Goal: Task Accomplishment & Management: Manage account settings

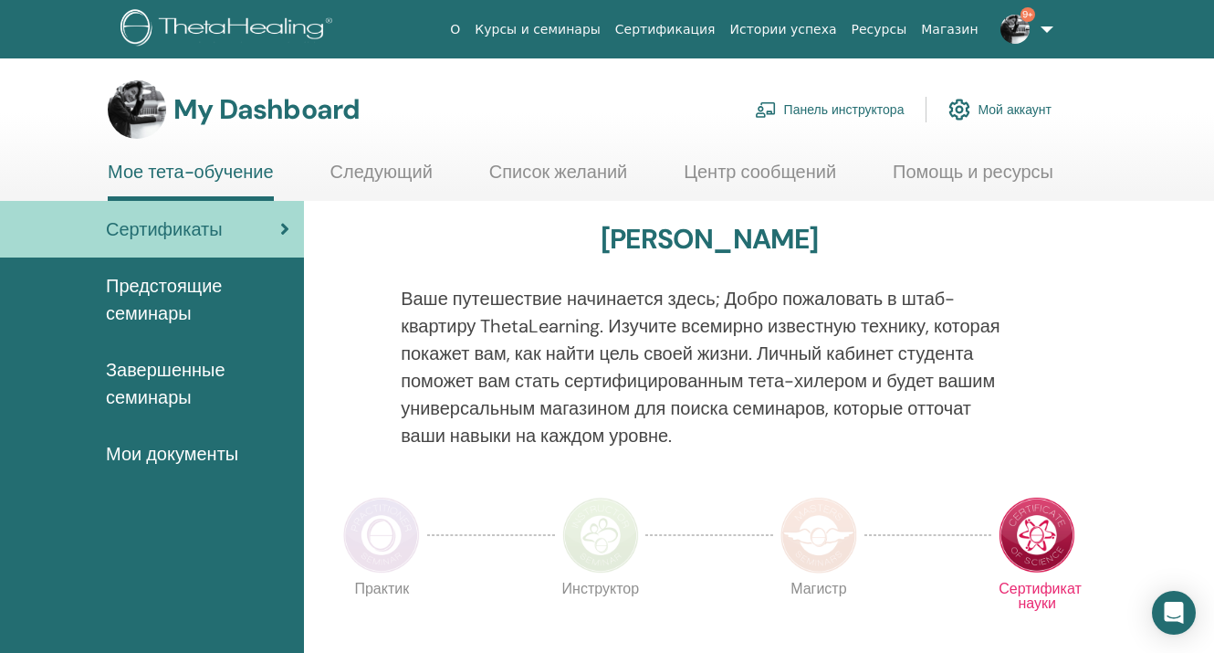
click at [871, 110] on link "Панель инструктора" at bounding box center [830, 109] width 150 height 40
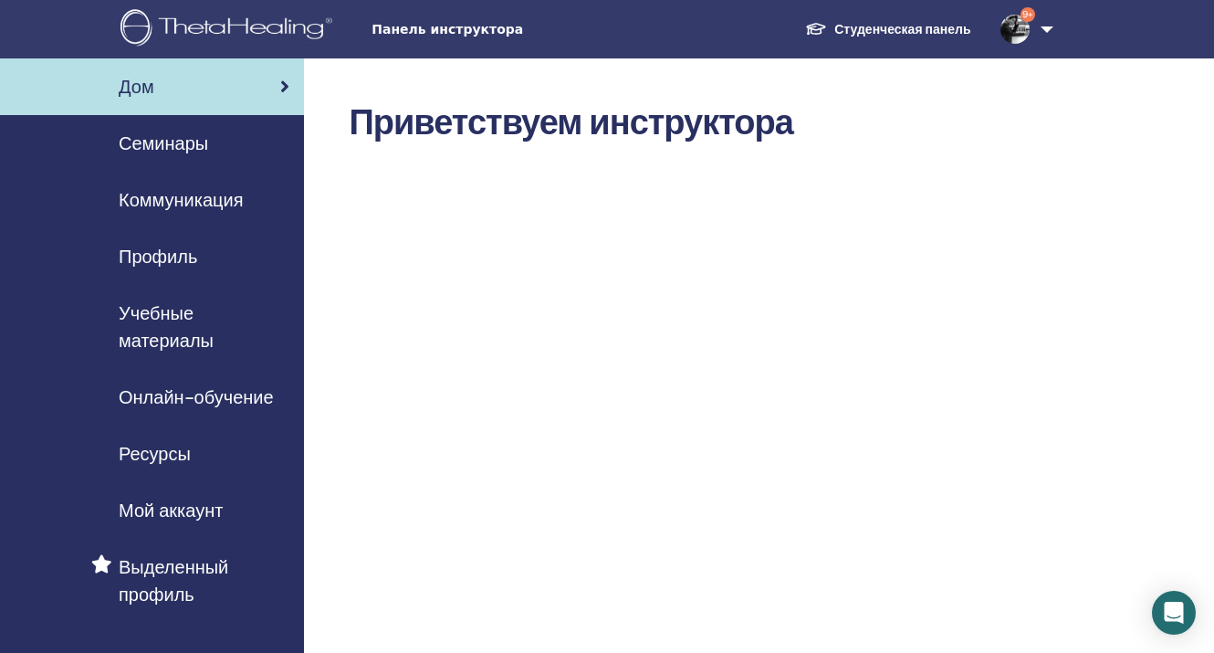
click at [165, 146] on span "Семинары" at bounding box center [163, 143] width 89 height 27
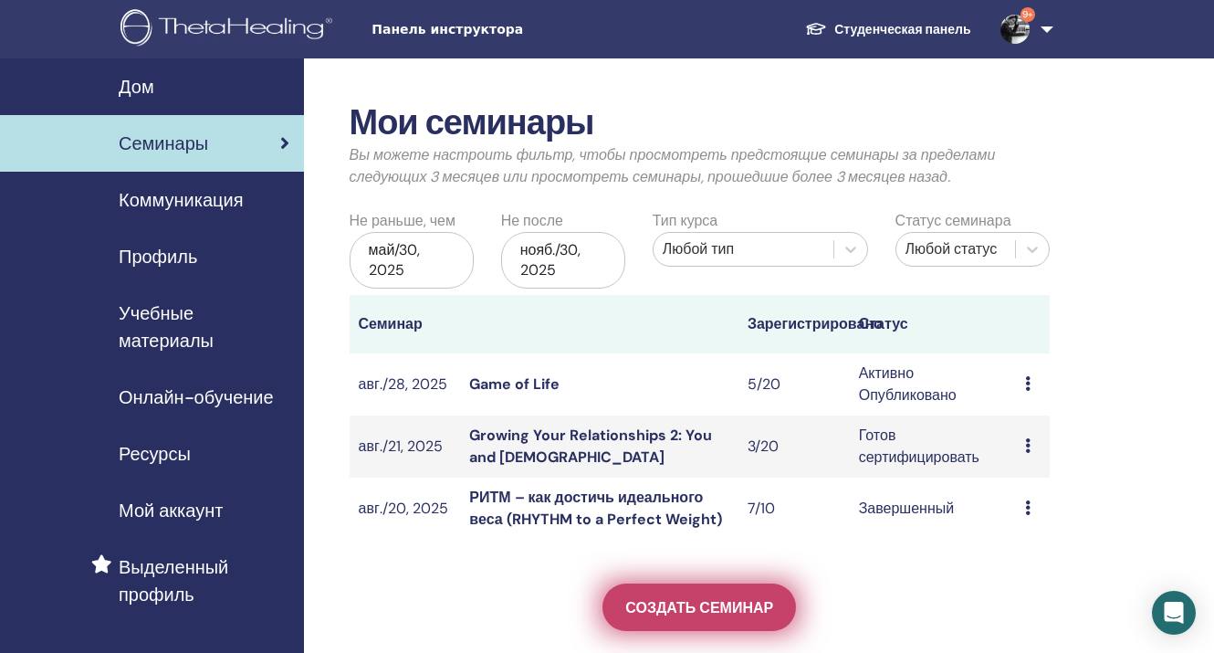
click at [649, 609] on span "Создать семинар" at bounding box center [699, 607] width 148 height 19
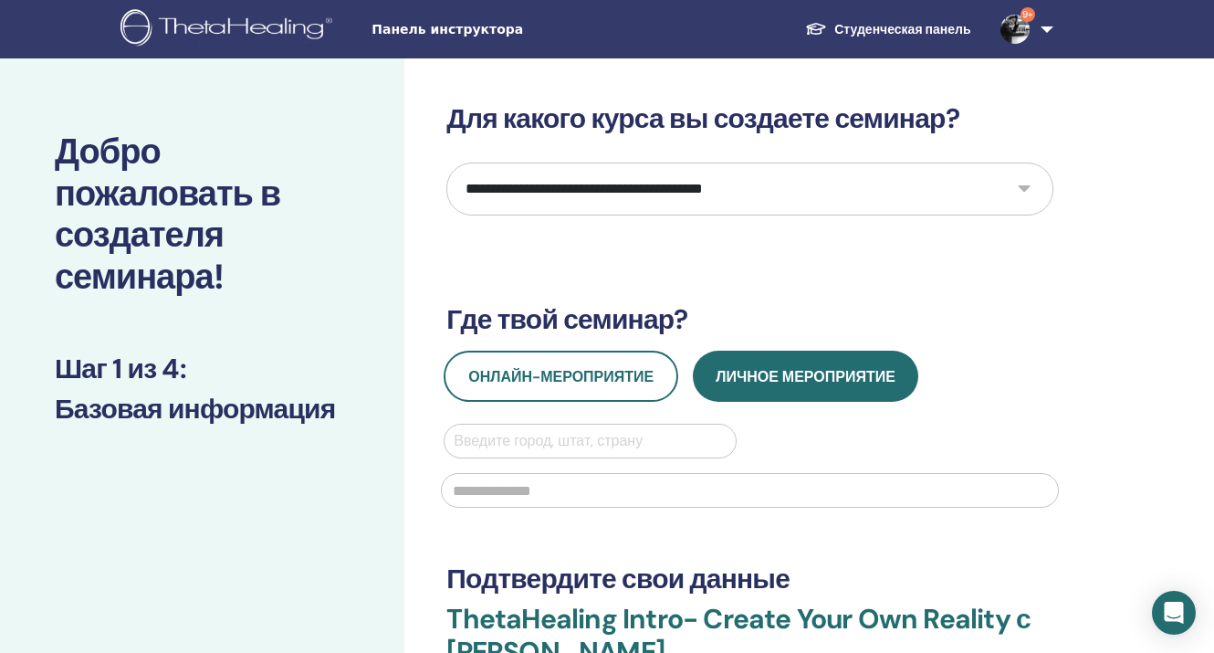
click at [919, 190] on select "**********" at bounding box center [749, 188] width 607 height 53
select select "****"
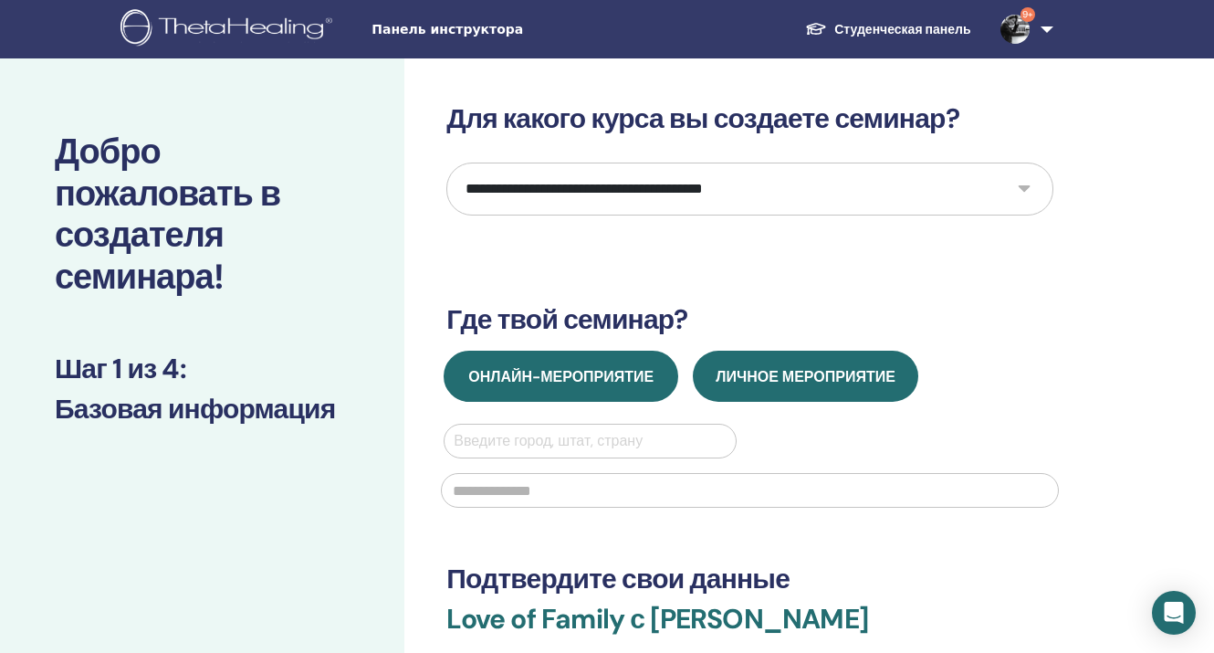
click at [559, 380] on span "Онлайн-мероприятие" at bounding box center [560, 376] width 185 height 19
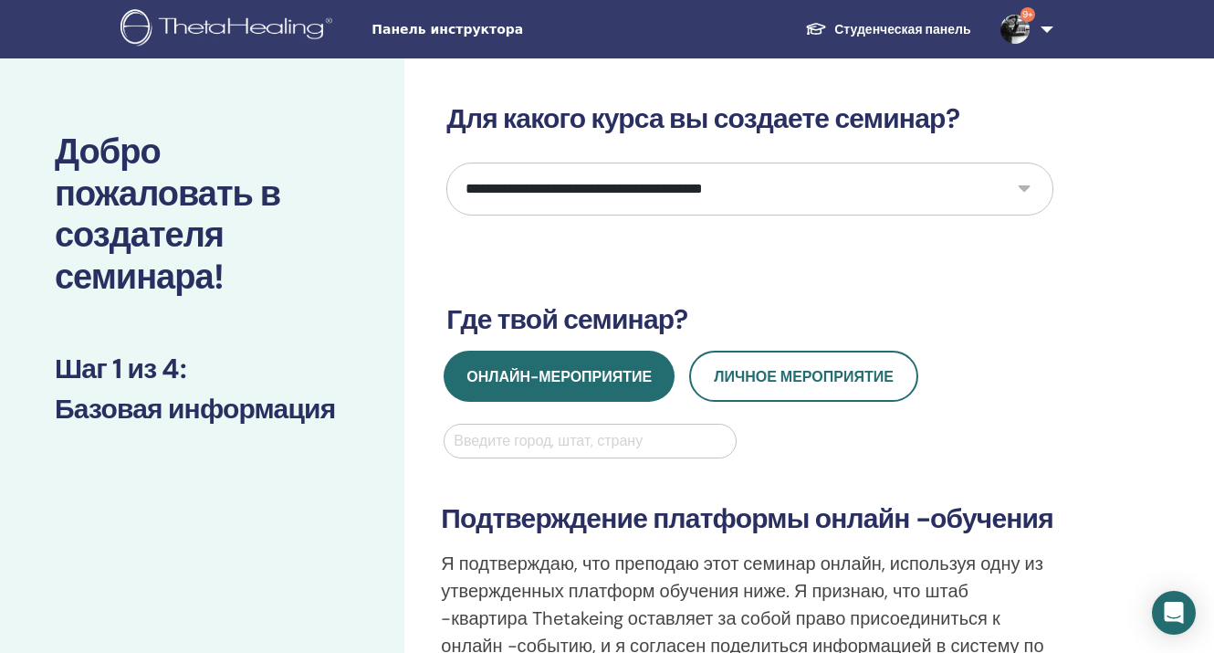
click at [565, 444] on div at bounding box center [590, 441] width 272 height 26
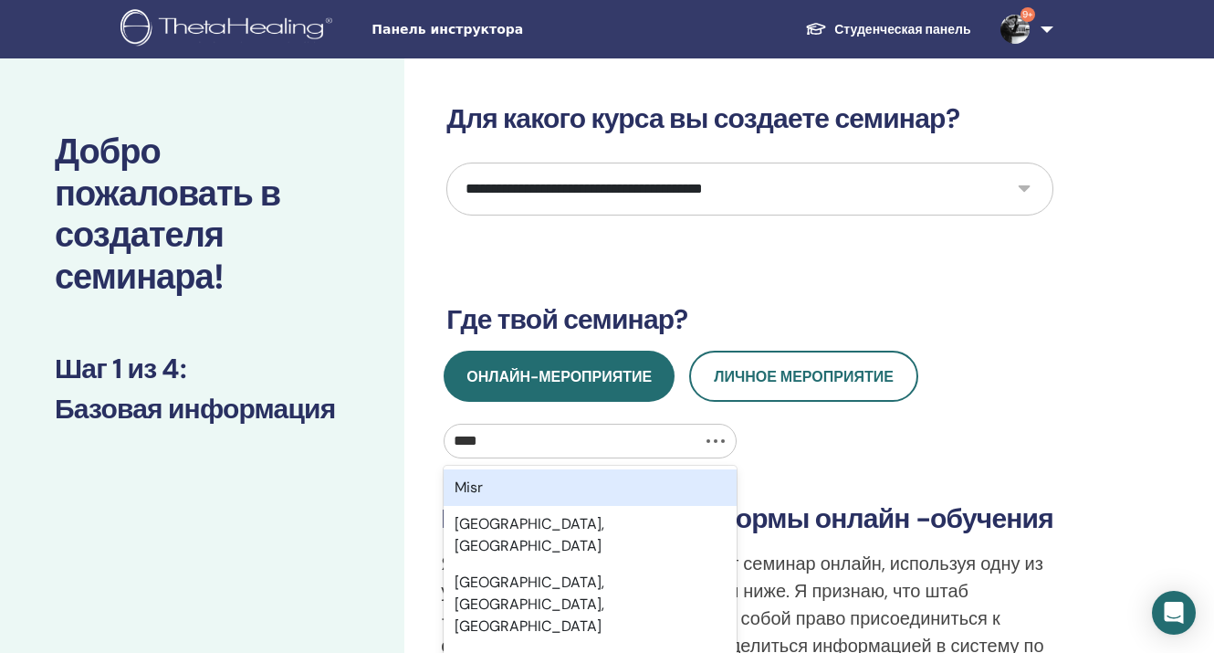
type input "*****"
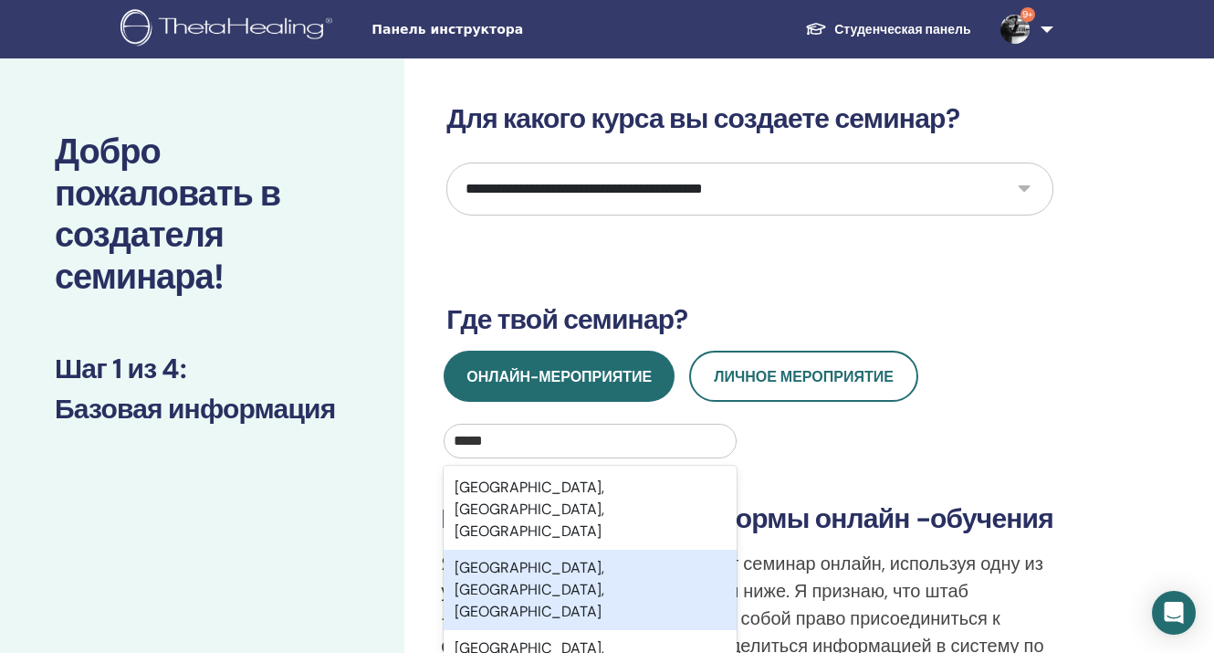
click at [534, 549] on div "Miami, FL, USA" at bounding box center [590, 589] width 292 height 80
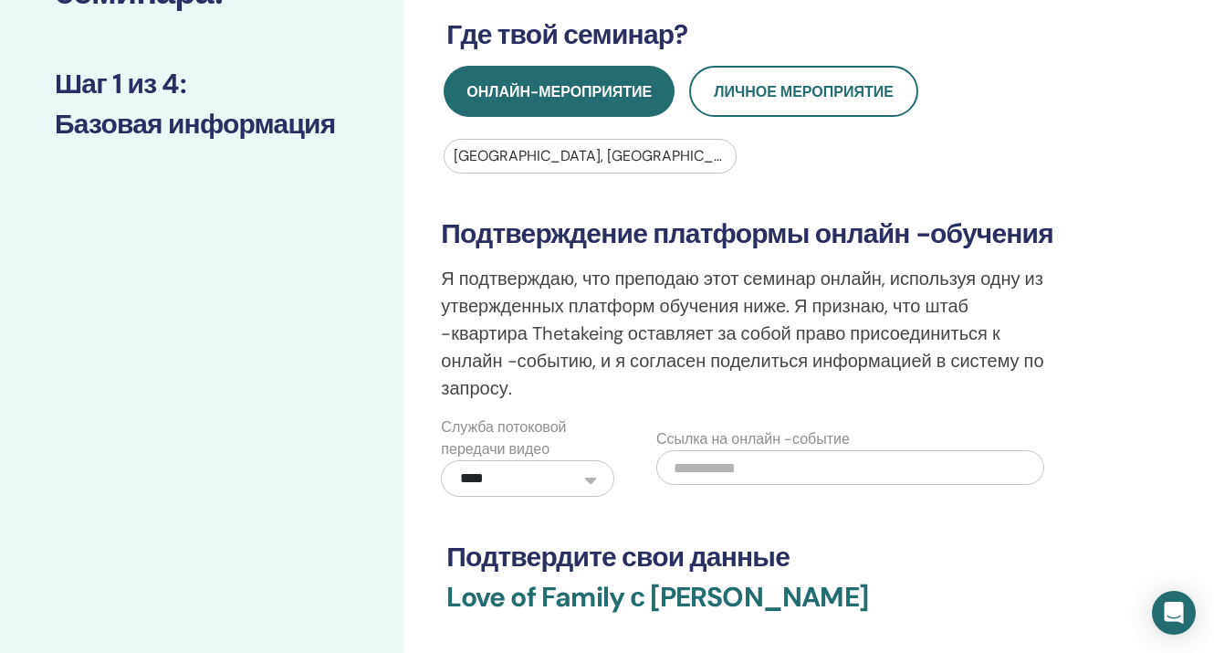
scroll to position [302, 0]
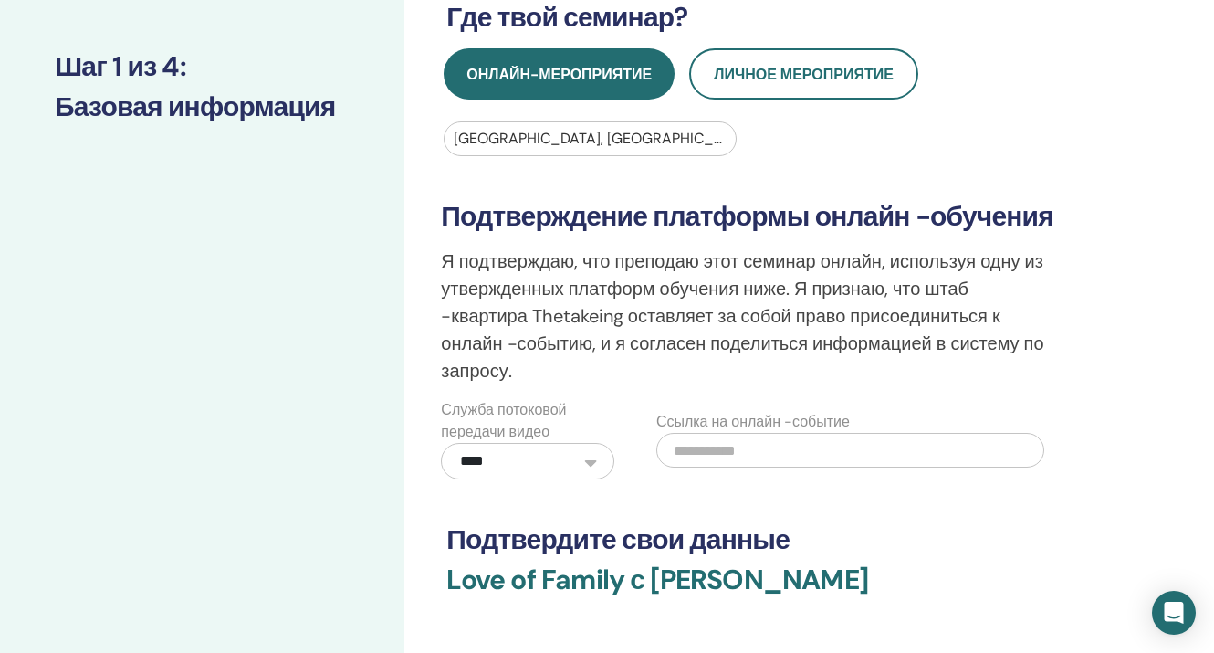
click at [826, 455] on input "text" at bounding box center [850, 450] width 388 height 35
paste input "**********"
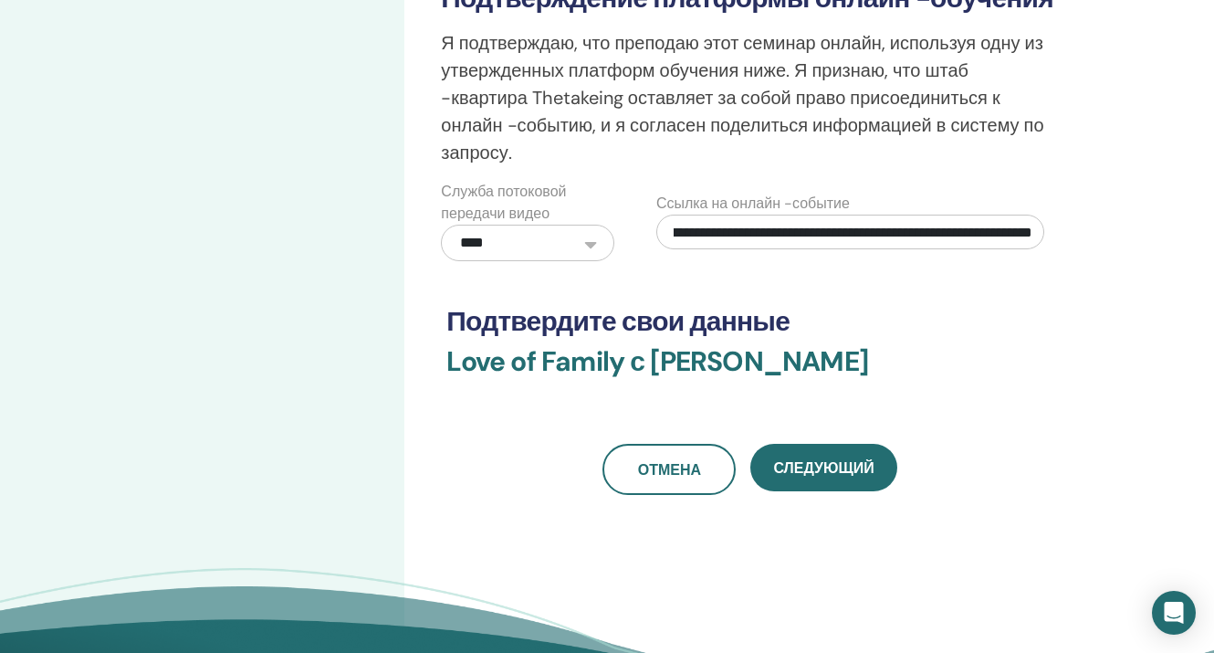
scroll to position [540, 0]
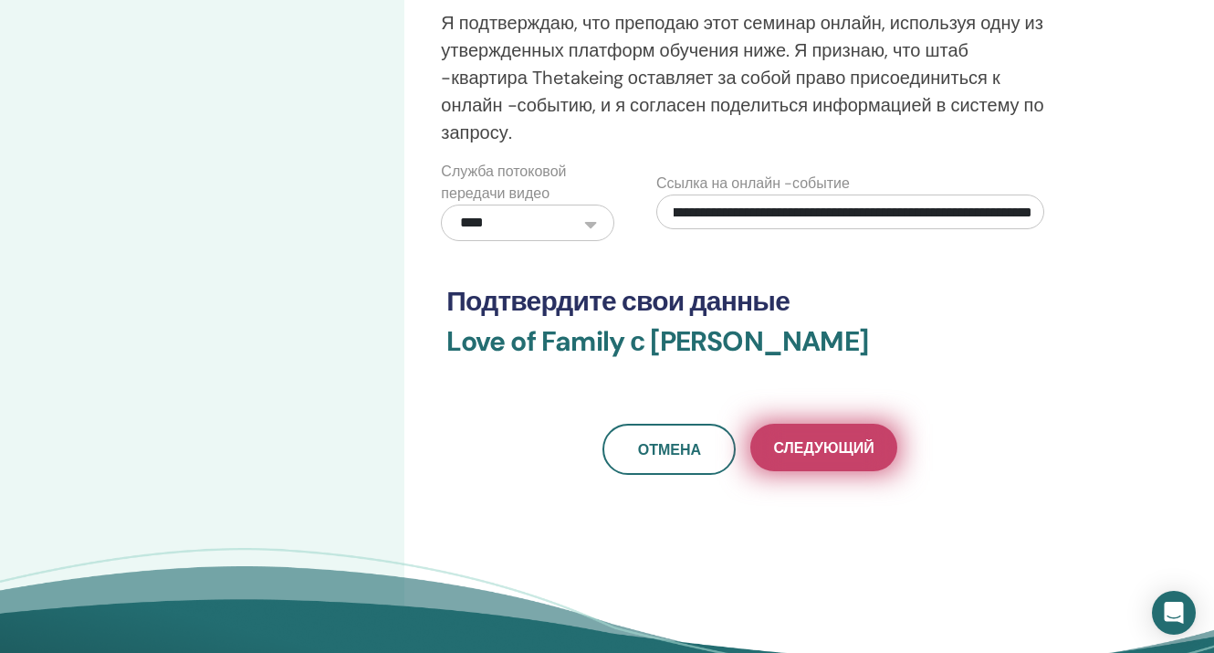
type input "**********"
click at [825, 453] on span "Следующий" at bounding box center [823, 447] width 100 height 19
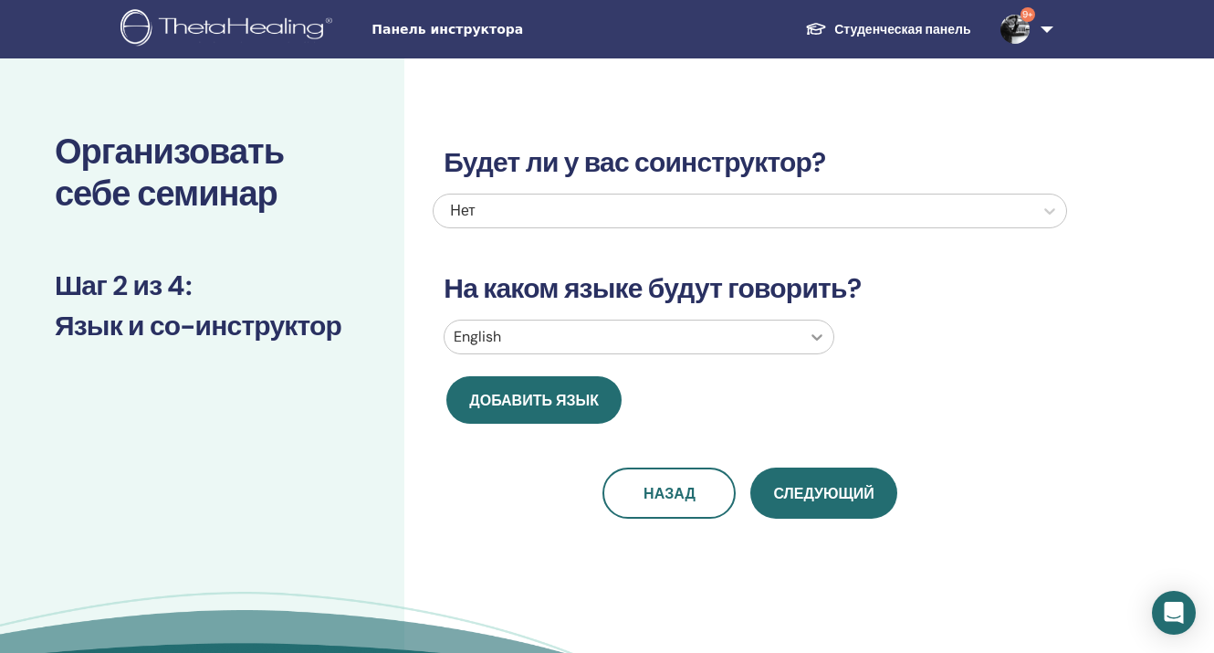
click at [816, 333] on icon at bounding box center [817, 337] width 18 height 18
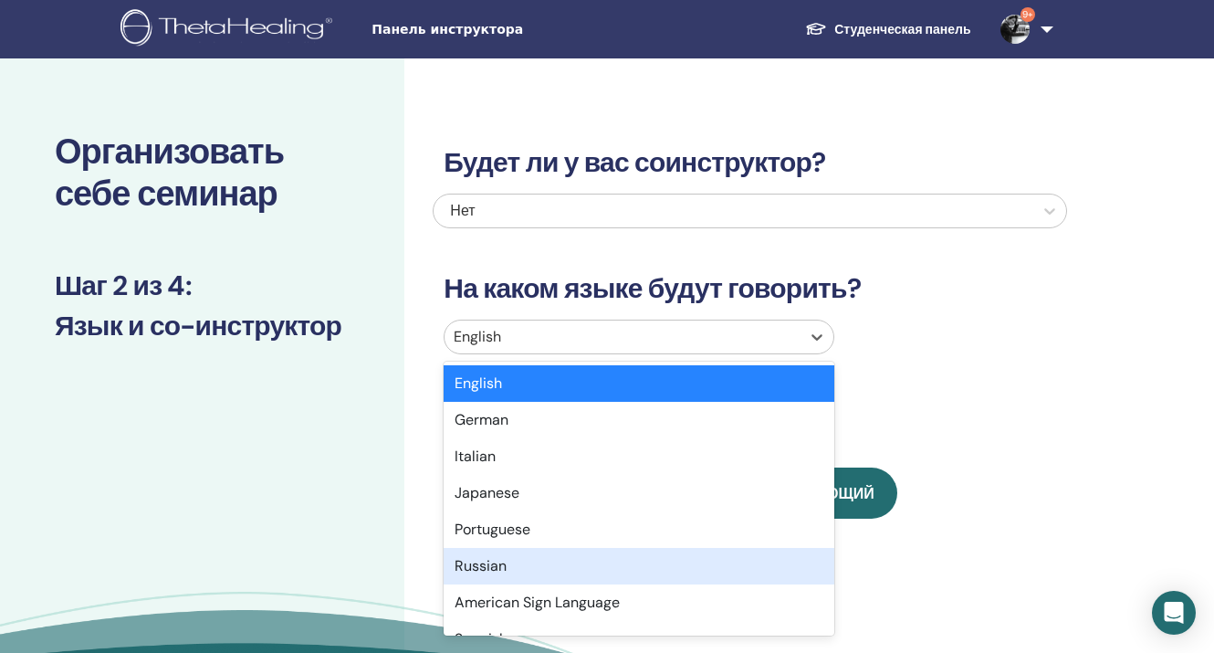
click at [499, 559] on div "Russian" at bounding box center [639, 566] width 391 height 37
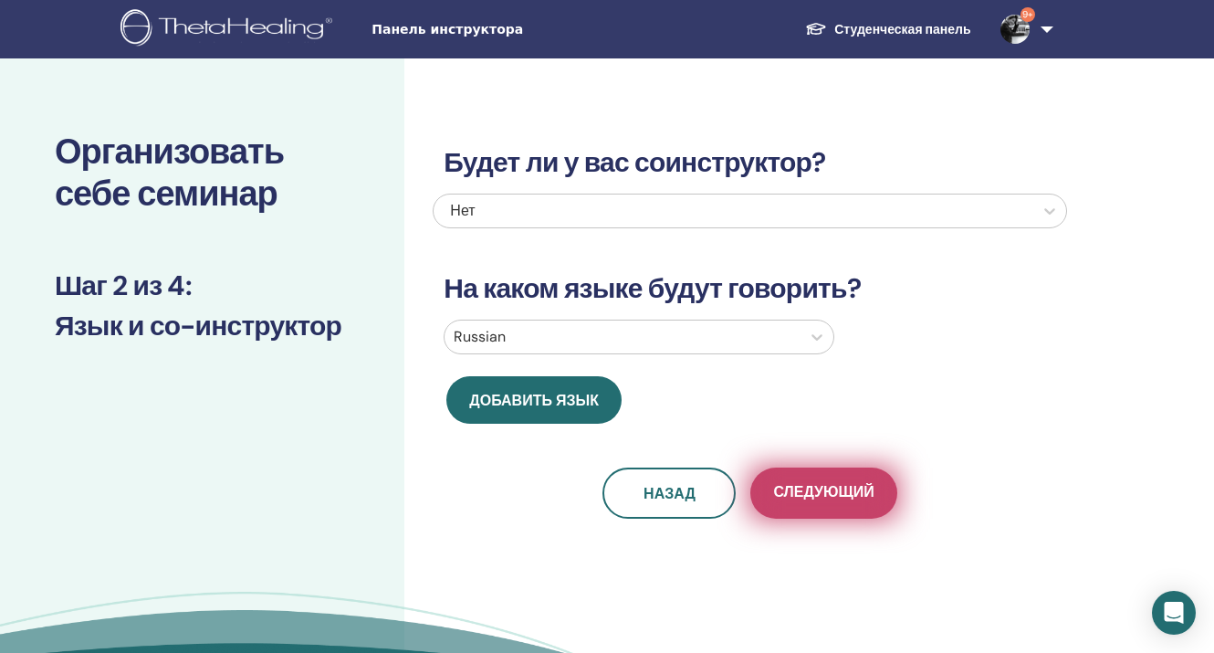
click at [831, 489] on span "Следующий" at bounding box center [823, 493] width 100 height 23
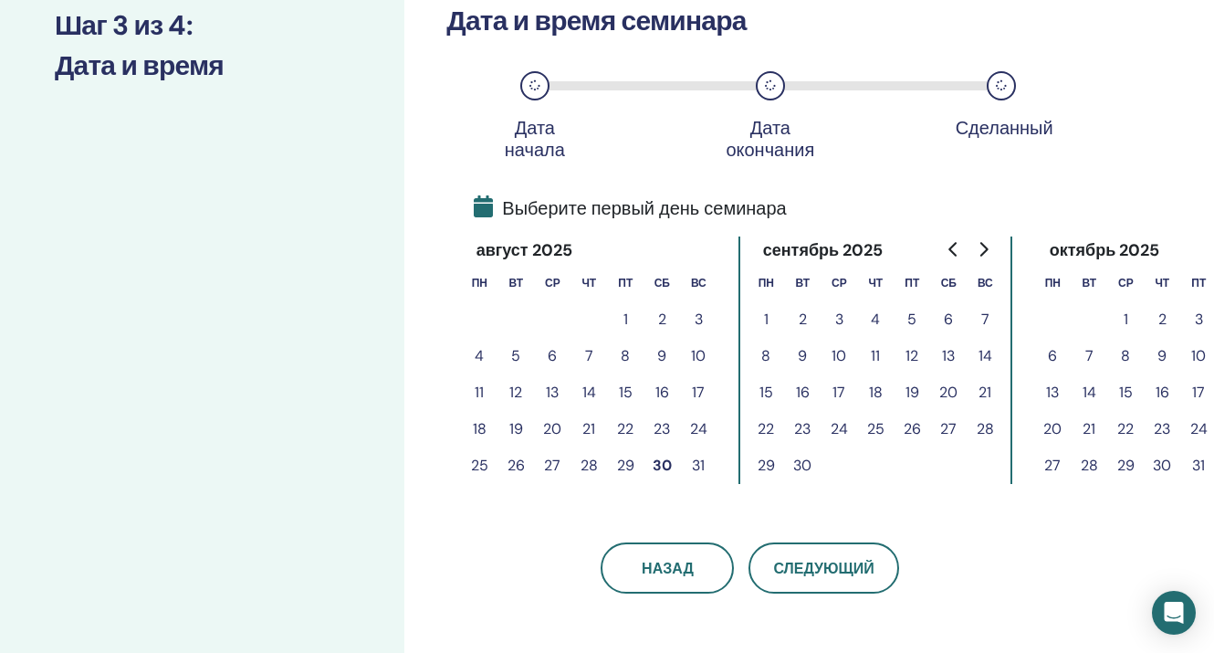
scroll to position [279, 0]
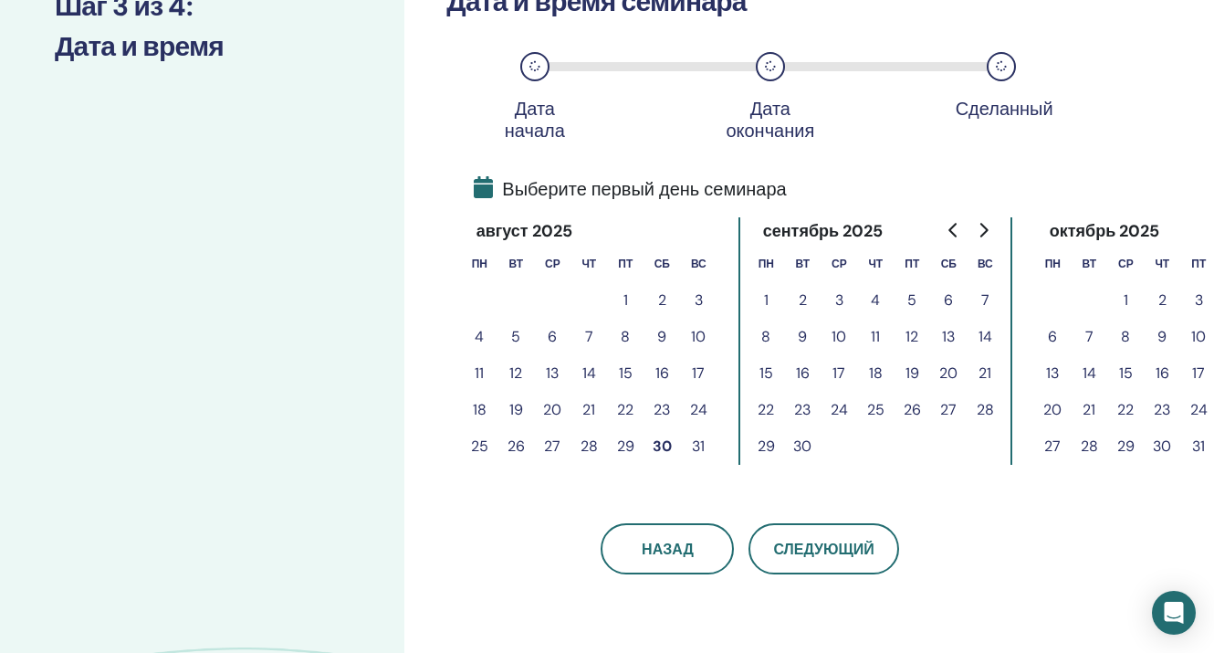
click at [630, 371] on button "15" at bounding box center [625, 373] width 37 height 37
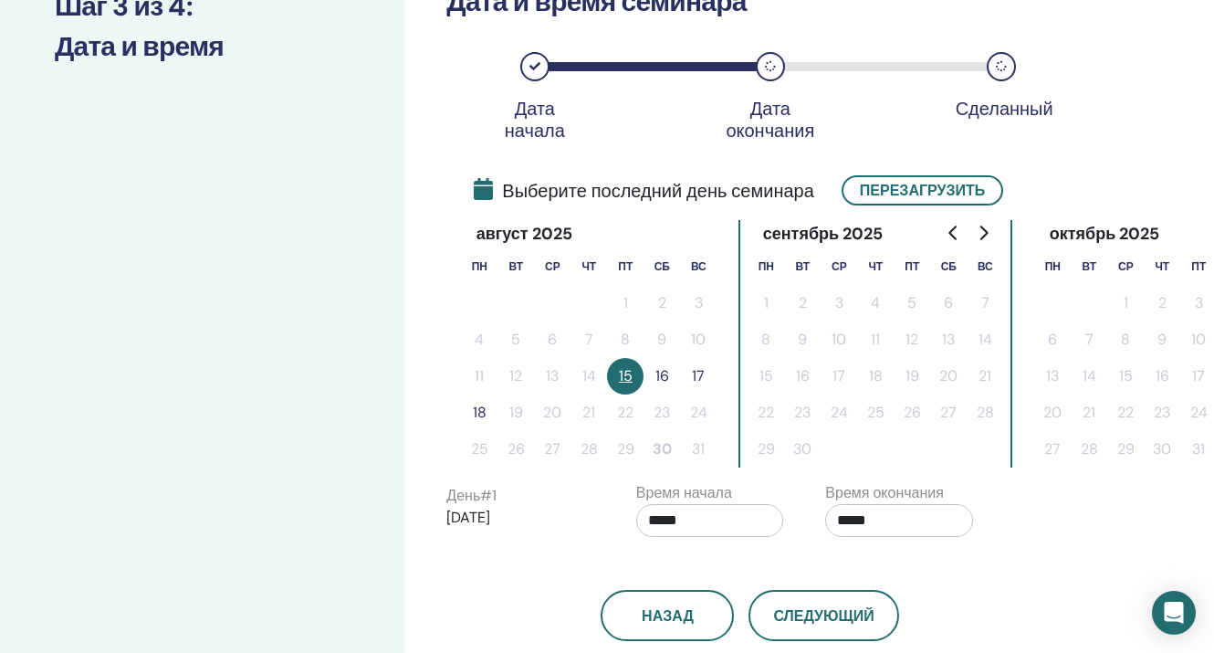
click at [626, 375] on button "15" at bounding box center [625, 376] width 37 height 37
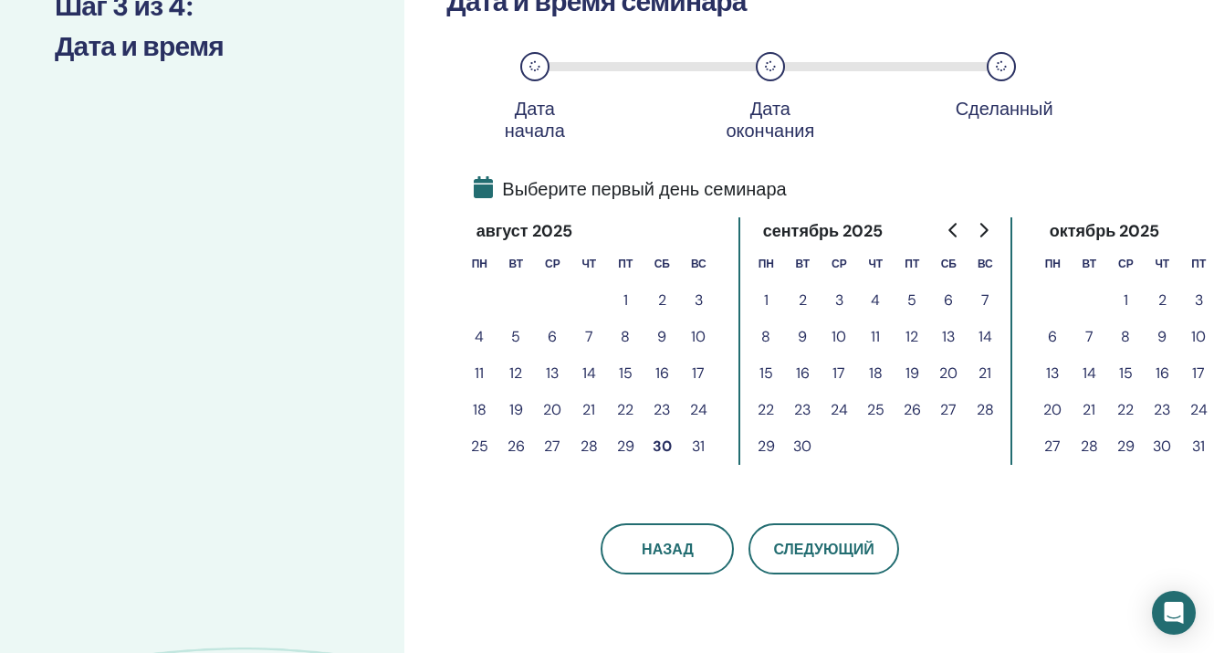
click at [623, 446] on button "29" at bounding box center [625, 446] width 37 height 37
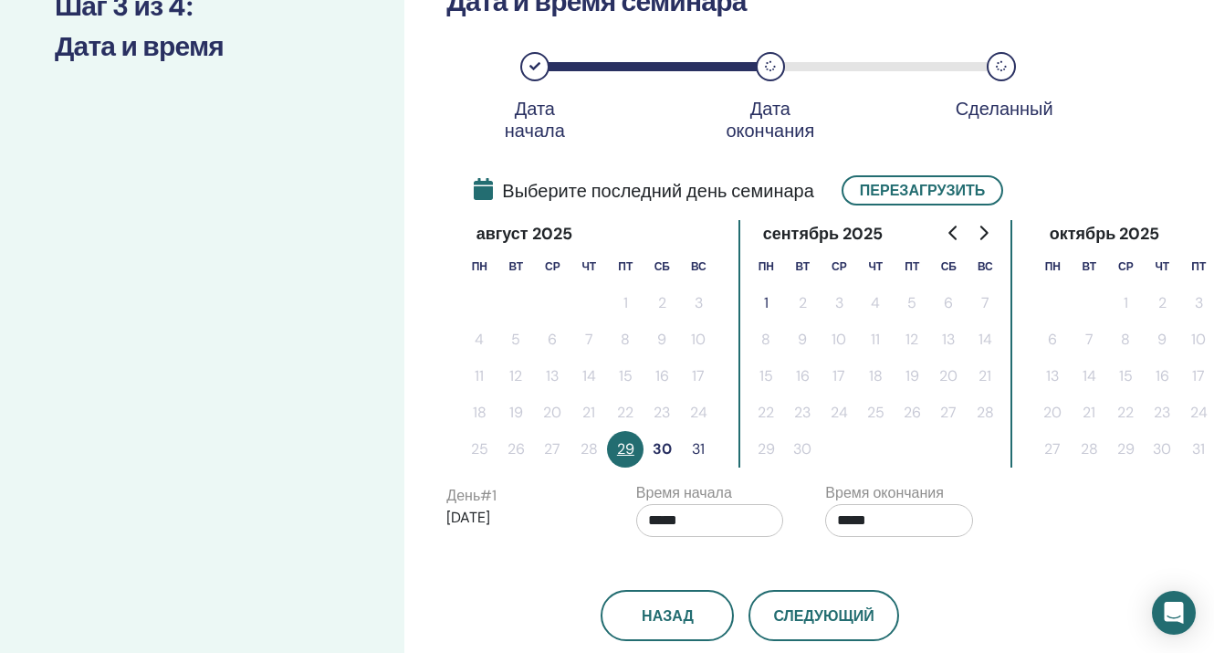
click at [664, 450] on button "30" at bounding box center [661, 449] width 37 height 37
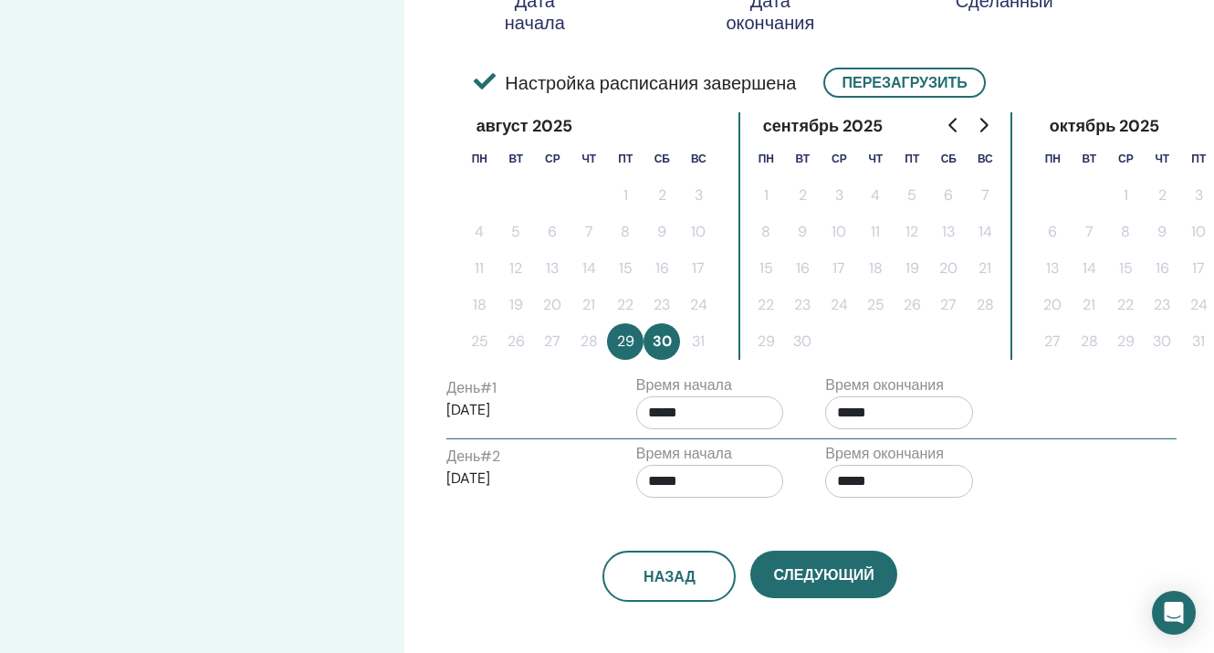
scroll to position [390, 0]
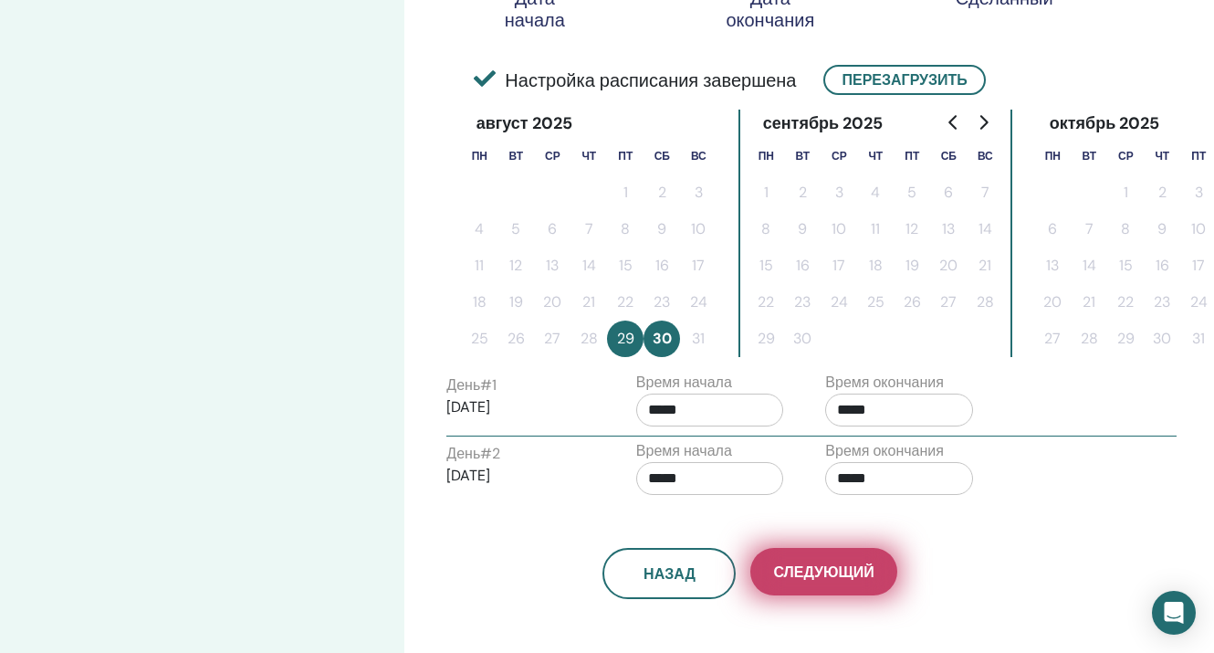
click at [817, 564] on span "Следующий" at bounding box center [823, 571] width 100 height 19
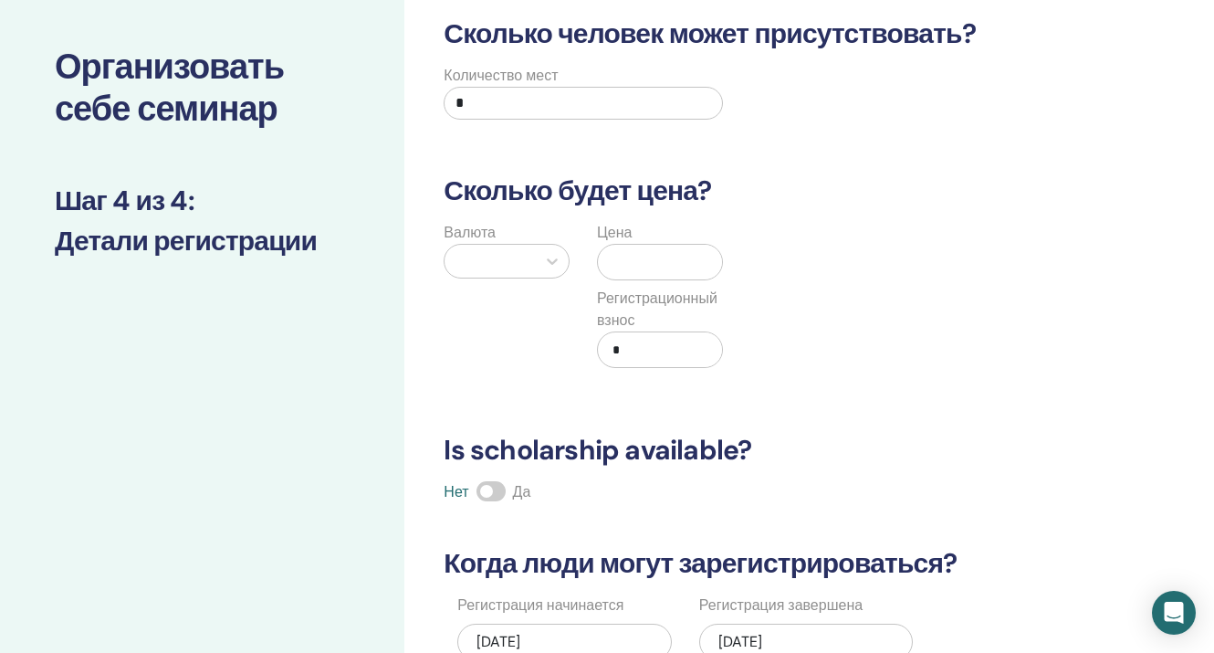
scroll to position [0, 0]
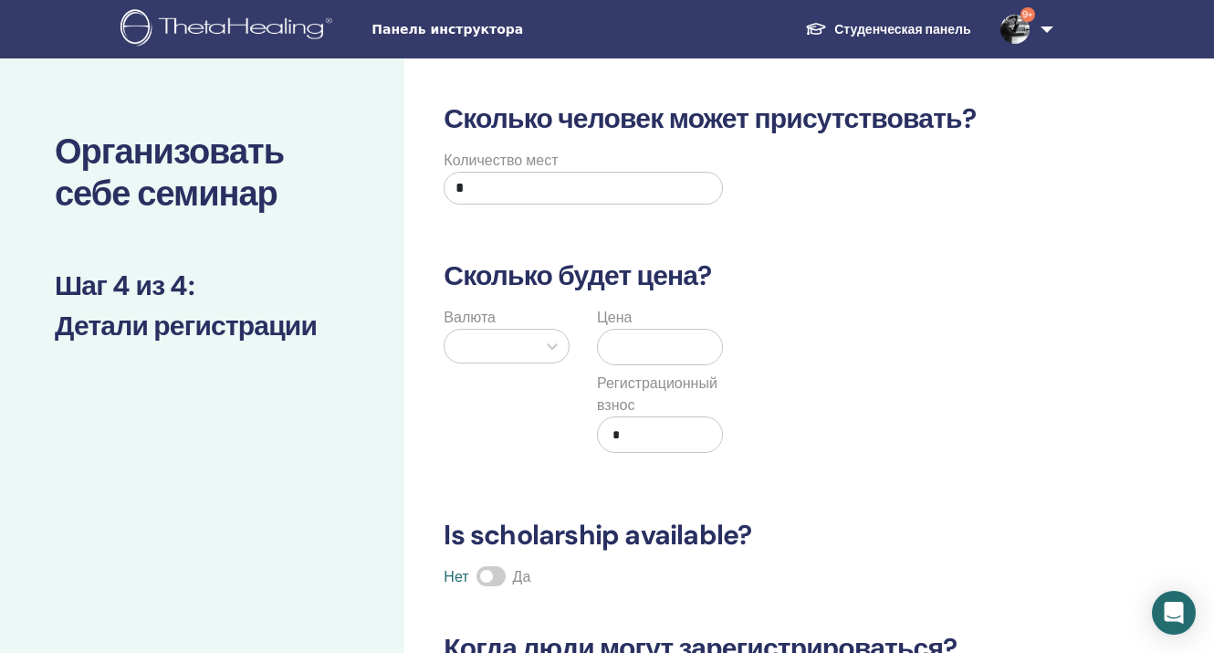
click at [527, 191] on input "*" at bounding box center [583, 188] width 278 height 33
type input "**"
click at [490, 347] on div at bounding box center [490, 346] width 73 height 26
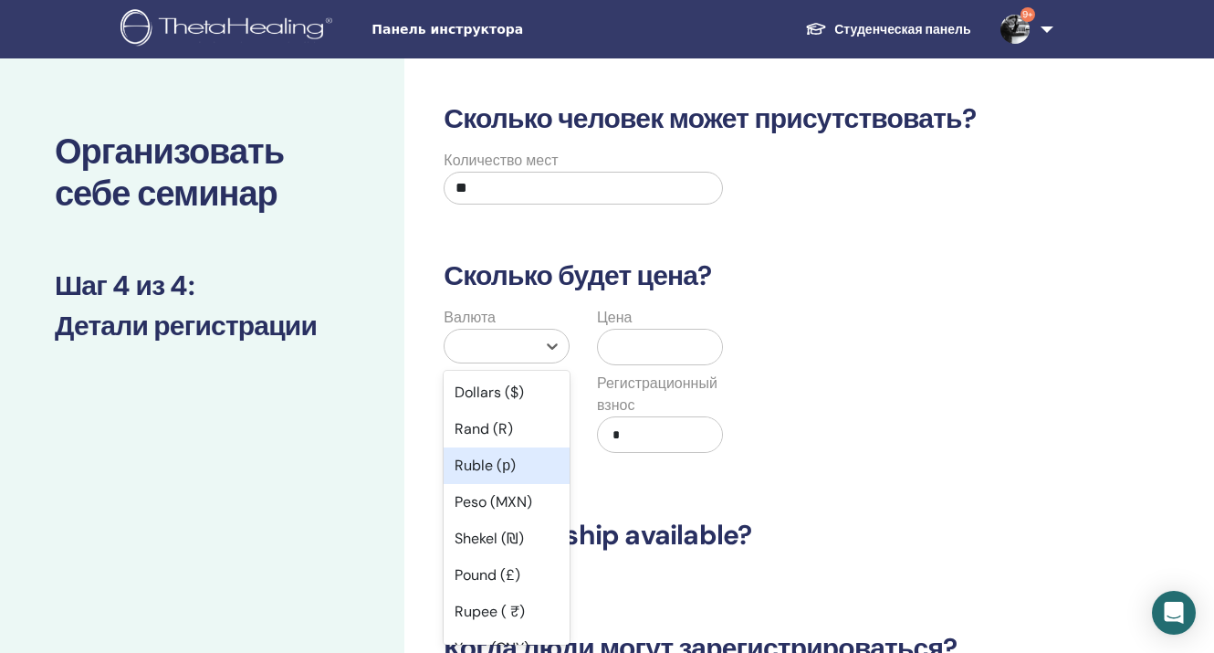
click at [486, 475] on div "Ruble (р)" at bounding box center [507, 465] width 126 height 37
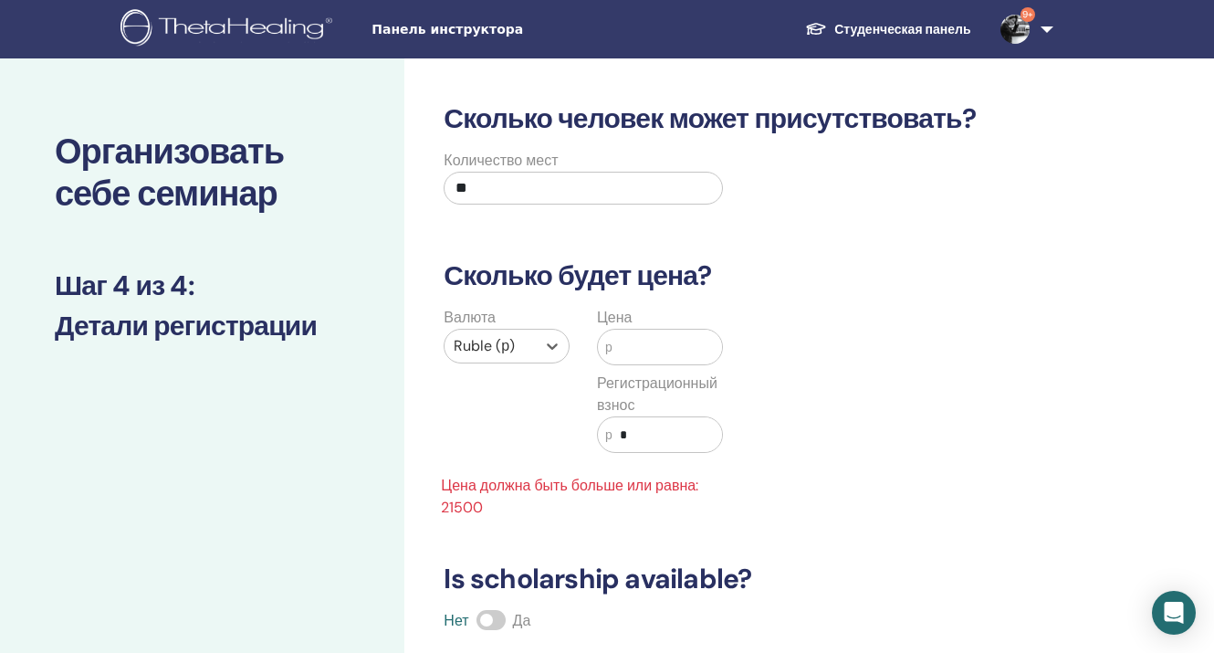
click at [643, 358] on input "text" at bounding box center [667, 346] width 110 height 35
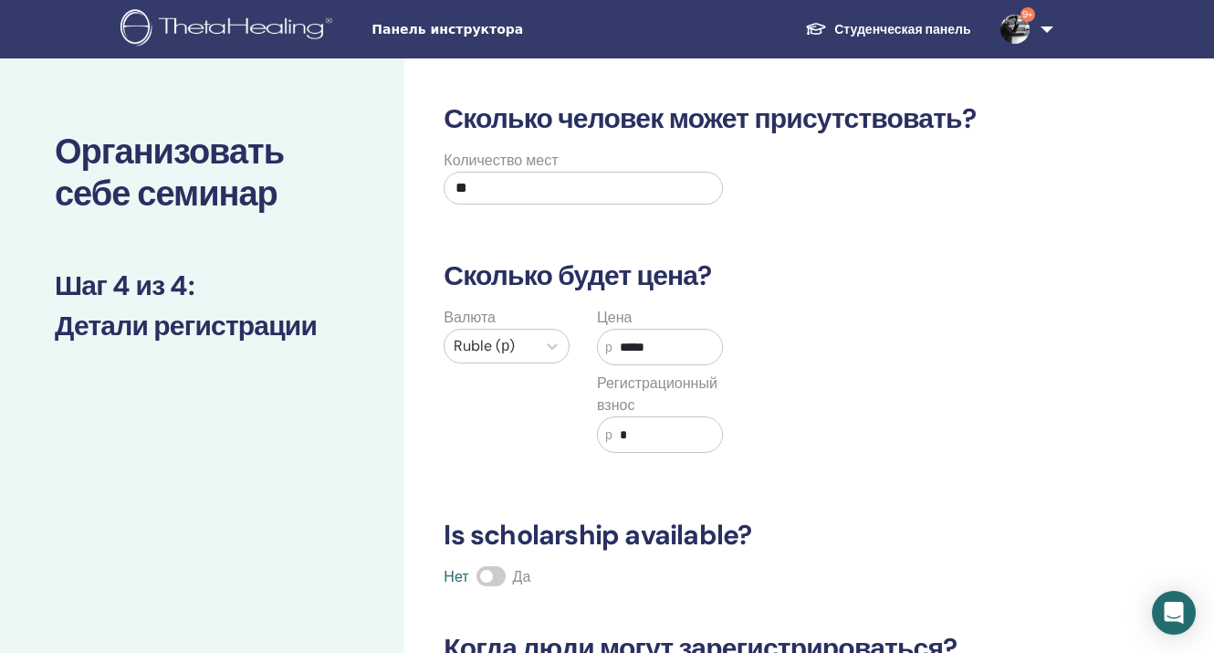
type input "*****"
click at [618, 430] on input "*" at bounding box center [667, 434] width 110 height 35
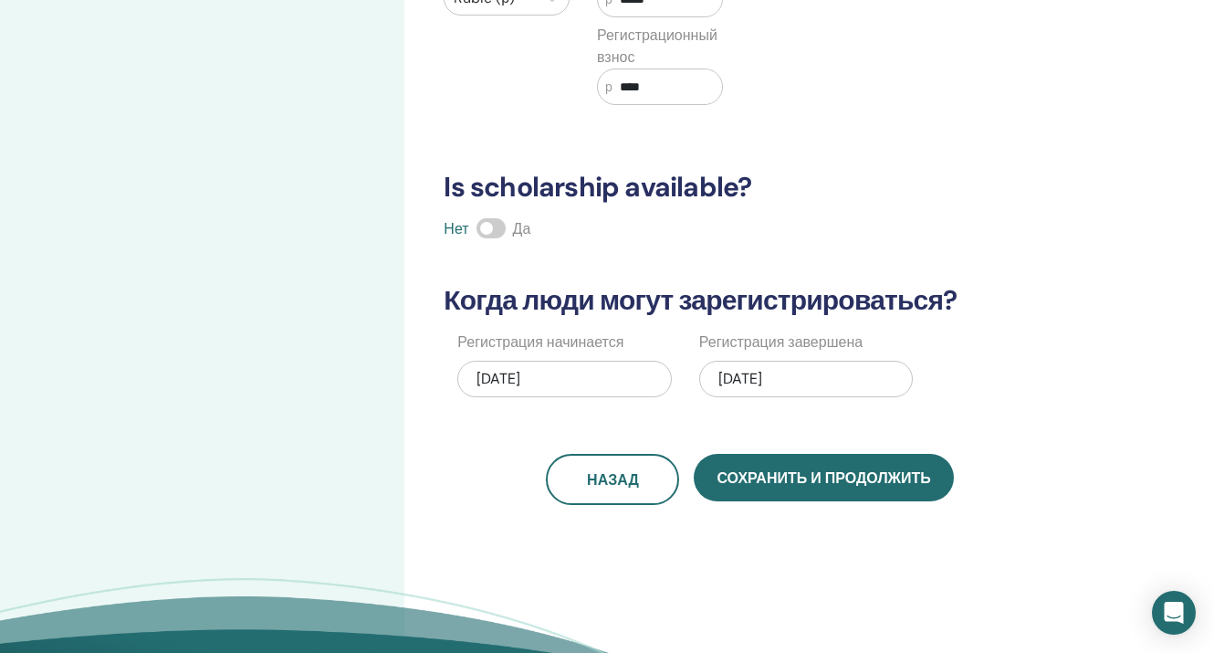
scroll to position [352, 0]
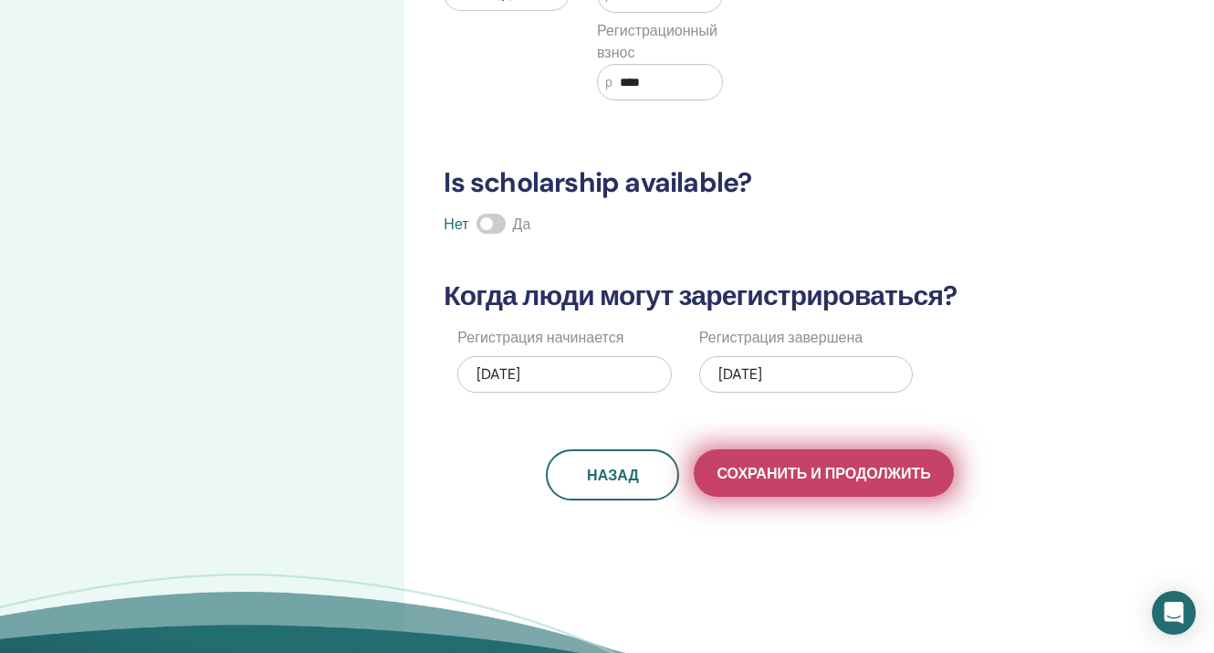
type input "****"
click at [796, 479] on span "Сохранить и продолжить" at bounding box center [823, 473] width 214 height 19
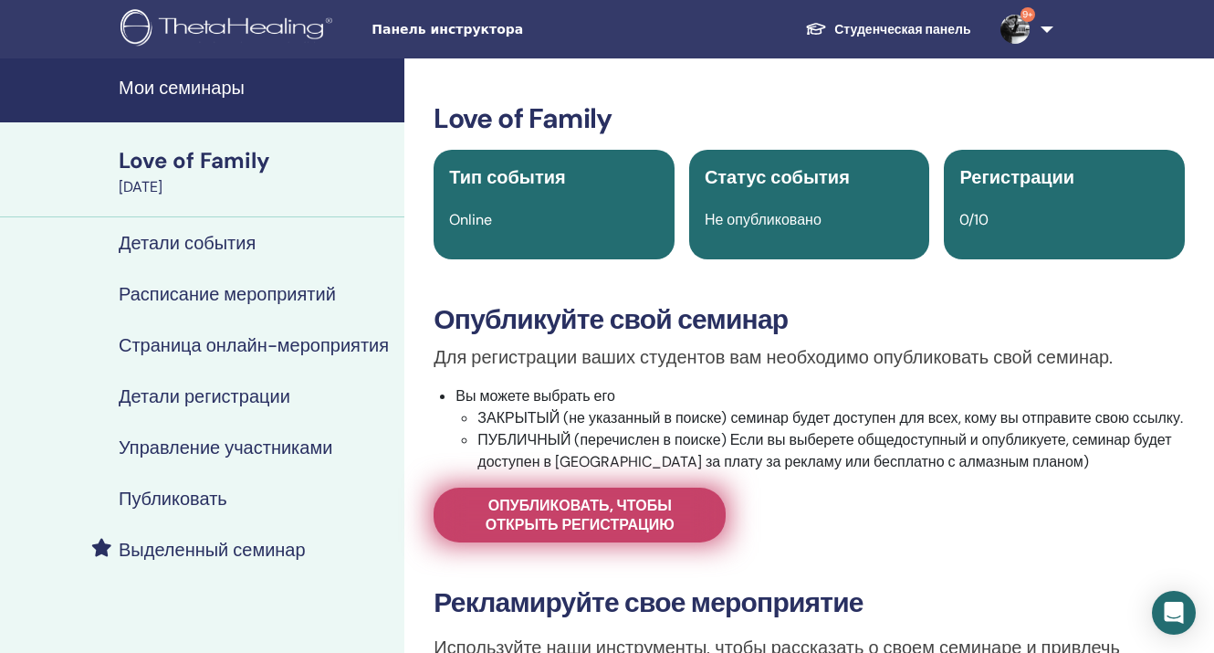
click at [680, 527] on span "Опубликовать, чтобы открыть регистрацию" at bounding box center [579, 515] width 246 height 38
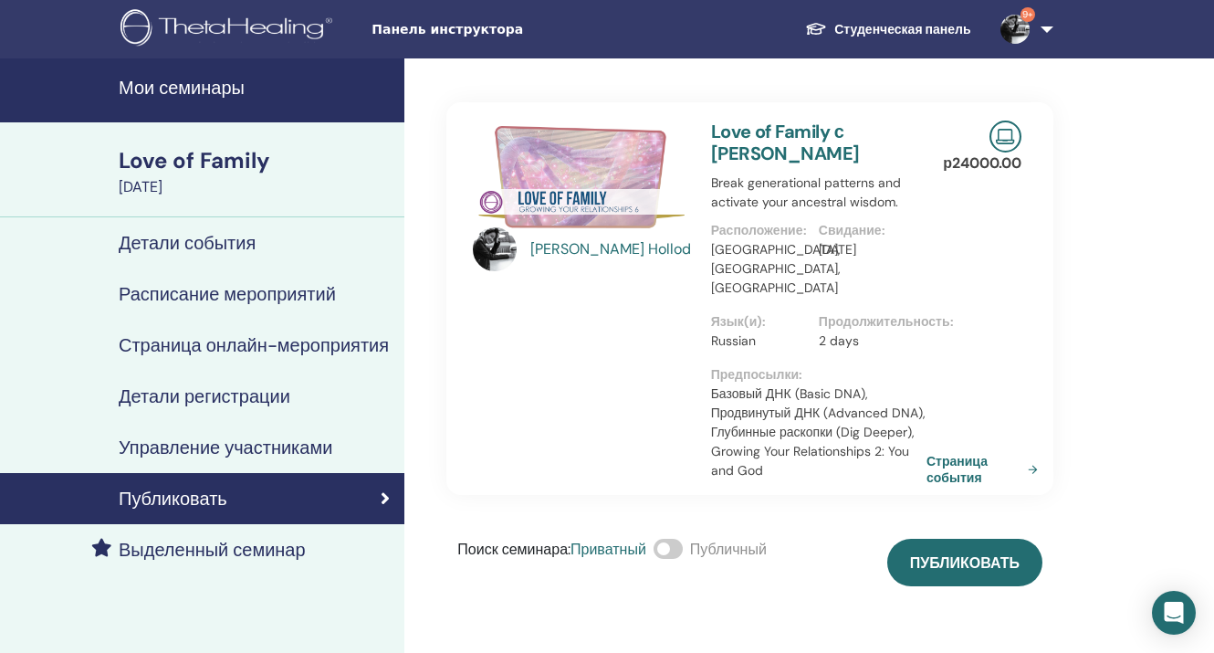
scroll to position [20, 0]
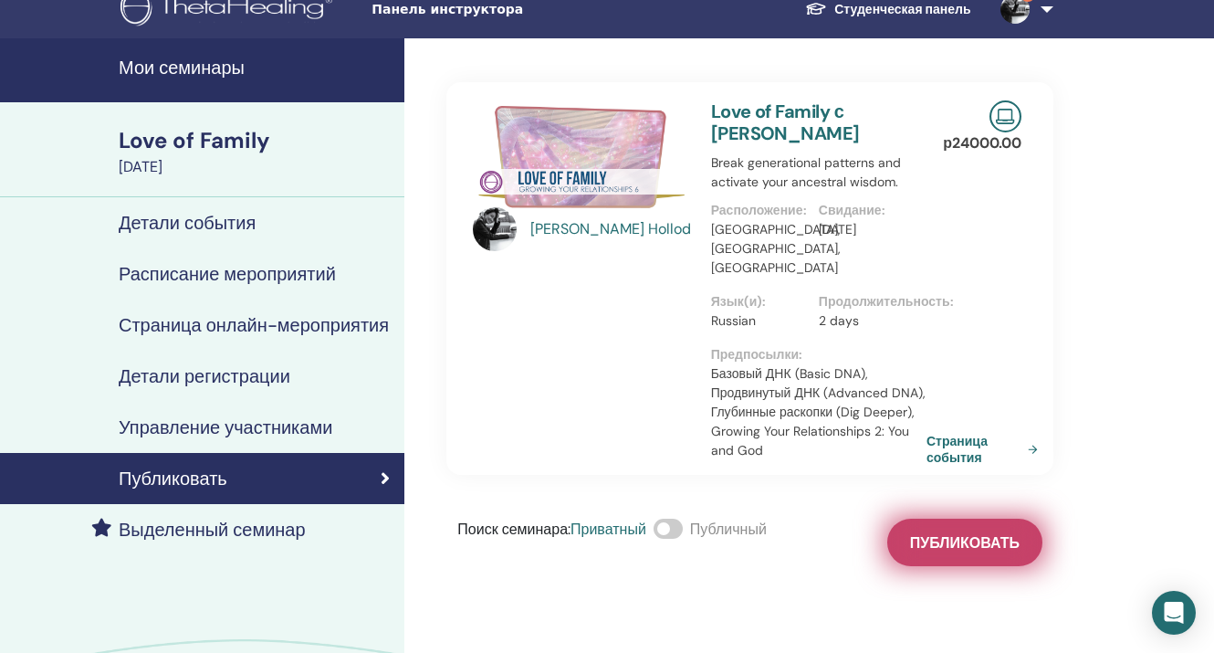
click at [948, 533] on span "Публиковать" at bounding box center [965, 542] width 110 height 19
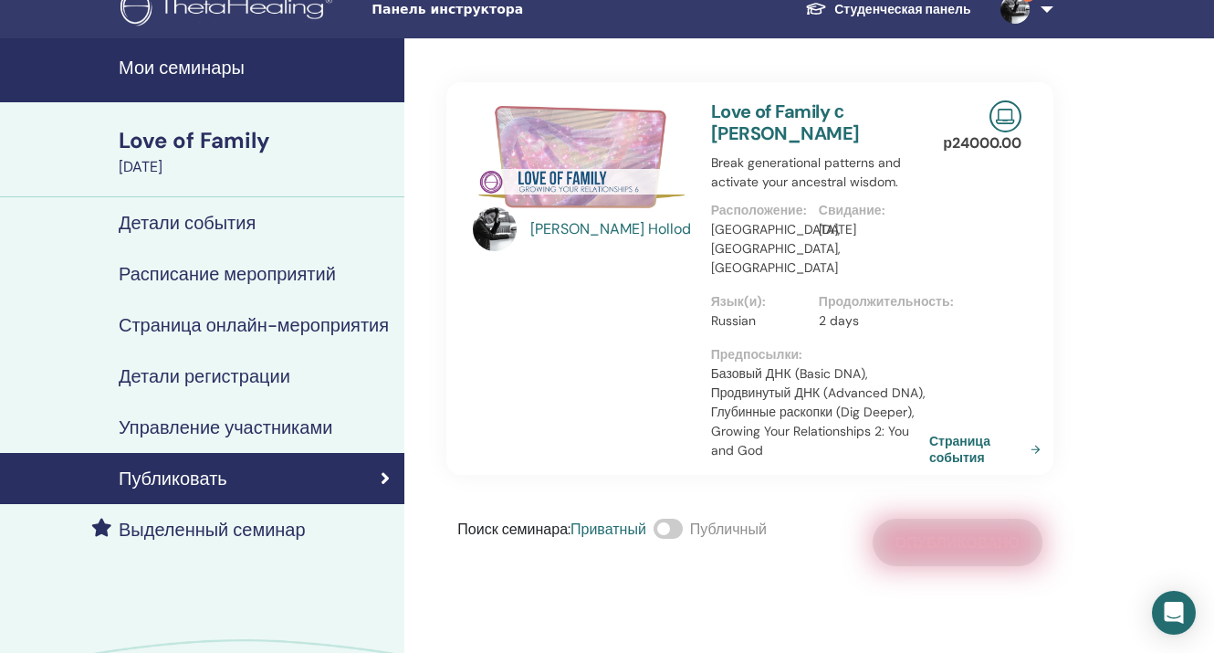
click at [961, 433] on link "Страница события" at bounding box center [988, 449] width 119 height 33
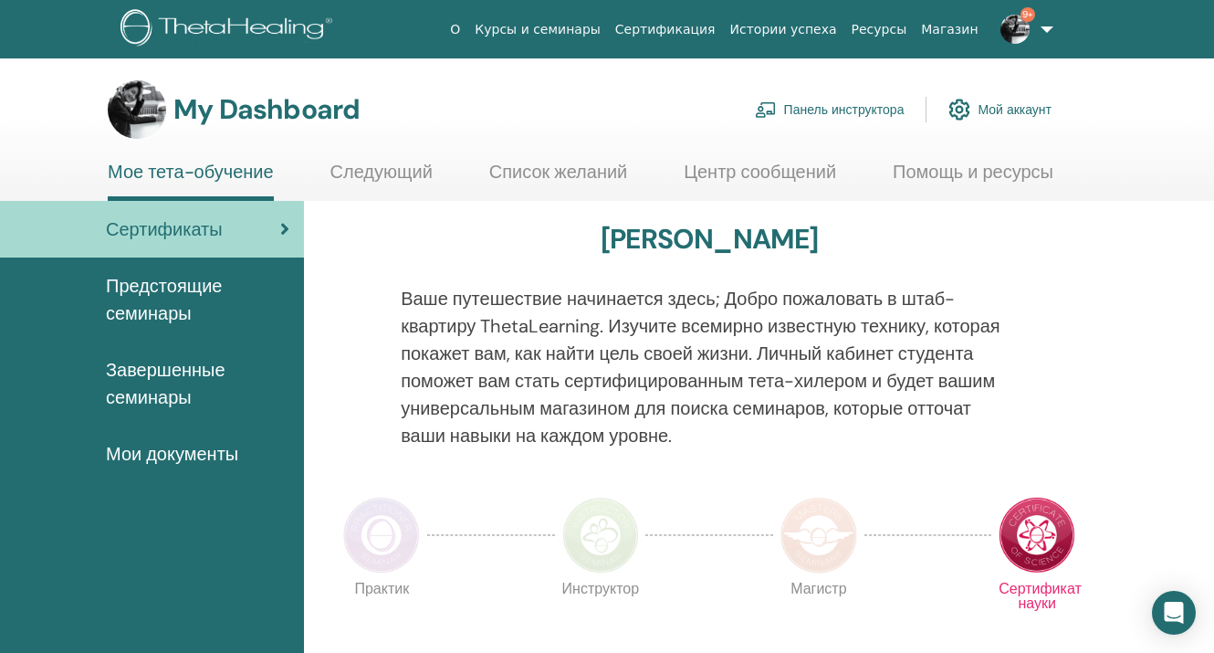
click at [866, 104] on link "Панель инструктора" at bounding box center [830, 109] width 150 height 40
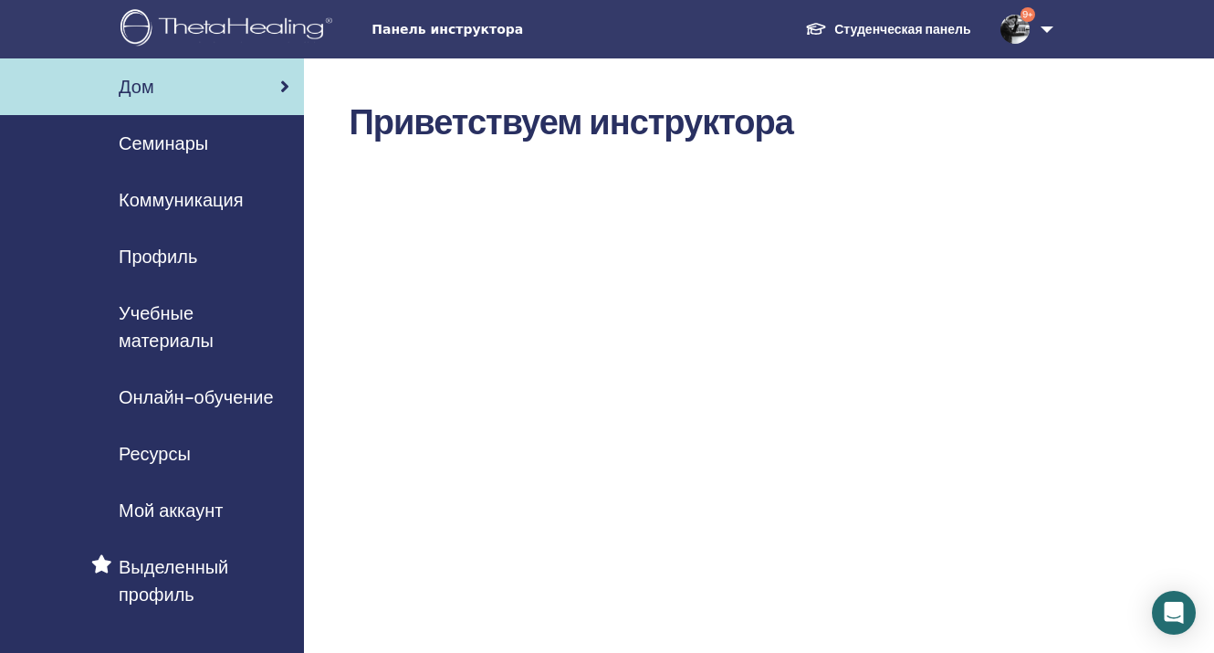
click at [188, 142] on span "Семинары" at bounding box center [163, 143] width 89 height 27
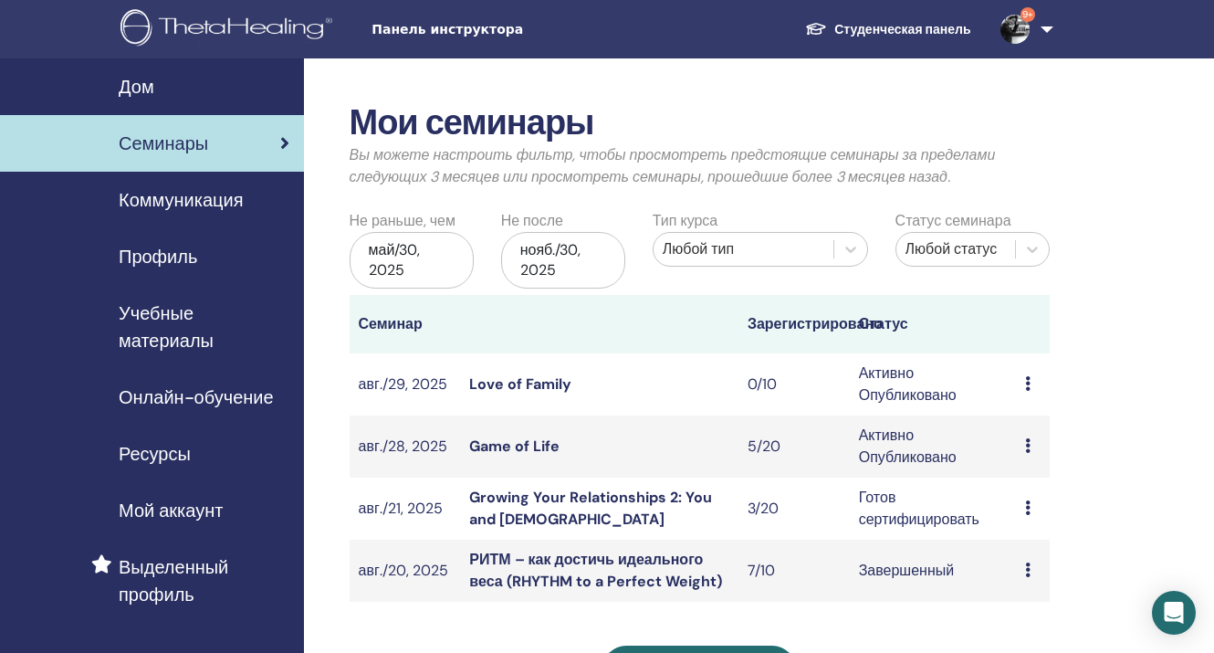
click at [1030, 384] on div "Предварительный просмотр Редактировать Участники Отмена" at bounding box center [1033, 384] width 16 height 22
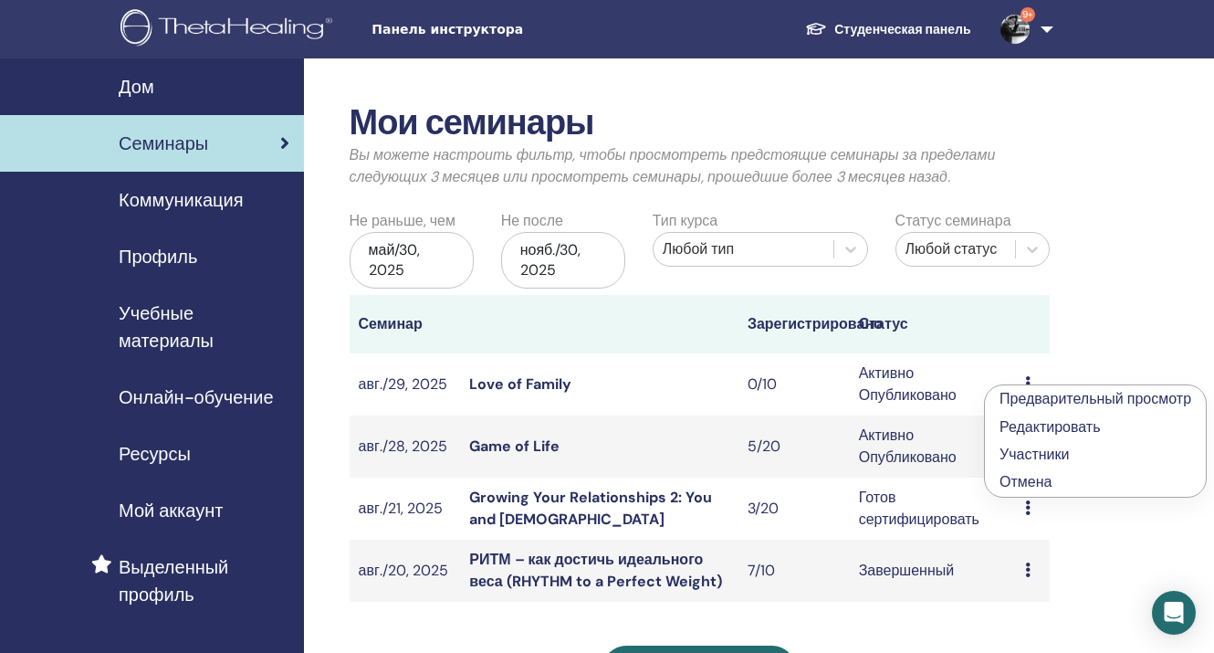
click at [1027, 428] on link "Редактировать" at bounding box center [1049, 426] width 101 height 19
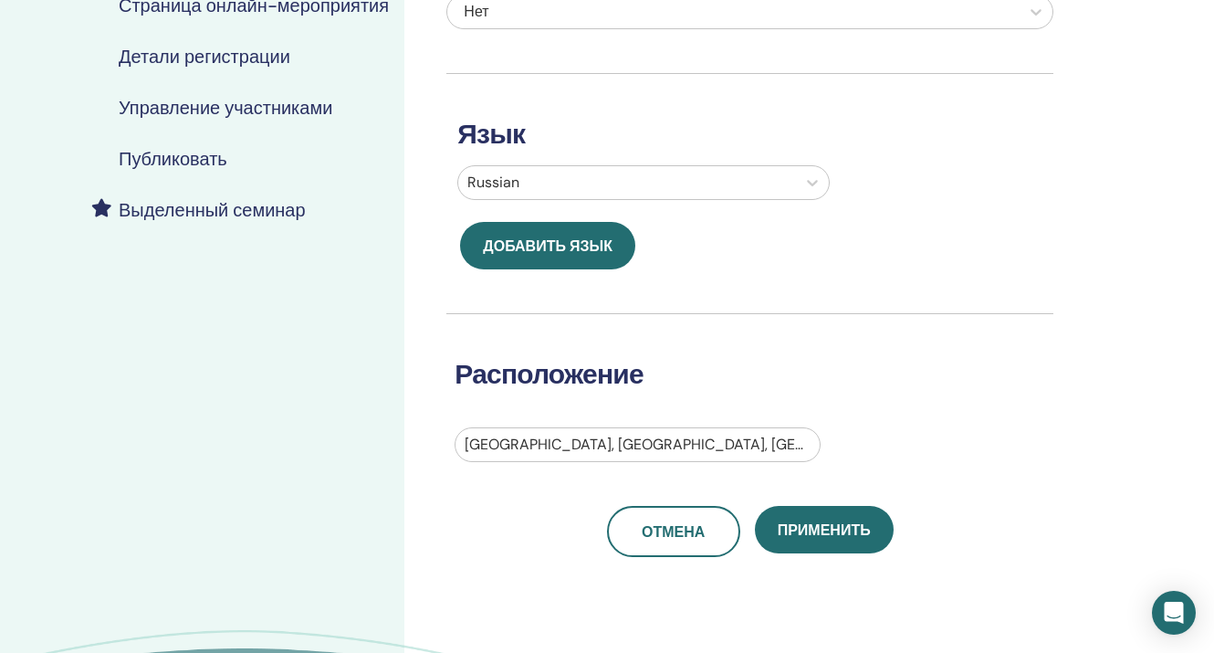
scroll to position [337, 0]
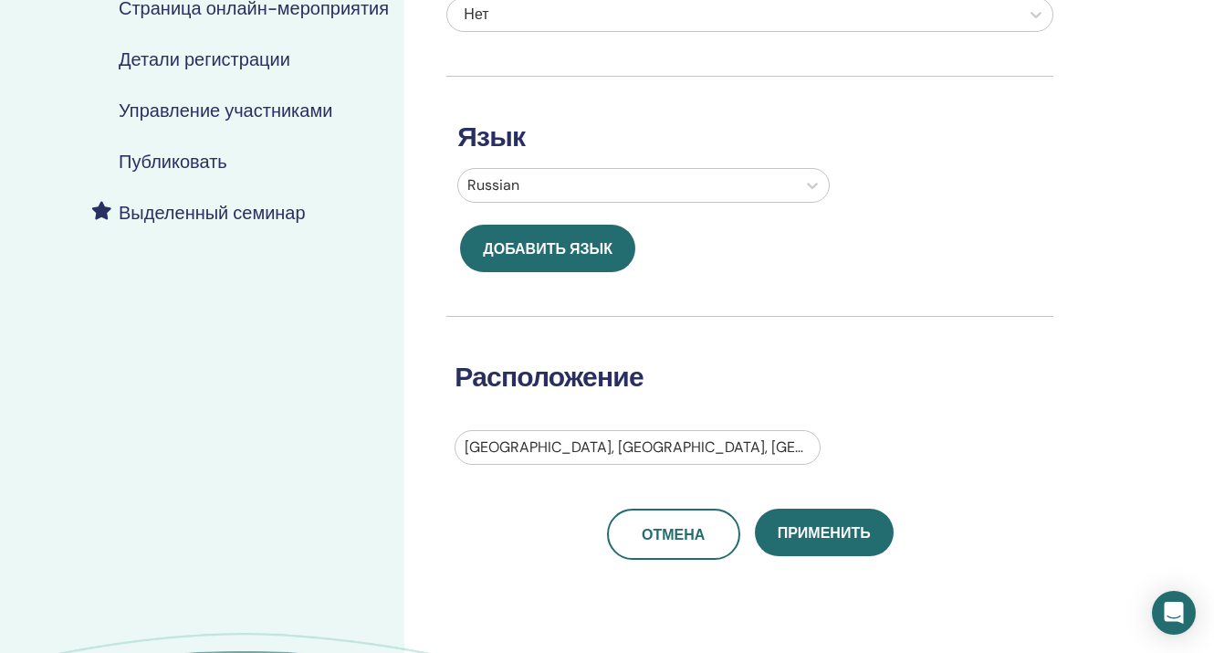
click at [237, 70] on h4 "Детали регистрации" at bounding box center [205, 59] width 172 height 22
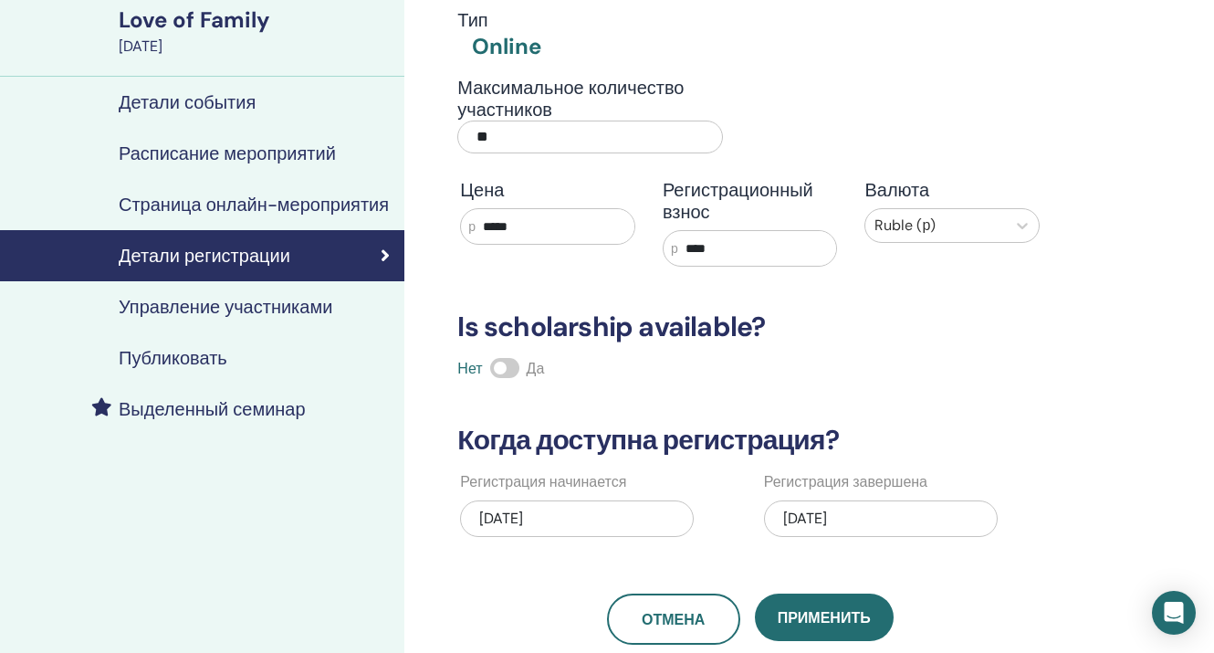
scroll to position [123, 0]
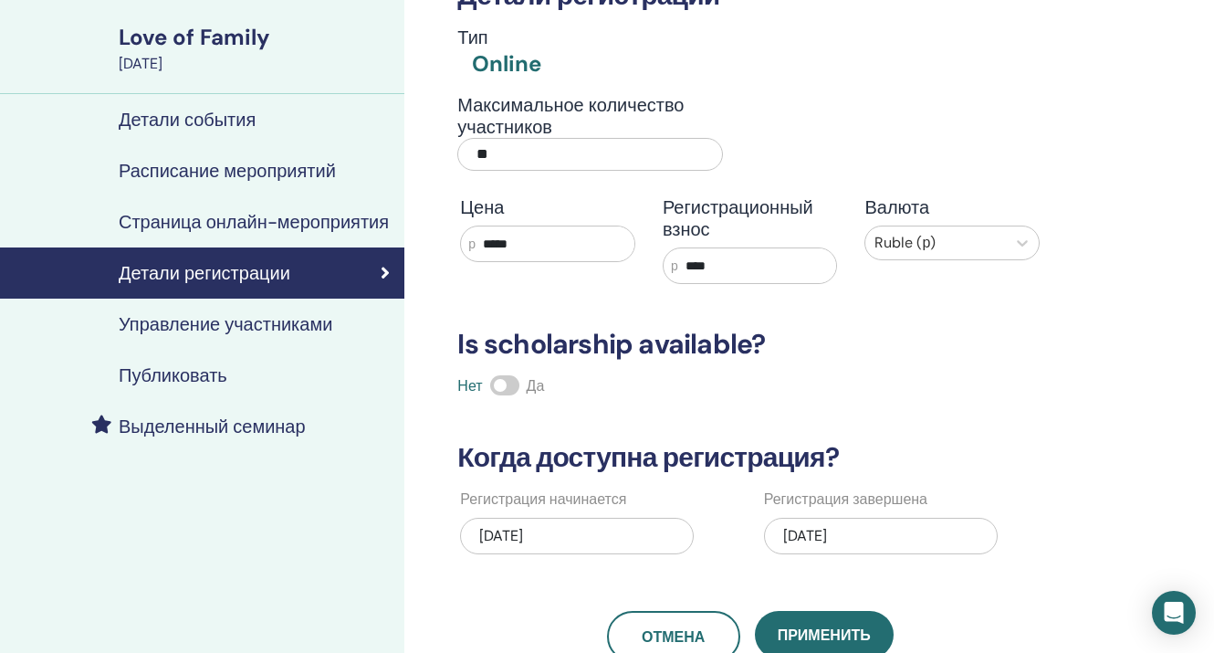
click at [252, 121] on h4 "Детали события" at bounding box center [187, 120] width 137 height 22
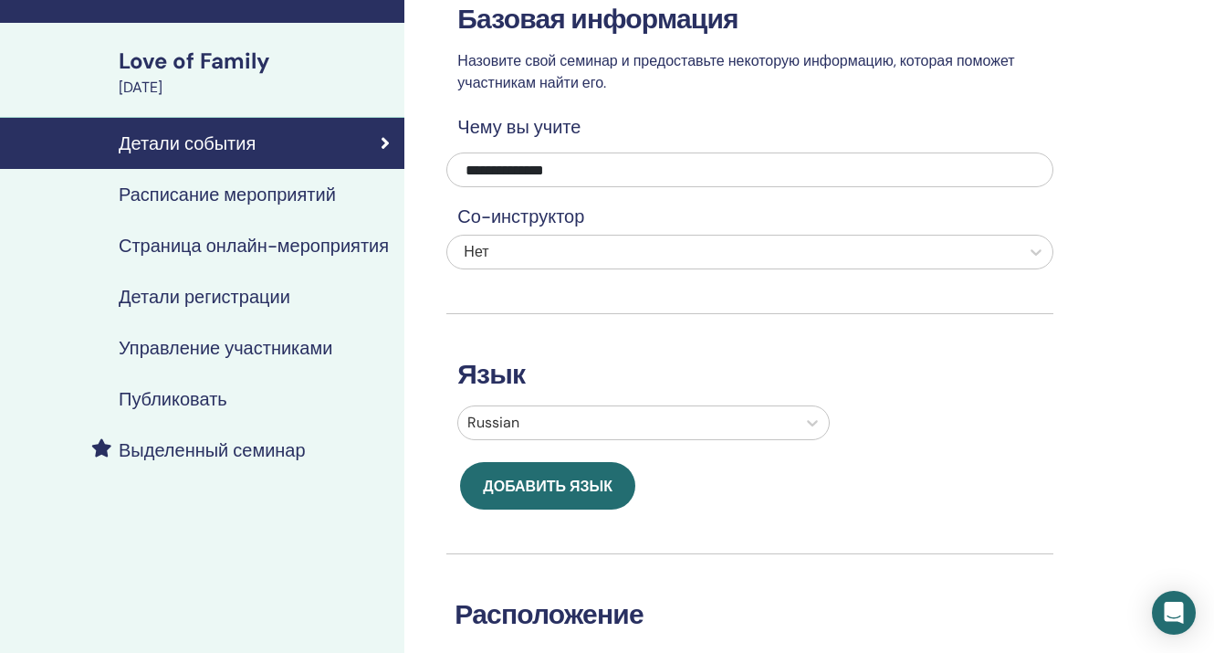
scroll to position [78, 0]
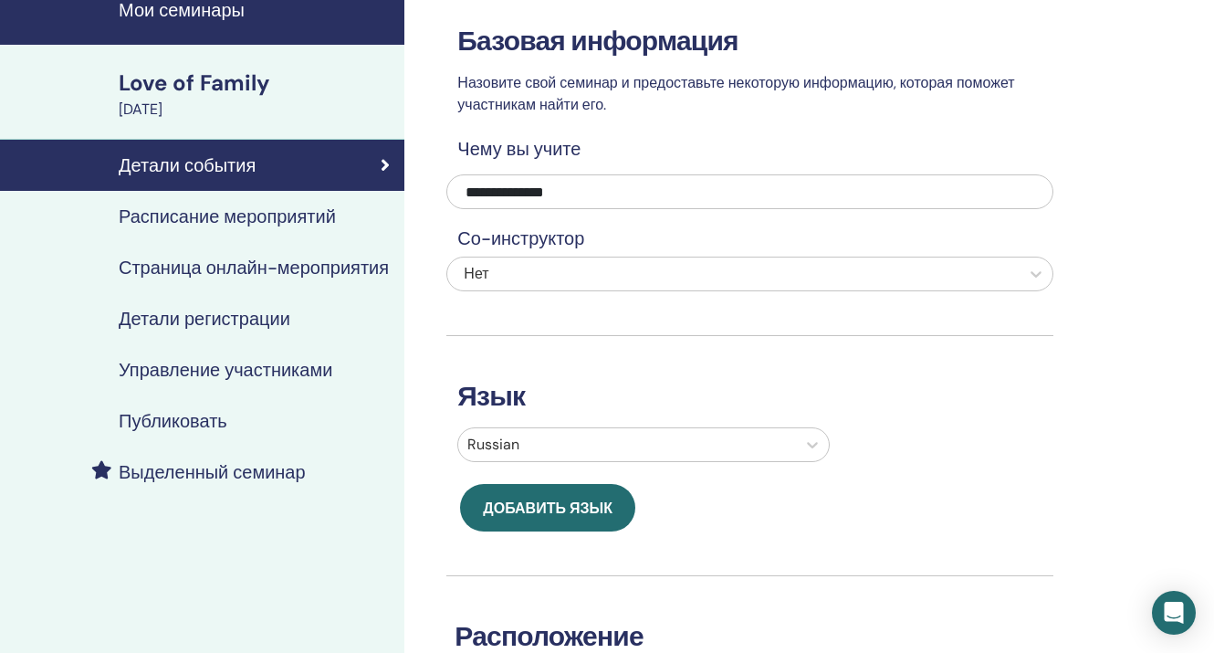
click at [282, 217] on h4 "Расписание мероприятий" at bounding box center [227, 216] width 217 height 22
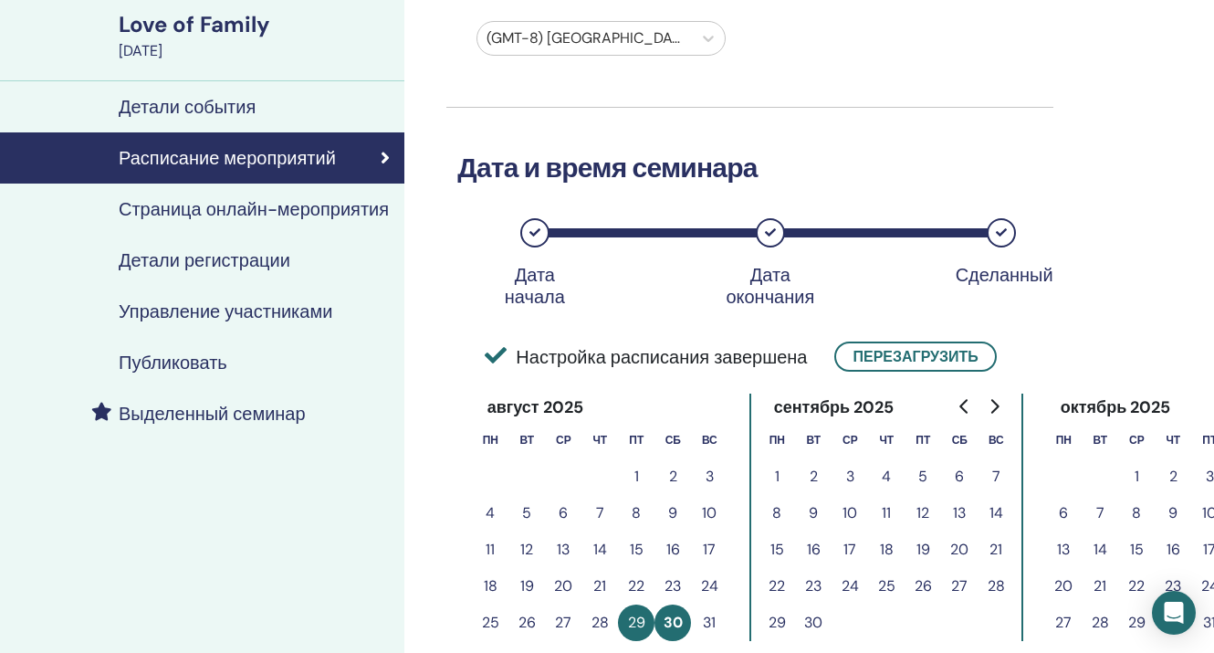
scroll to position [280, 0]
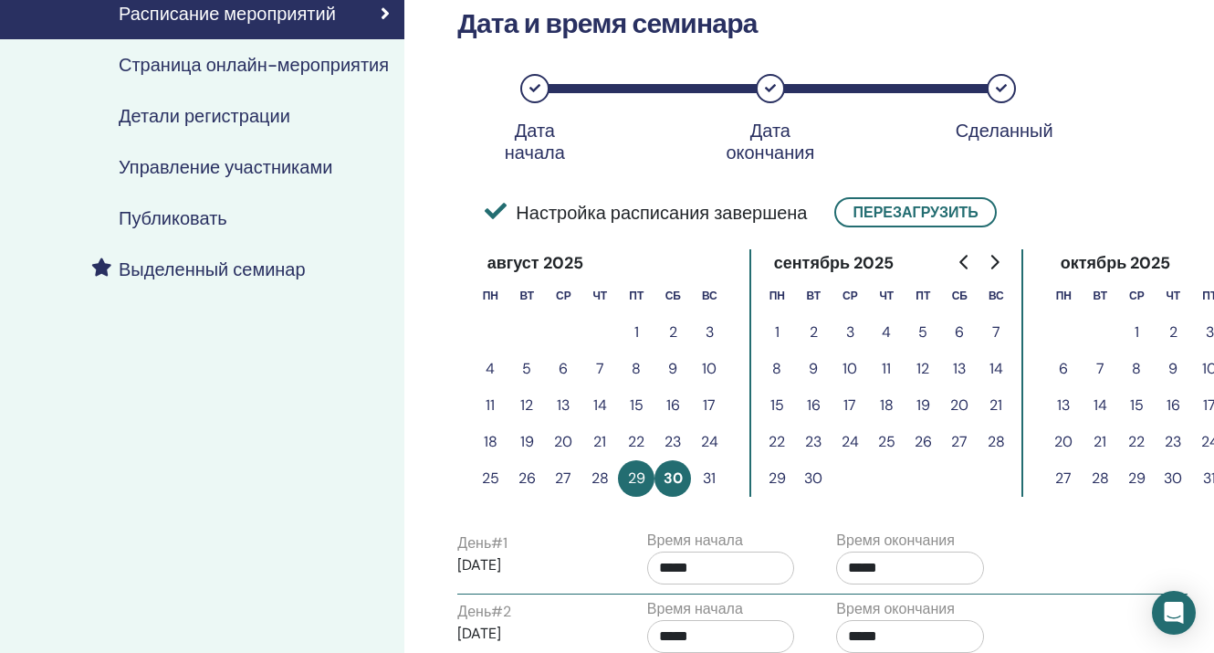
click at [671, 478] on button "30" at bounding box center [672, 478] width 37 height 37
click at [707, 484] on button "31" at bounding box center [709, 478] width 37 height 37
click at [908, 214] on button "Перезагрузить" at bounding box center [915, 212] width 162 height 30
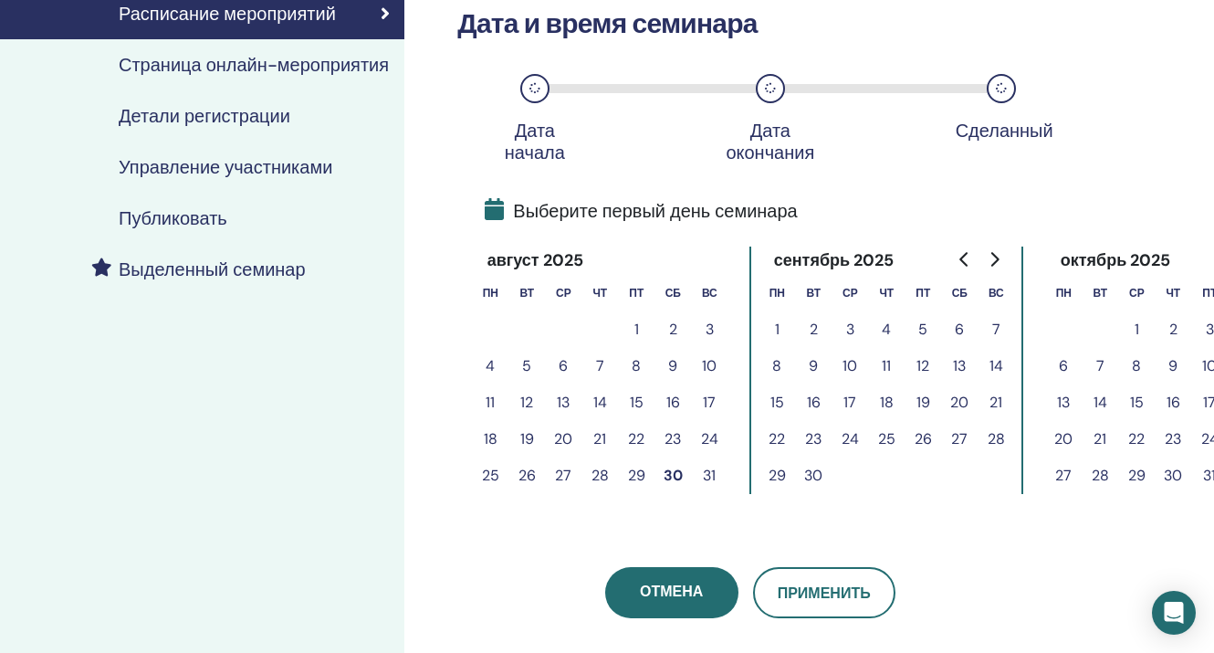
click at [674, 470] on button "30" at bounding box center [672, 475] width 37 height 37
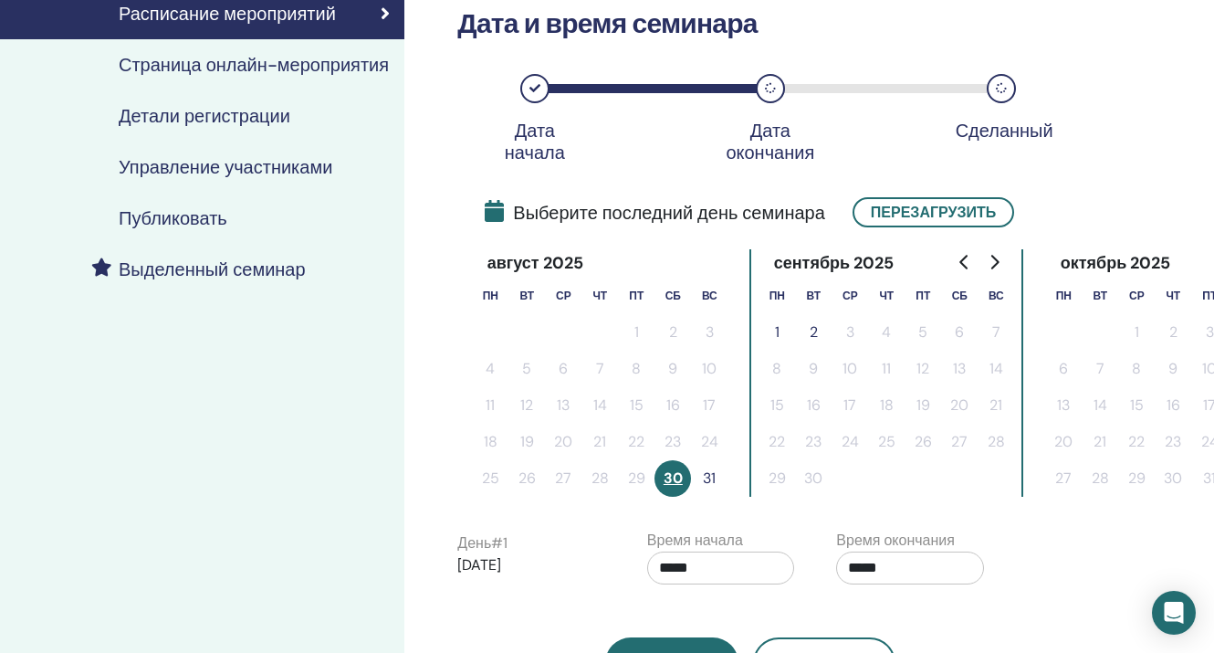
click at [708, 477] on button "31" at bounding box center [709, 478] width 37 height 37
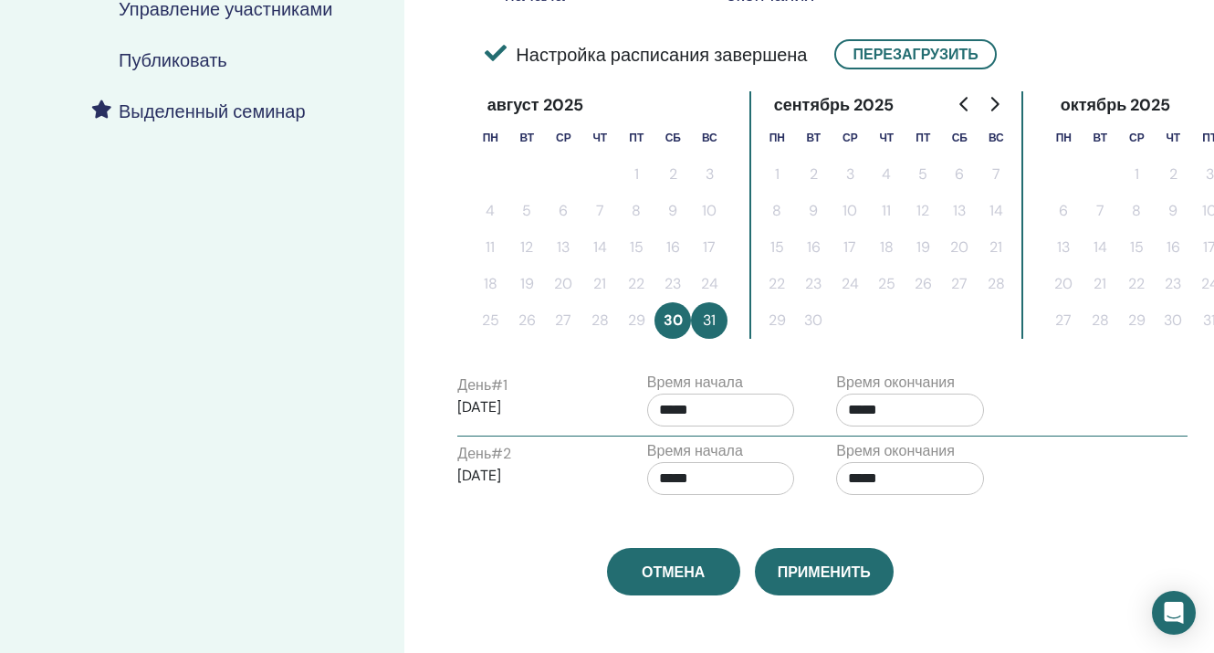
scroll to position [516, 0]
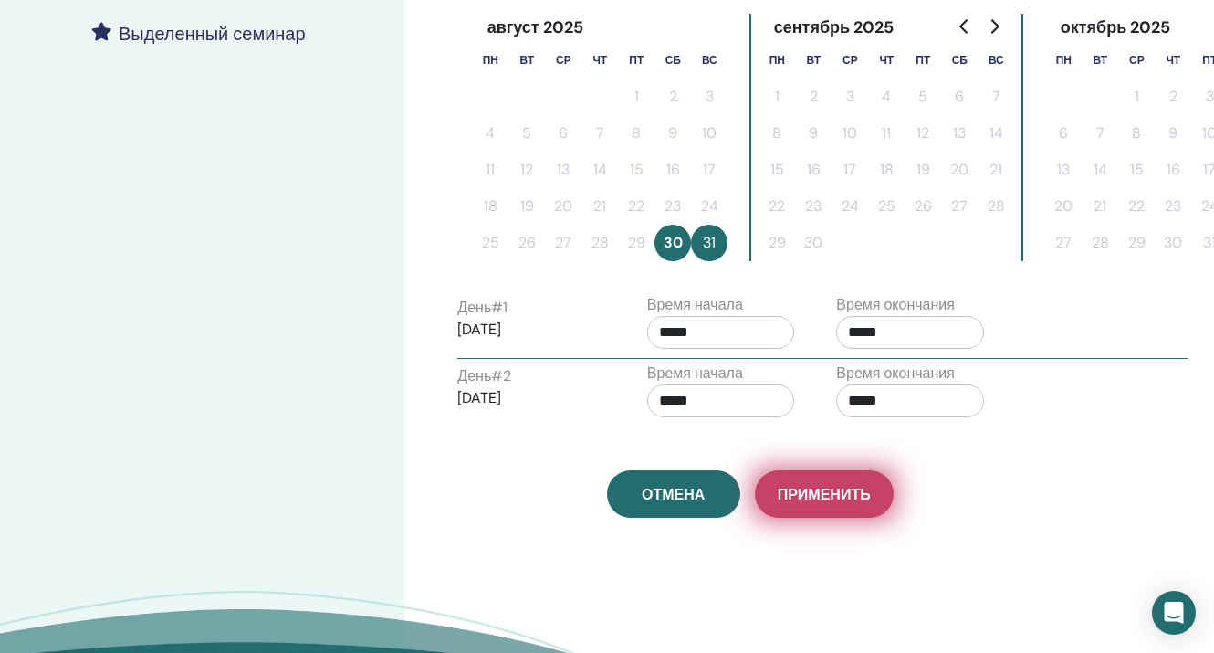
click at [818, 491] on span "Применить" at bounding box center [824, 494] width 93 height 19
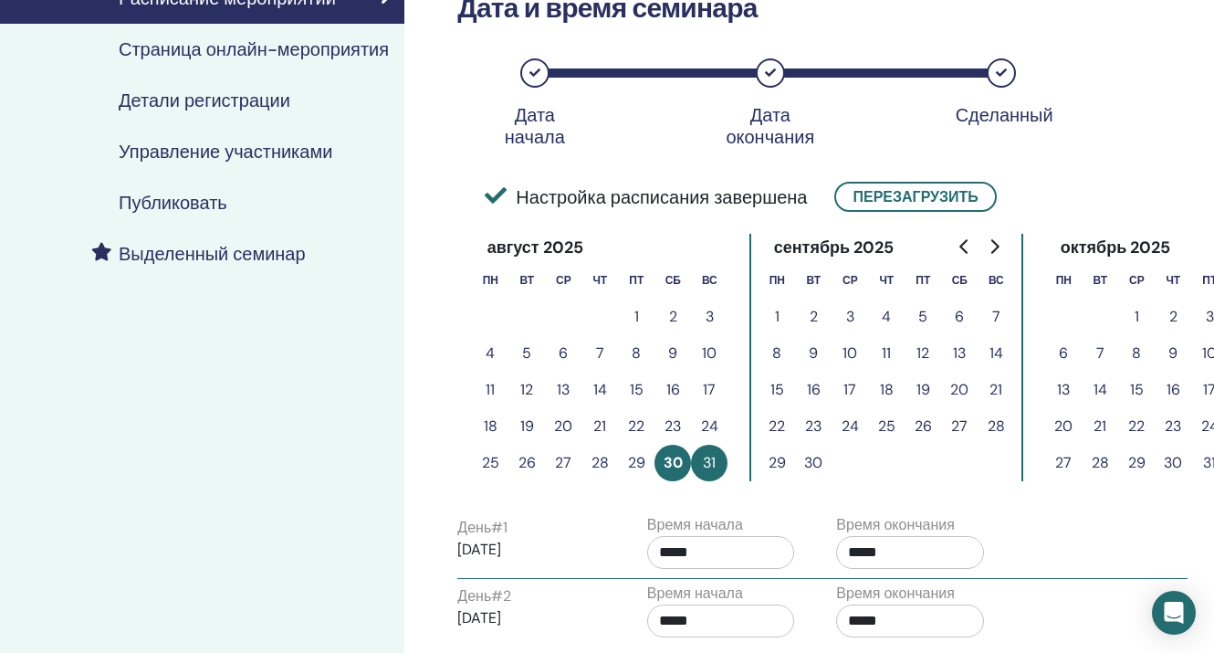
scroll to position [363, 0]
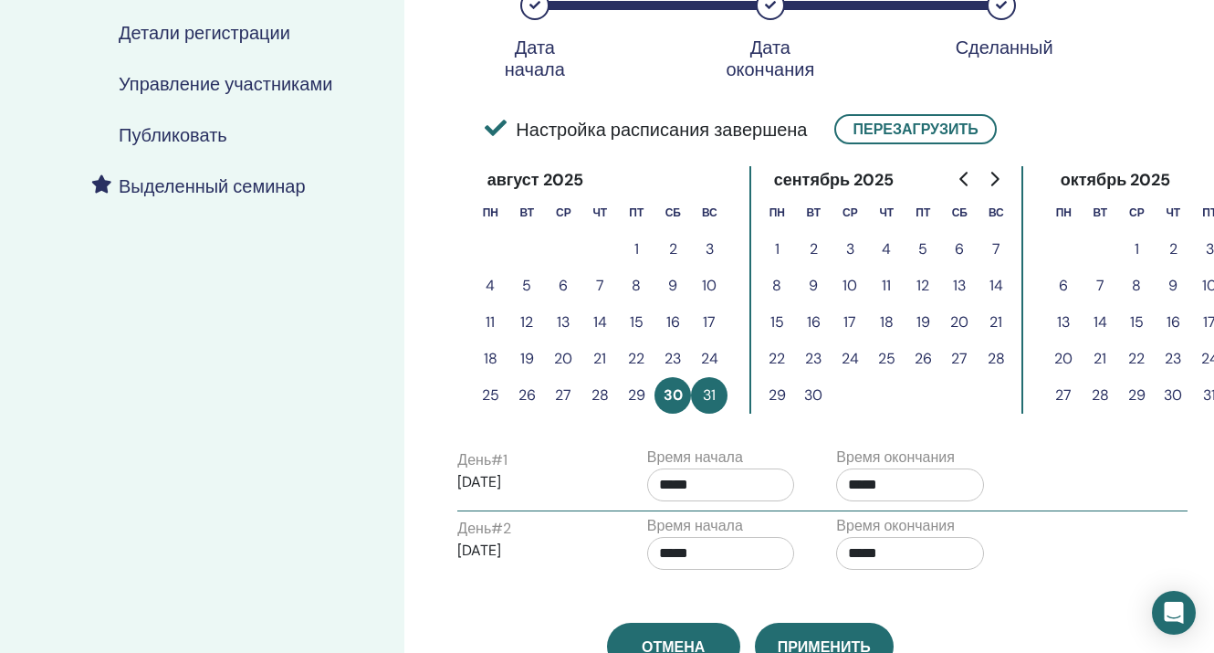
click at [192, 146] on h4 "Публиковать" at bounding box center [173, 135] width 109 height 22
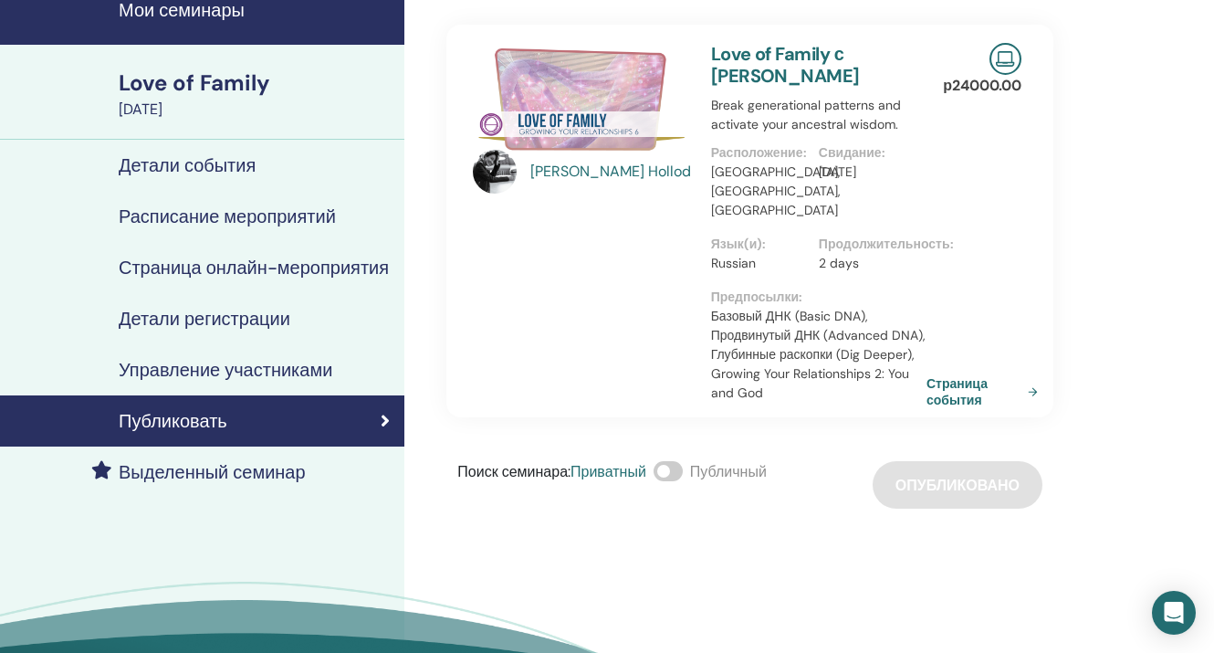
scroll to position [56, 0]
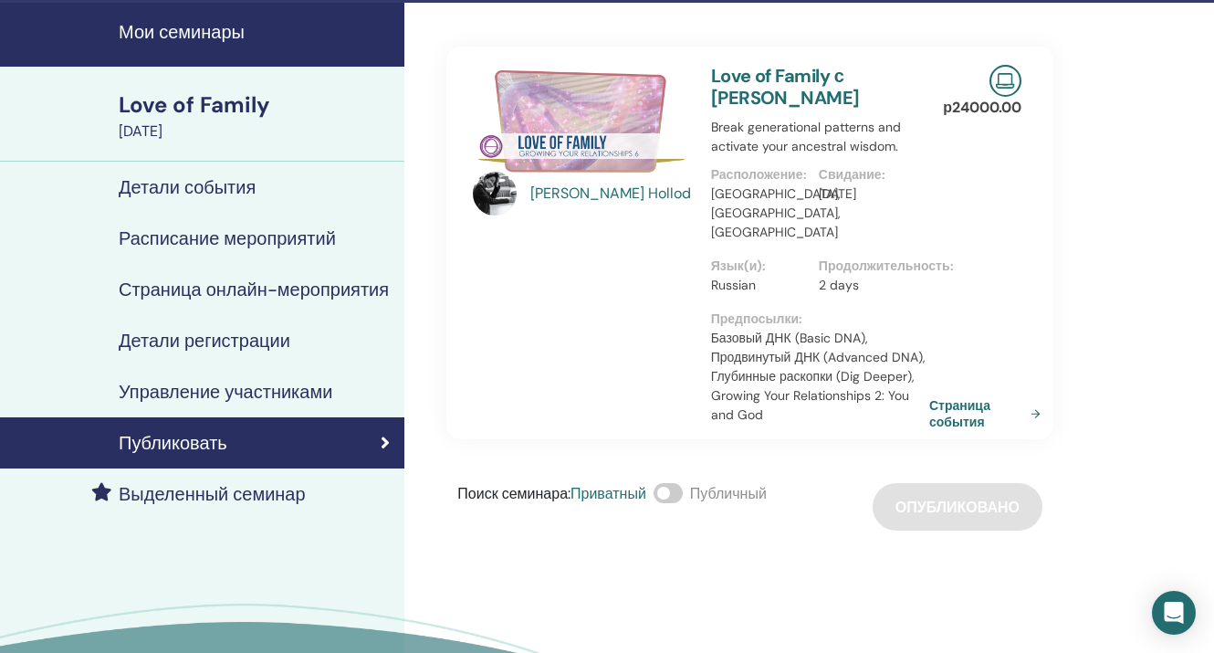
click at [954, 397] on link "Страница события" at bounding box center [988, 413] width 119 height 33
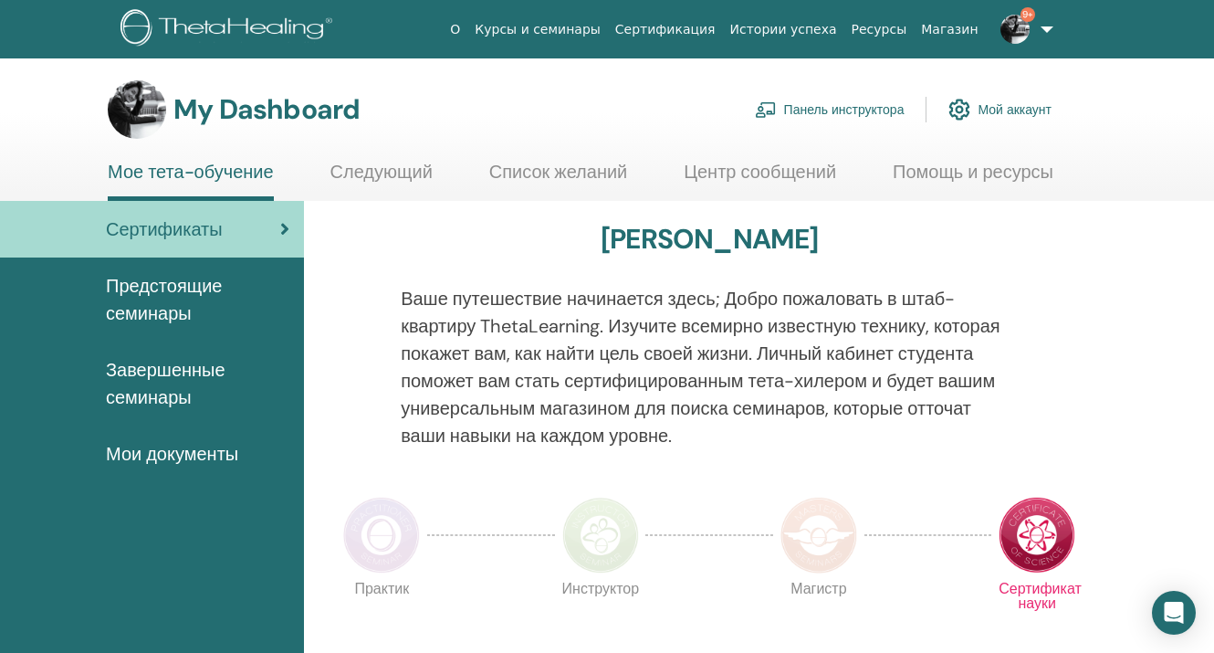
click at [821, 113] on link "Панель инструктора" at bounding box center [830, 109] width 150 height 40
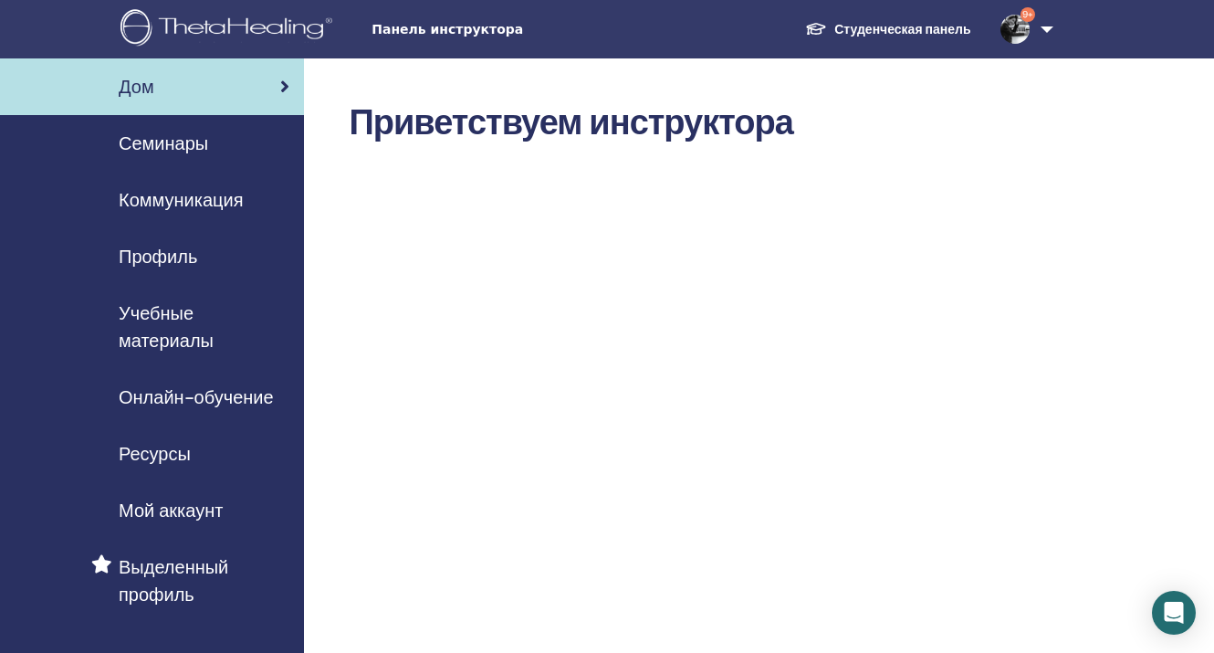
click at [192, 144] on span "Семинары" at bounding box center [163, 143] width 89 height 27
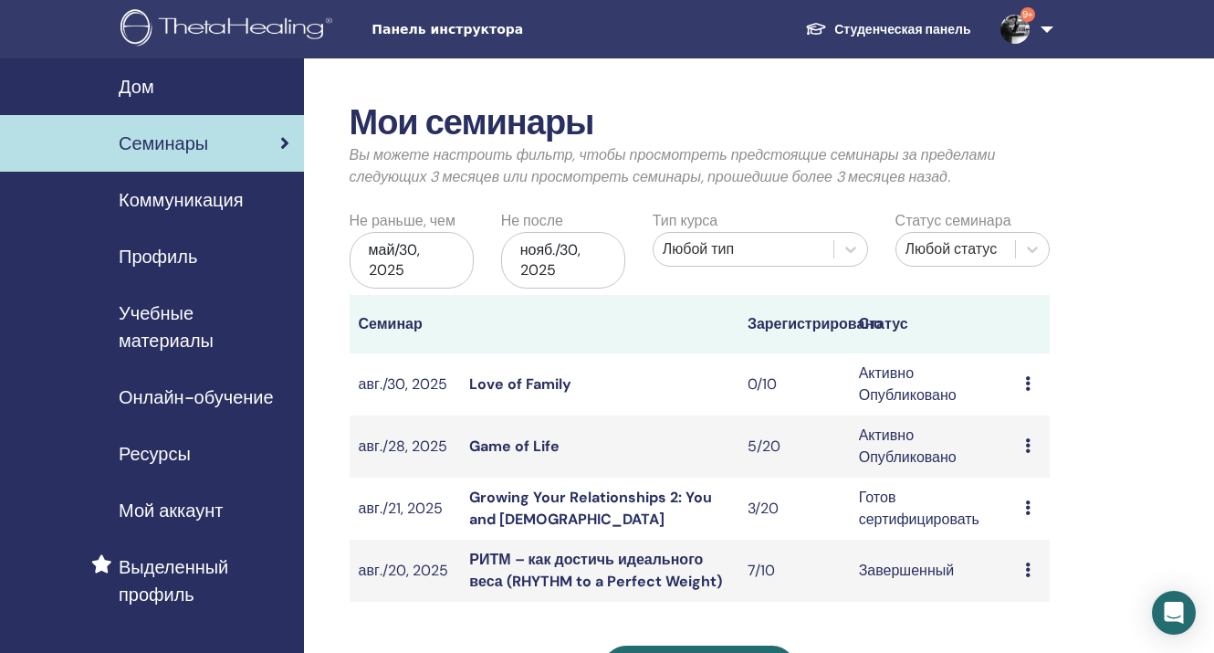
click at [517, 380] on link "Love of Family" at bounding box center [520, 383] width 102 height 19
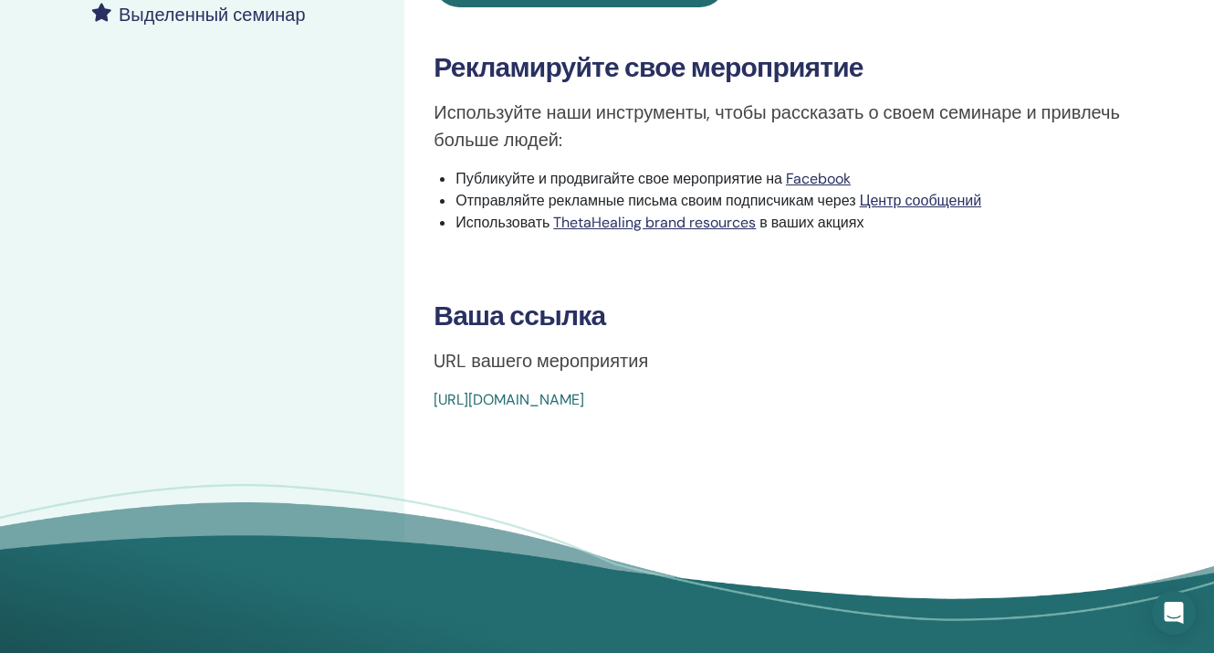
scroll to position [547, 0]
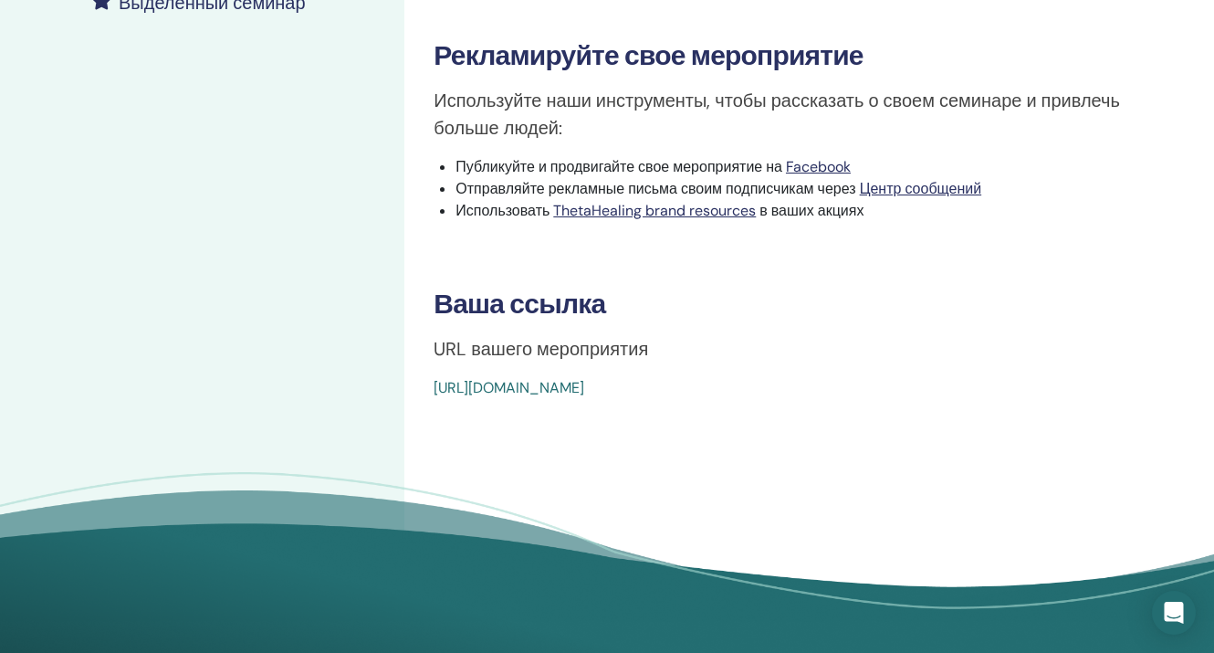
click at [584, 397] on link "[URL][DOMAIN_NAME]" at bounding box center [508, 387] width 151 height 19
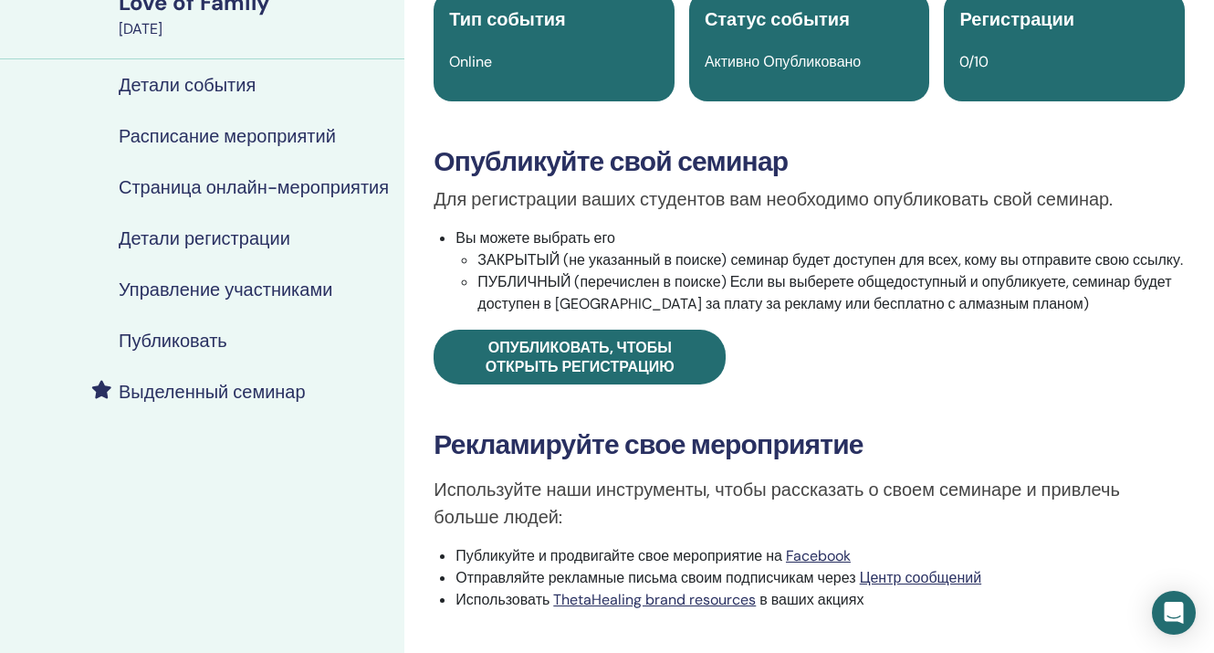
scroll to position [157, 0]
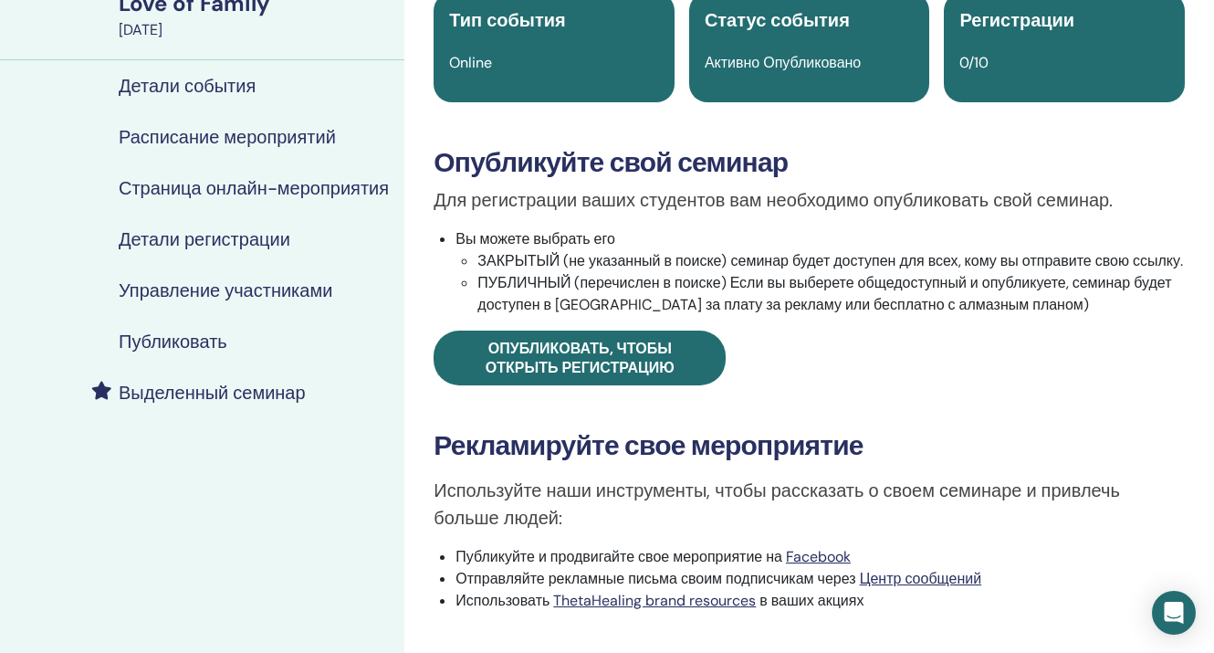
click at [256, 140] on h4 "Расписание мероприятий" at bounding box center [227, 137] width 217 height 22
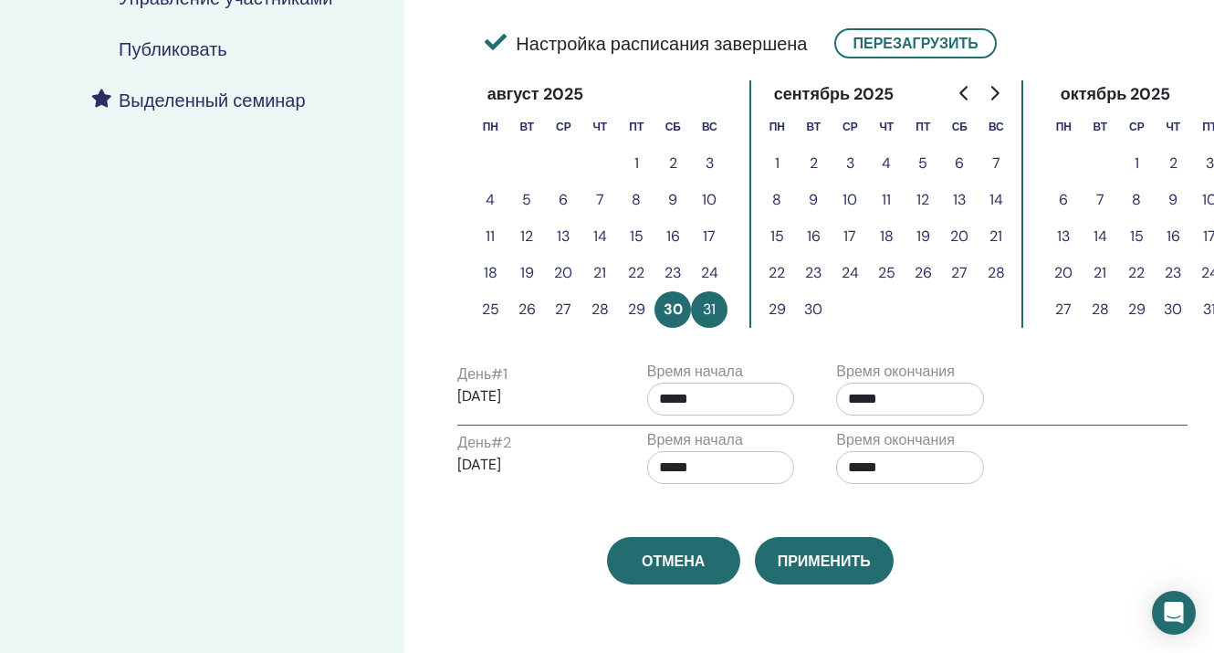
scroll to position [451, 0]
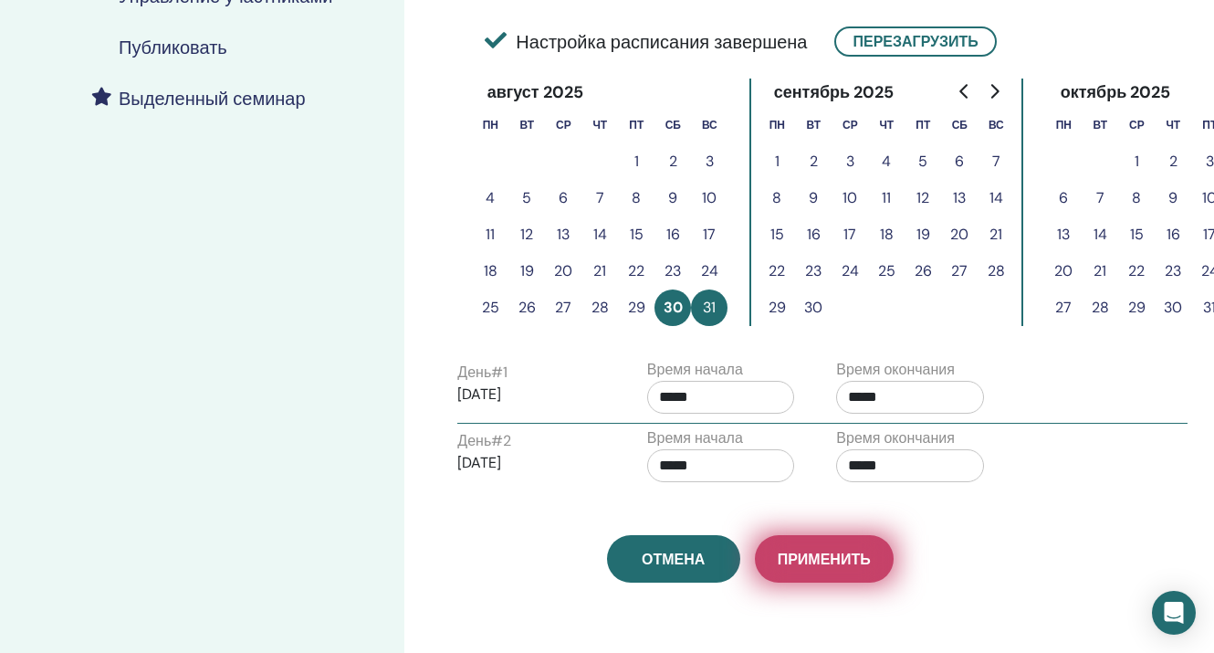
click at [817, 562] on span "Применить" at bounding box center [824, 558] width 93 height 19
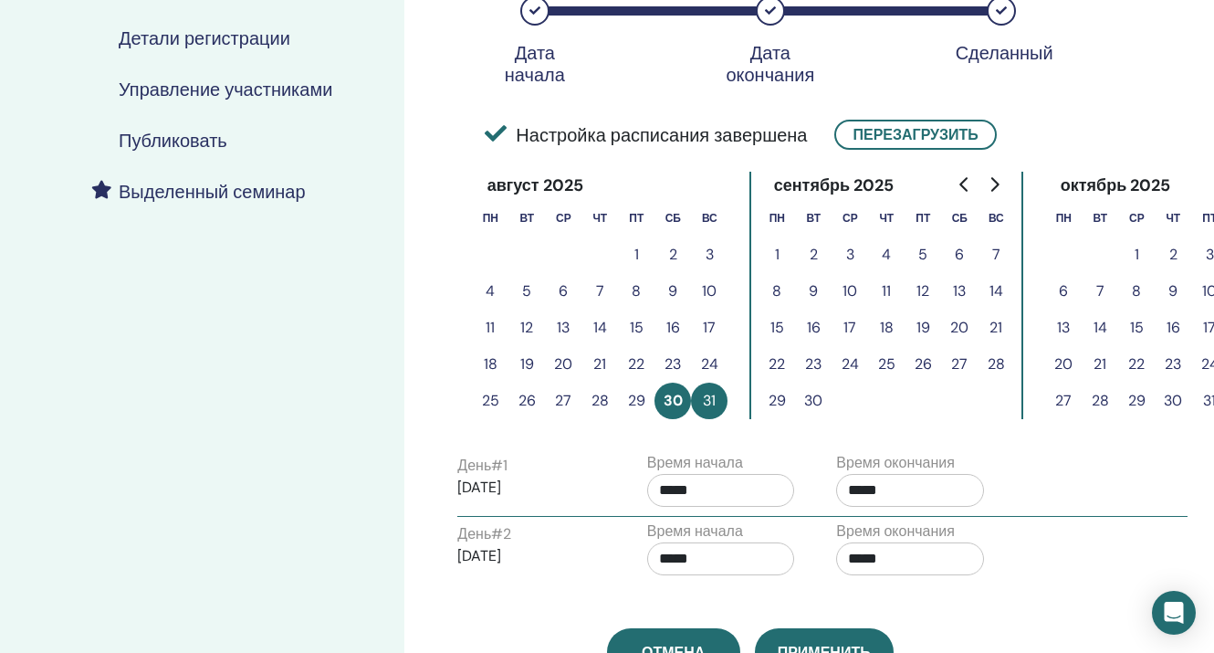
scroll to position [413, 0]
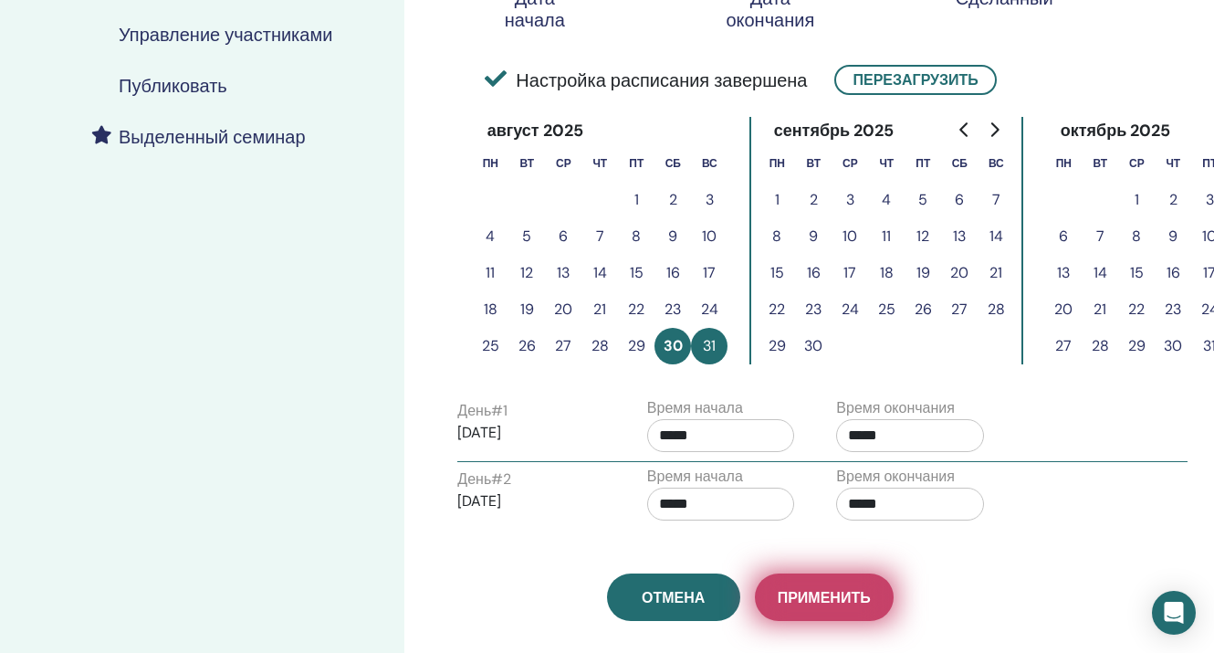
click at [819, 593] on span "Применить" at bounding box center [824, 597] width 93 height 19
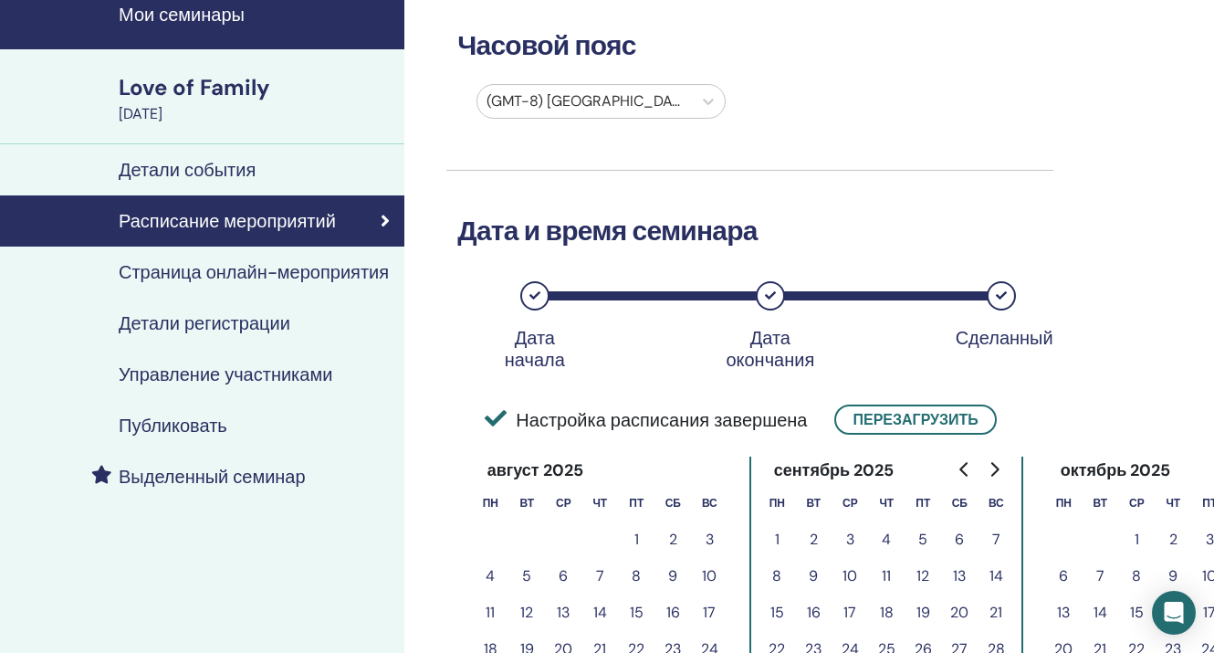
scroll to position [101, 0]
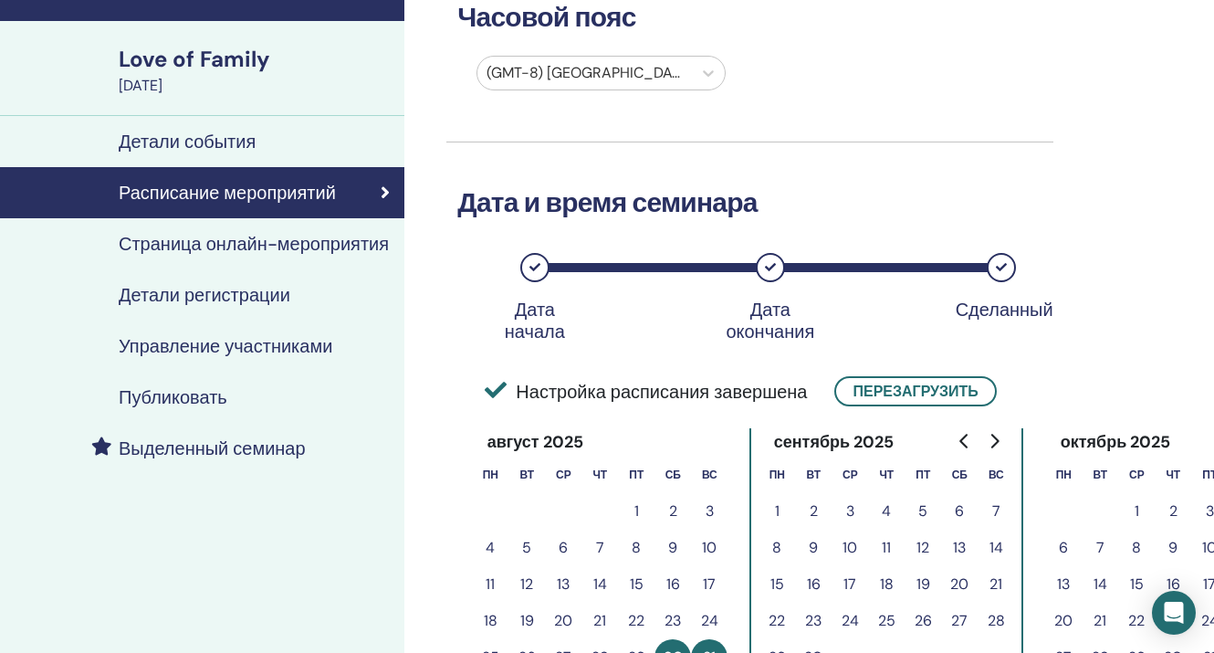
click at [209, 245] on h4 "Страница онлайн-мероприятия" at bounding box center [254, 244] width 270 height 22
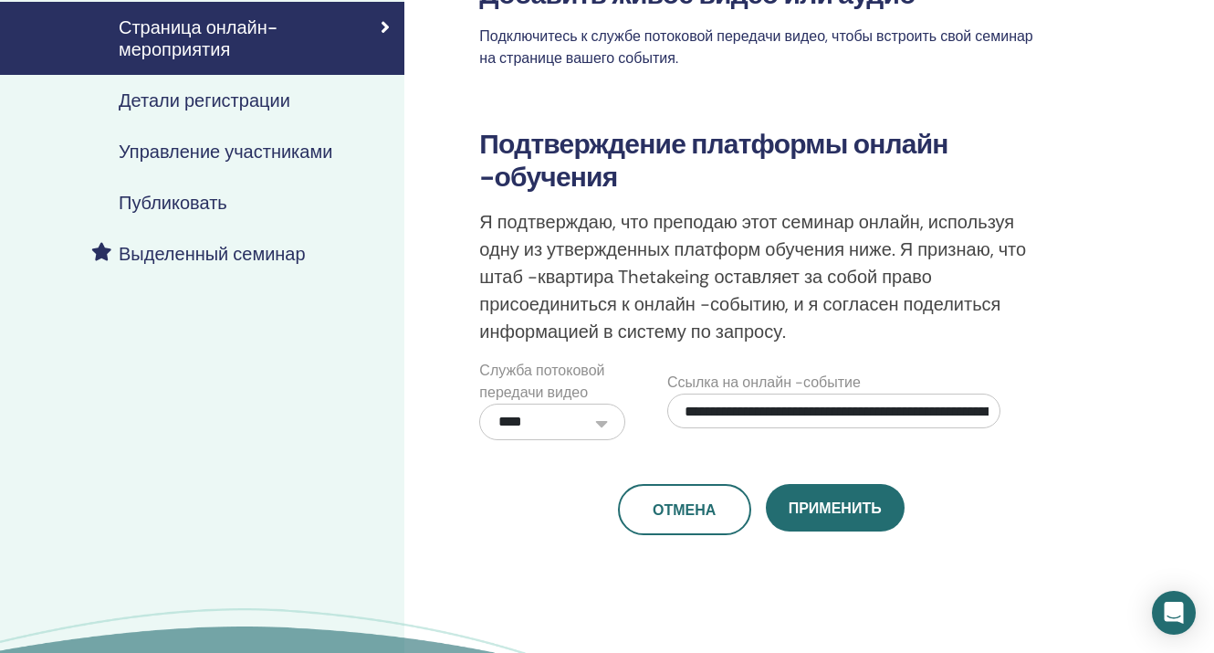
scroll to position [319, 0]
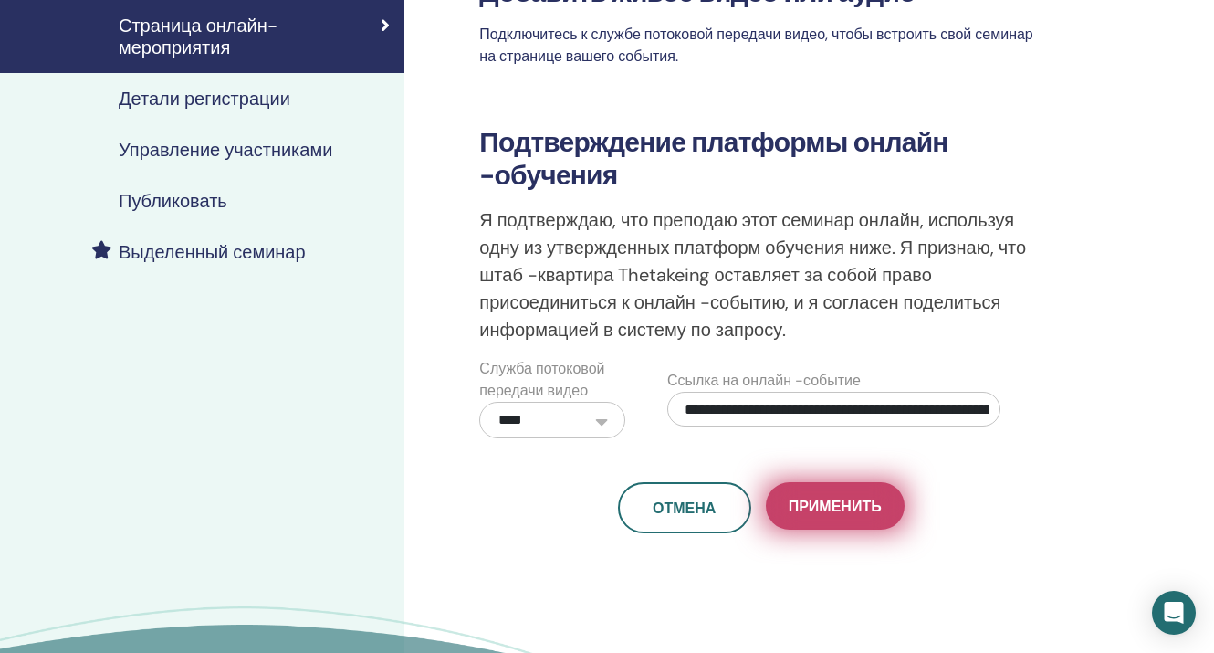
click at [868, 496] on span "Применить" at bounding box center [834, 505] width 93 height 19
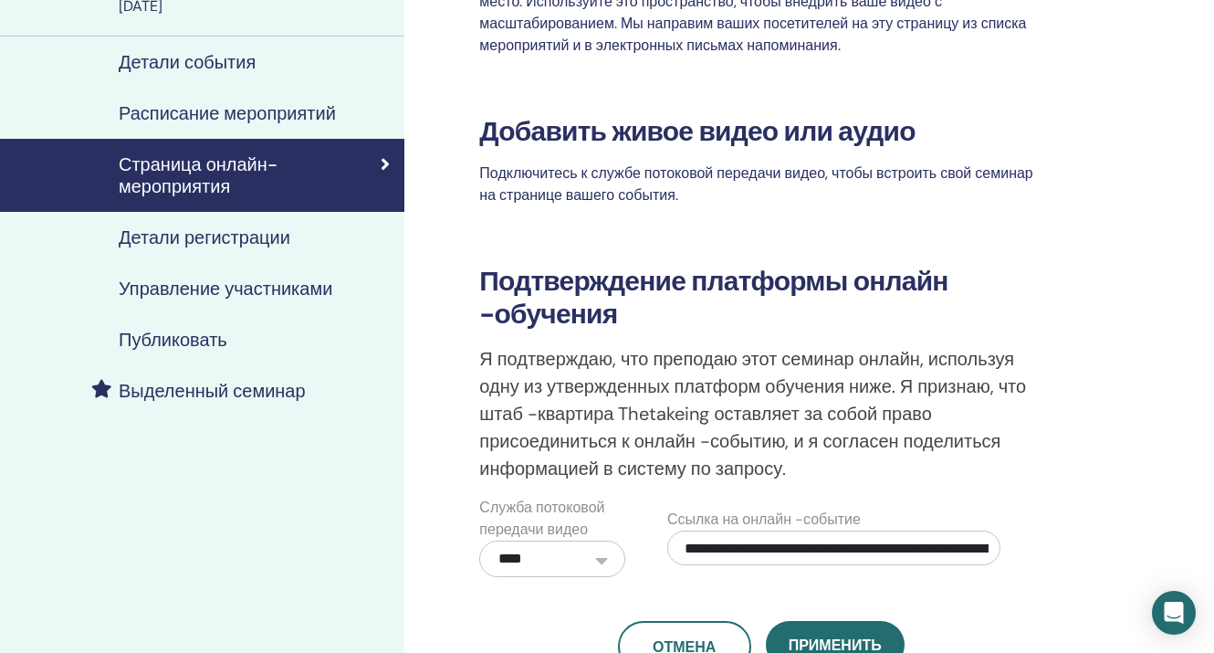
scroll to position [176, 0]
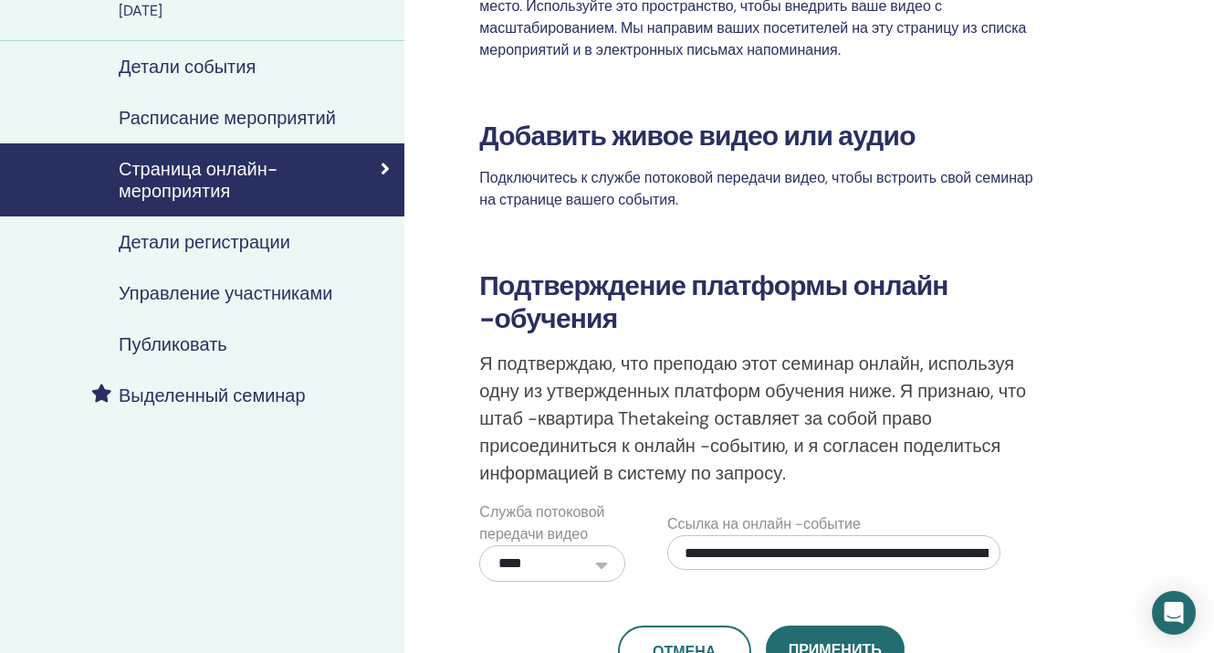
click at [214, 68] on h4 "Детали события" at bounding box center [187, 67] width 137 height 22
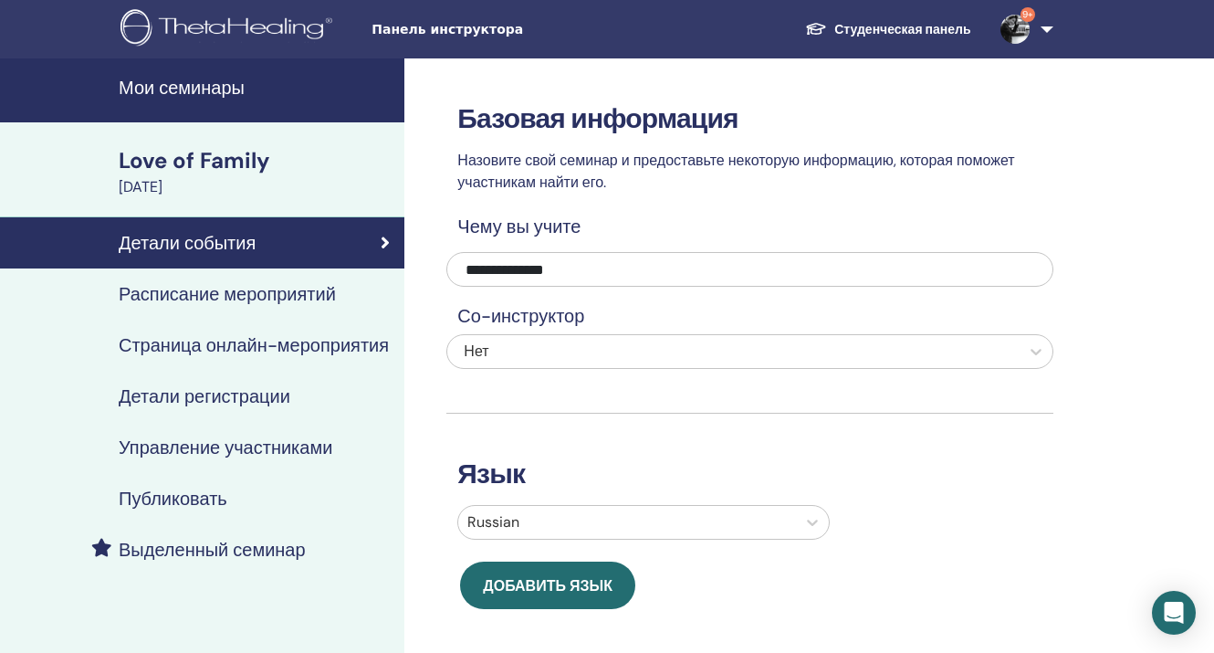
click at [211, 188] on div "August 30, 2025" at bounding box center [256, 187] width 275 height 22
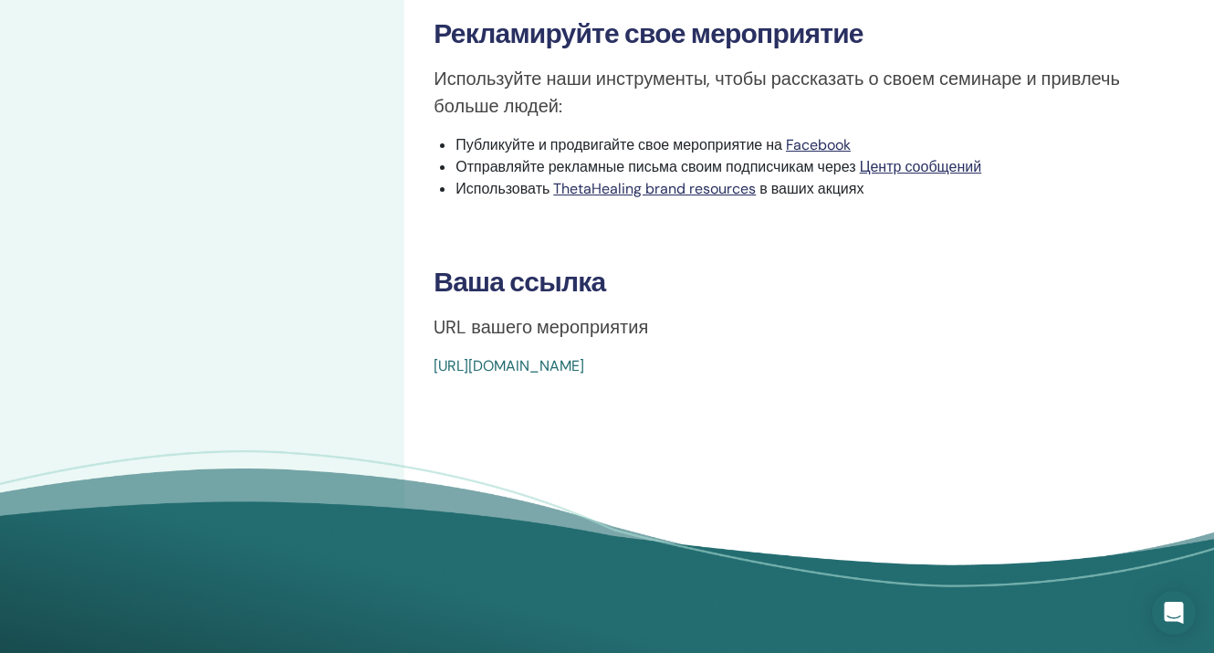
scroll to position [571, 0]
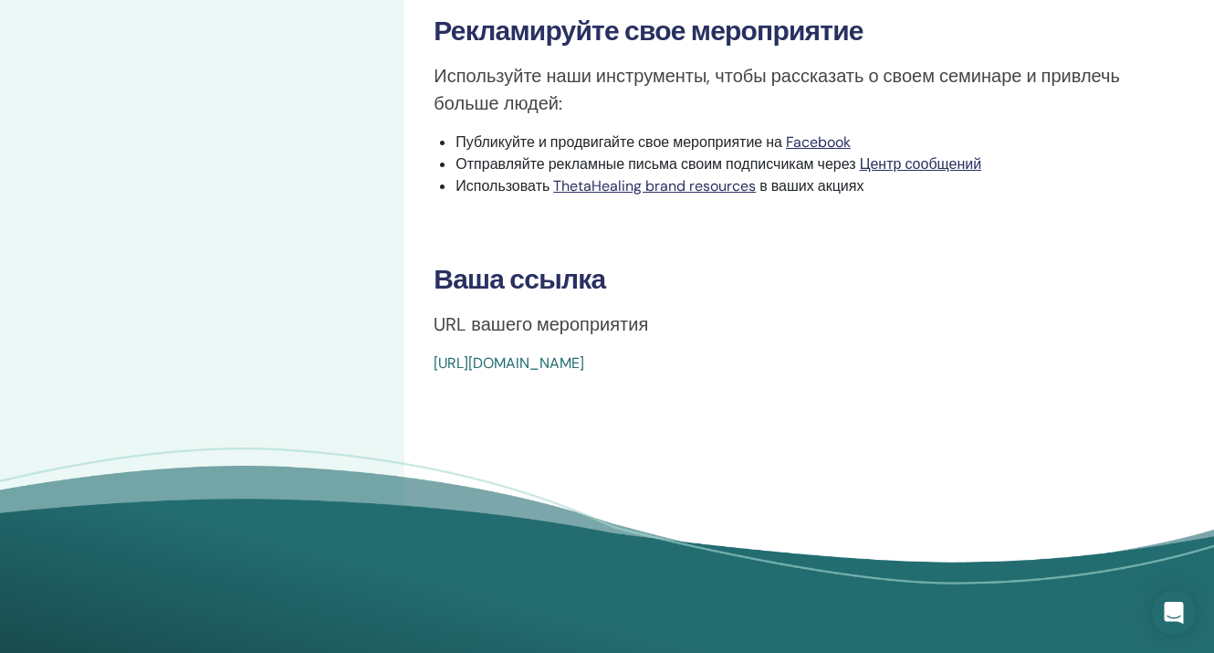
click at [584, 372] on link "https://www.thetahealing.com/seminar-376168-details.html" at bounding box center [508, 362] width 151 height 19
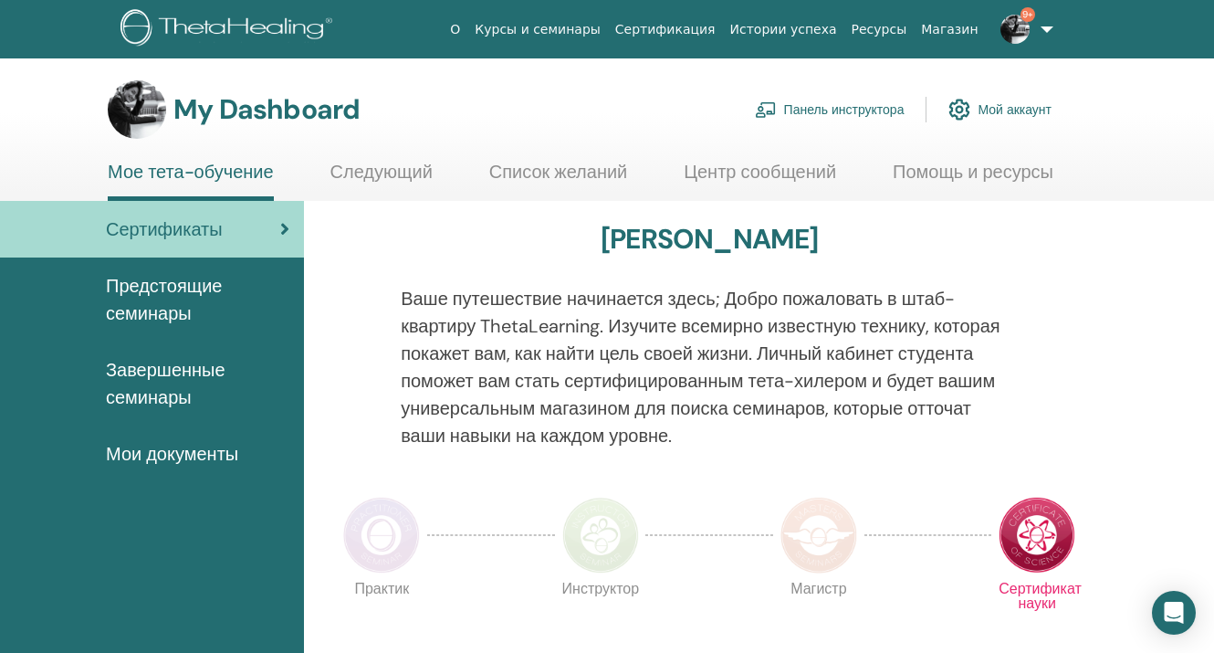
click at [872, 104] on link "Панель инструктора" at bounding box center [830, 109] width 150 height 40
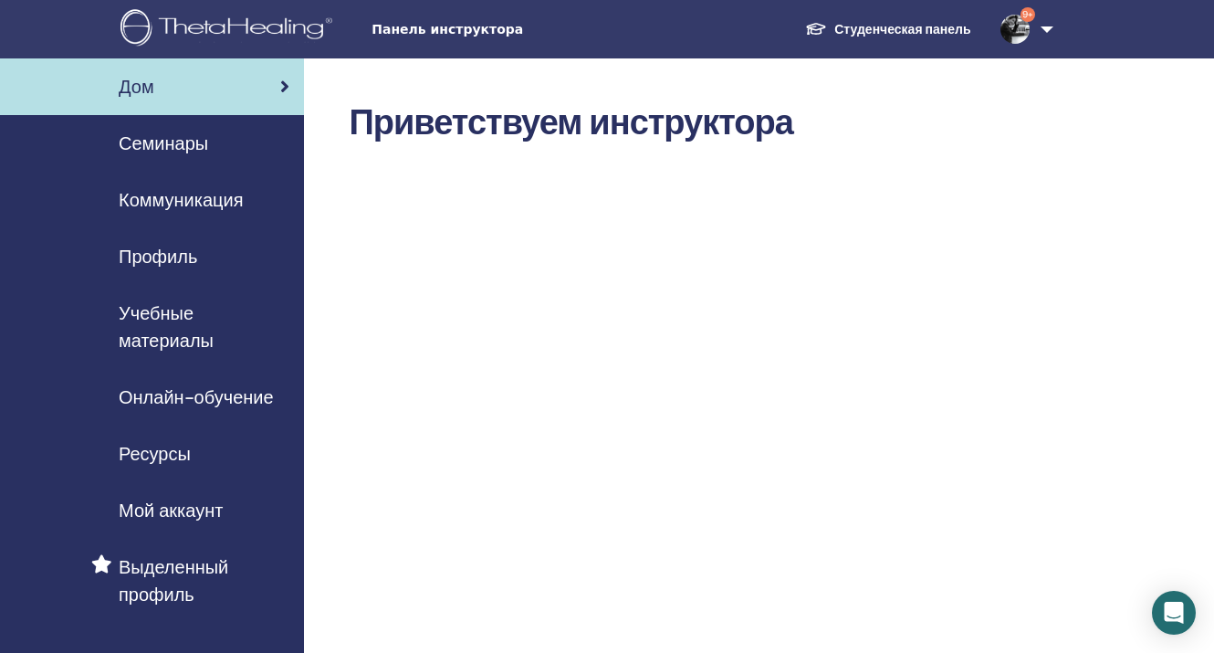
click at [172, 144] on span "Семинары" at bounding box center [163, 143] width 89 height 27
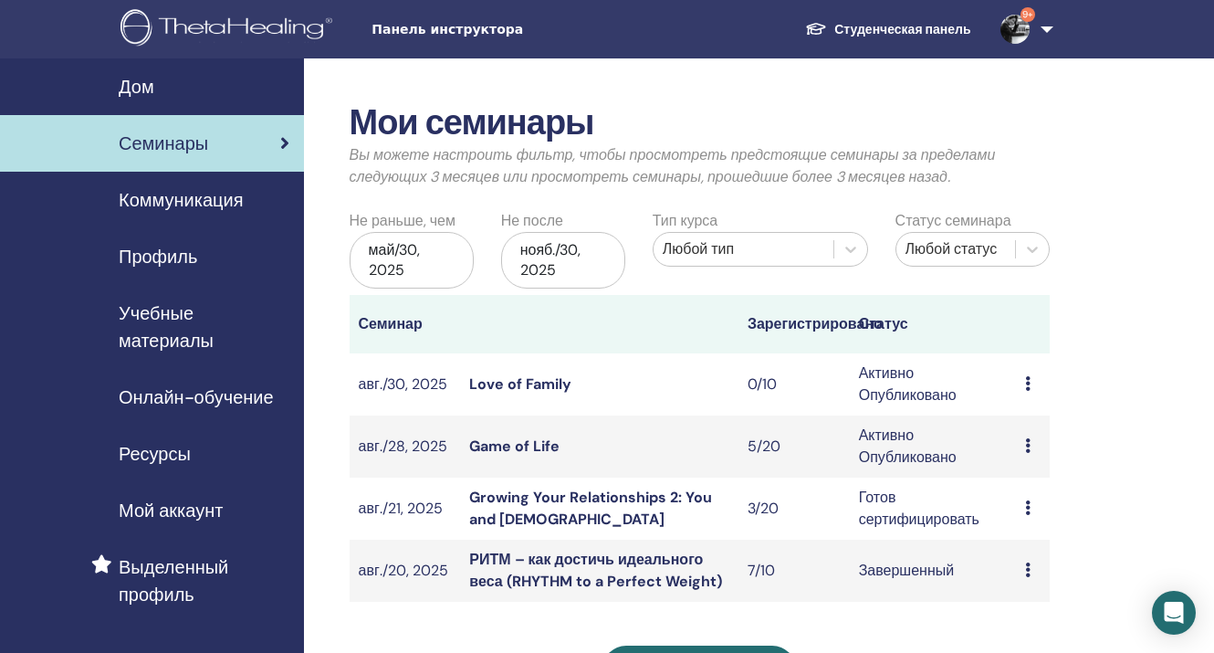
click at [526, 446] on link "Game of Life" at bounding box center [514, 445] width 90 height 19
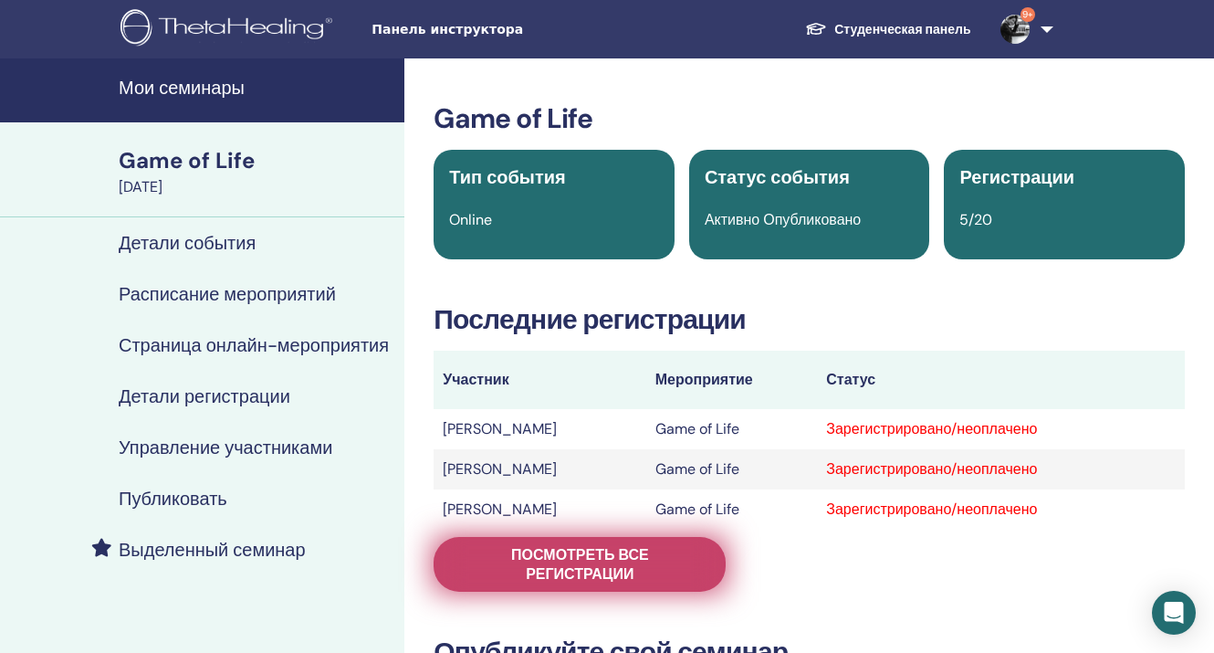
click at [541, 551] on span "Посмотреть все регистрации" at bounding box center [579, 564] width 246 height 38
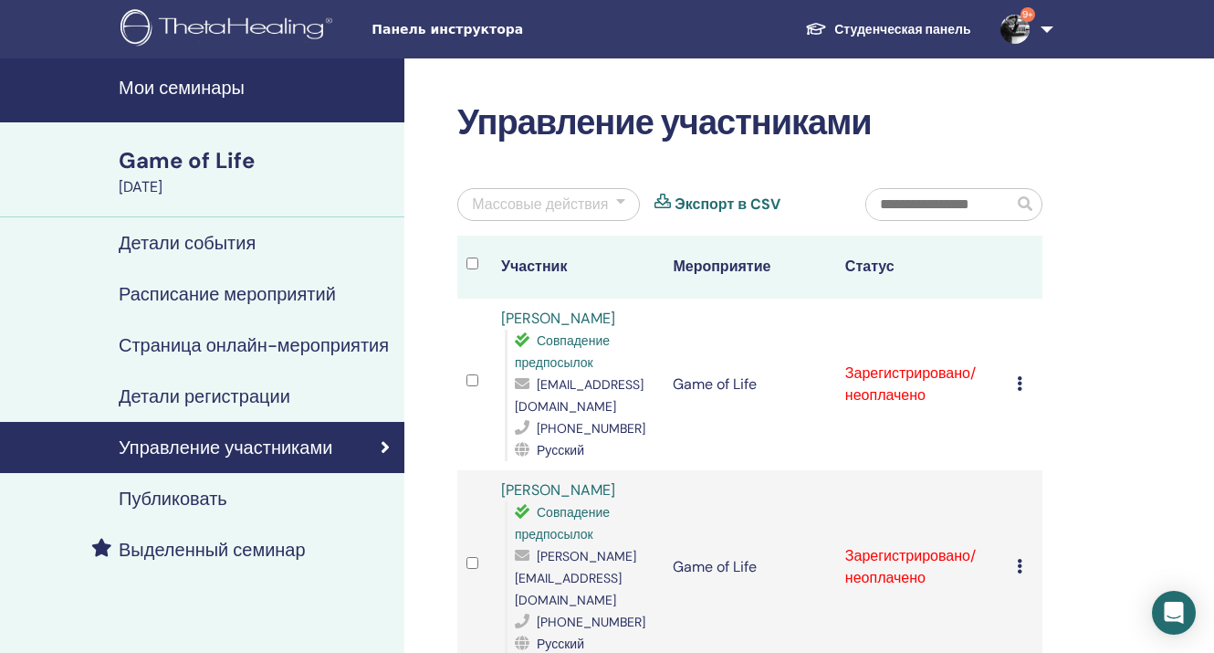
click at [625, 201] on div "Массовые действия" at bounding box center [548, 204] width 183 height 33
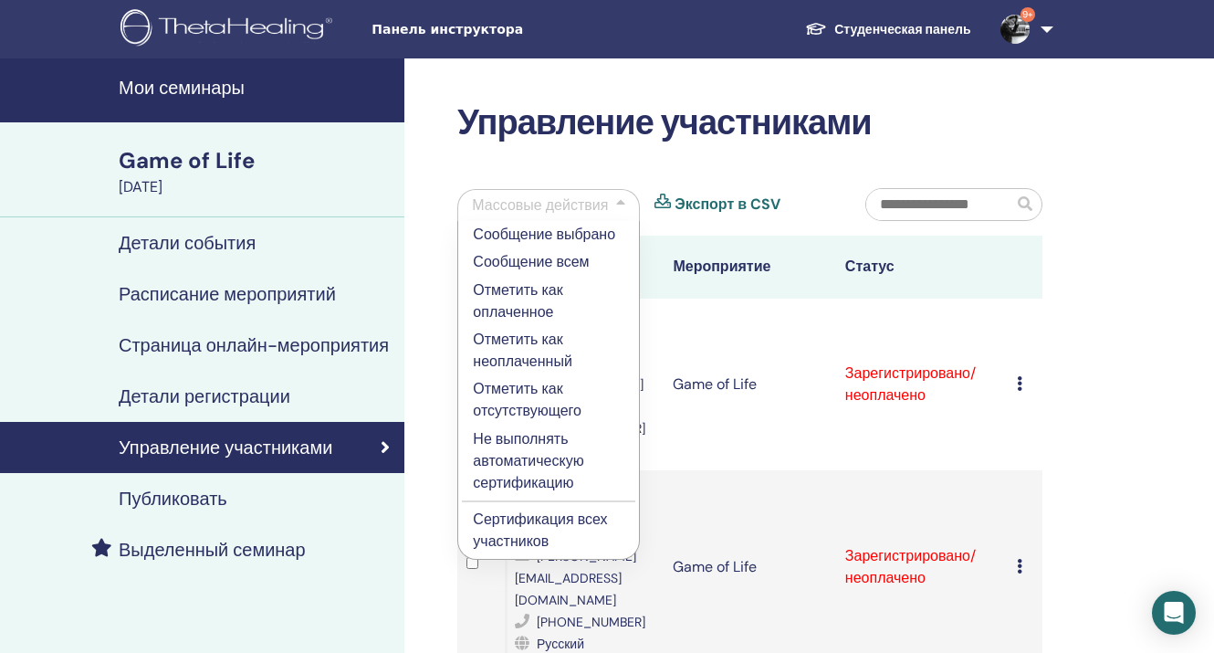
click at [539, 287] on p "Отметить как оплаченное" at bounding box center [548, 301] width 151 height 44
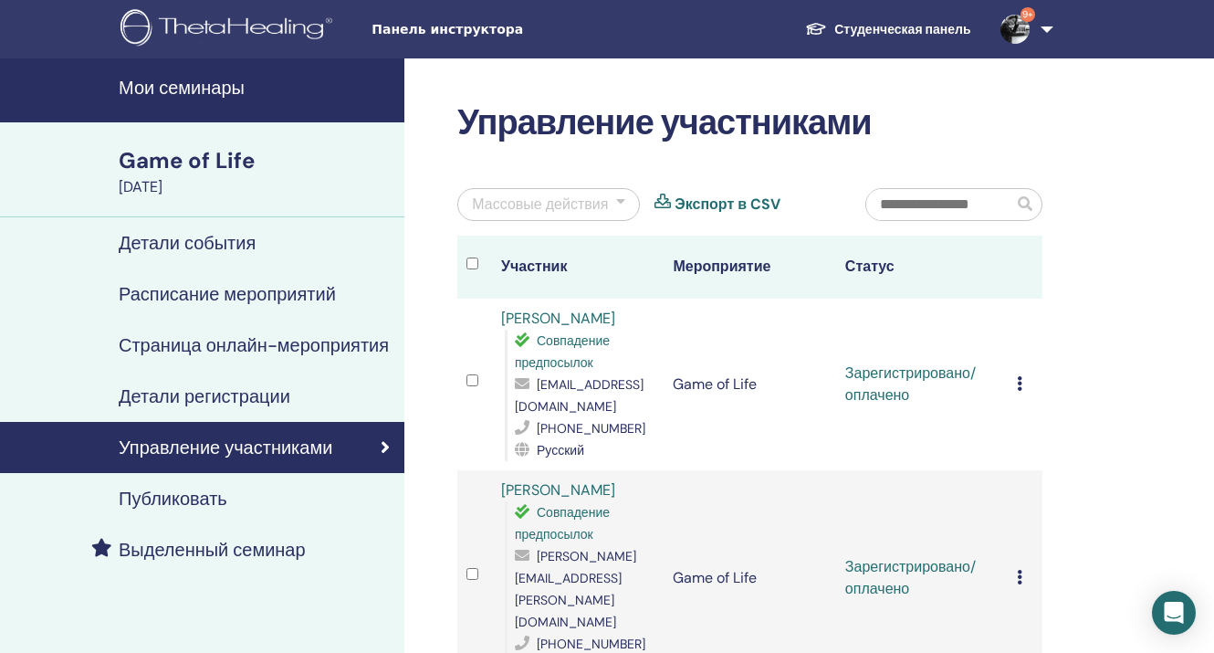
click at [608, 201] on div "Массовые действия" at bounding box center [540, 204] width 136 height 22
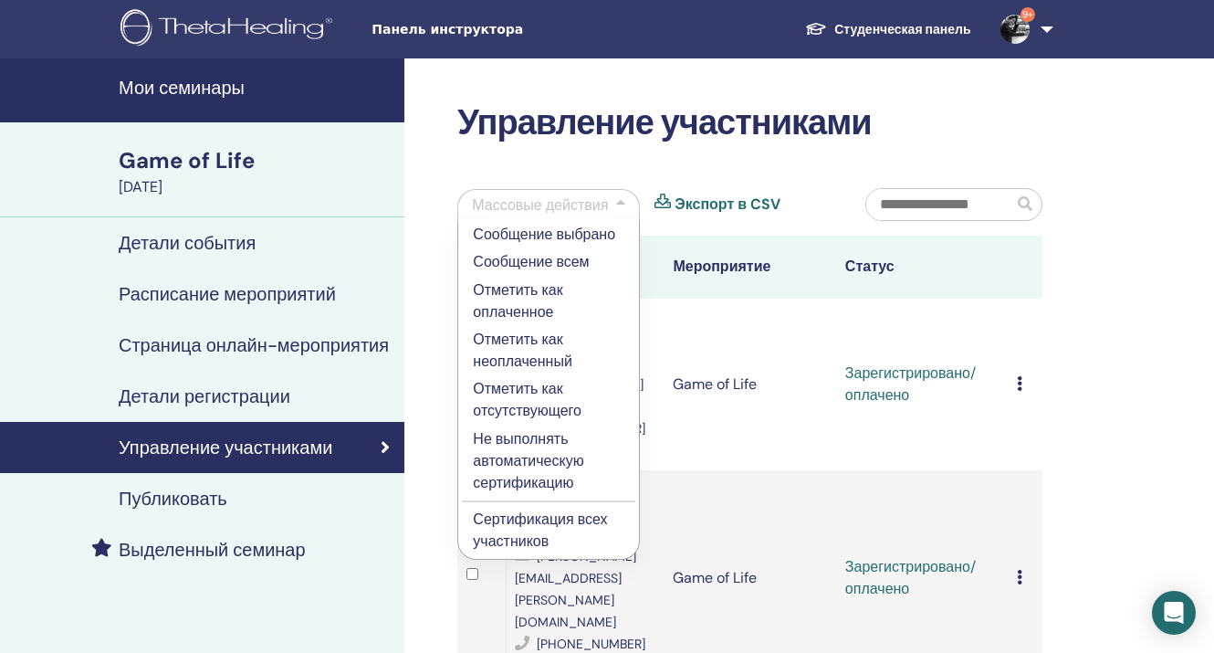
click at [561, 520] on p "Сертификация всех участников" at bounding box center [548, 530] width 151 height 44
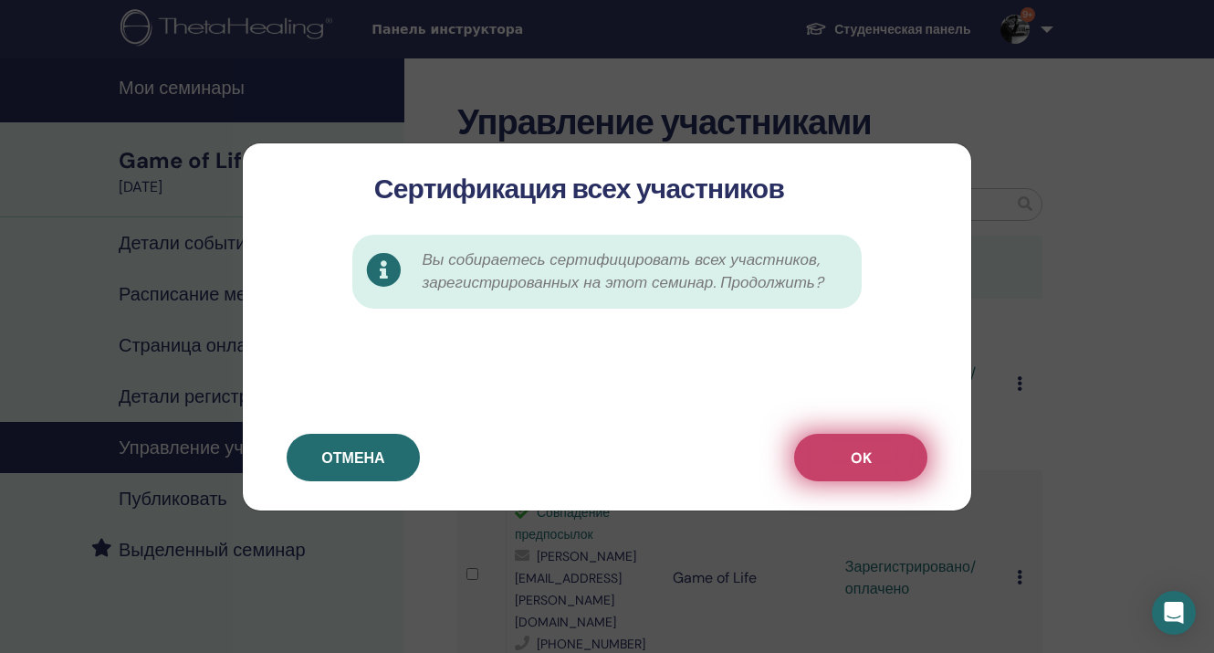
click at [842, 450] on button "OK" at bounding box center [860, 456] width 133 height 47
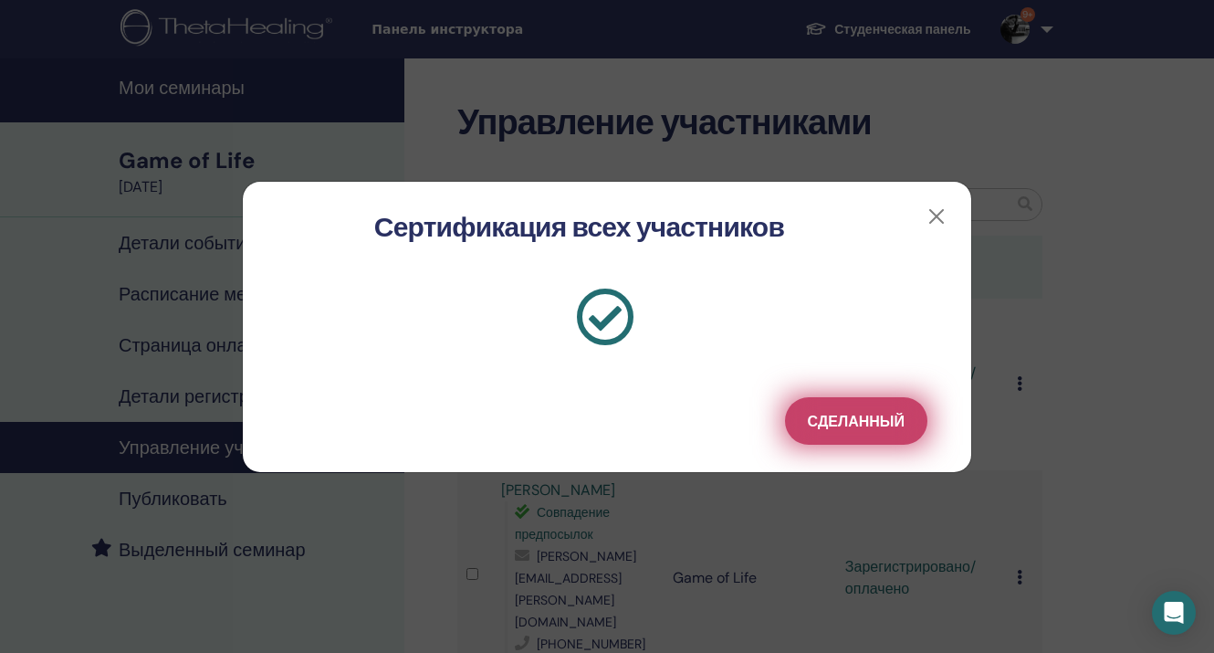
click at [849, 415] on span "Сделанный" at bounding box center [856, 421] width 97 height 19
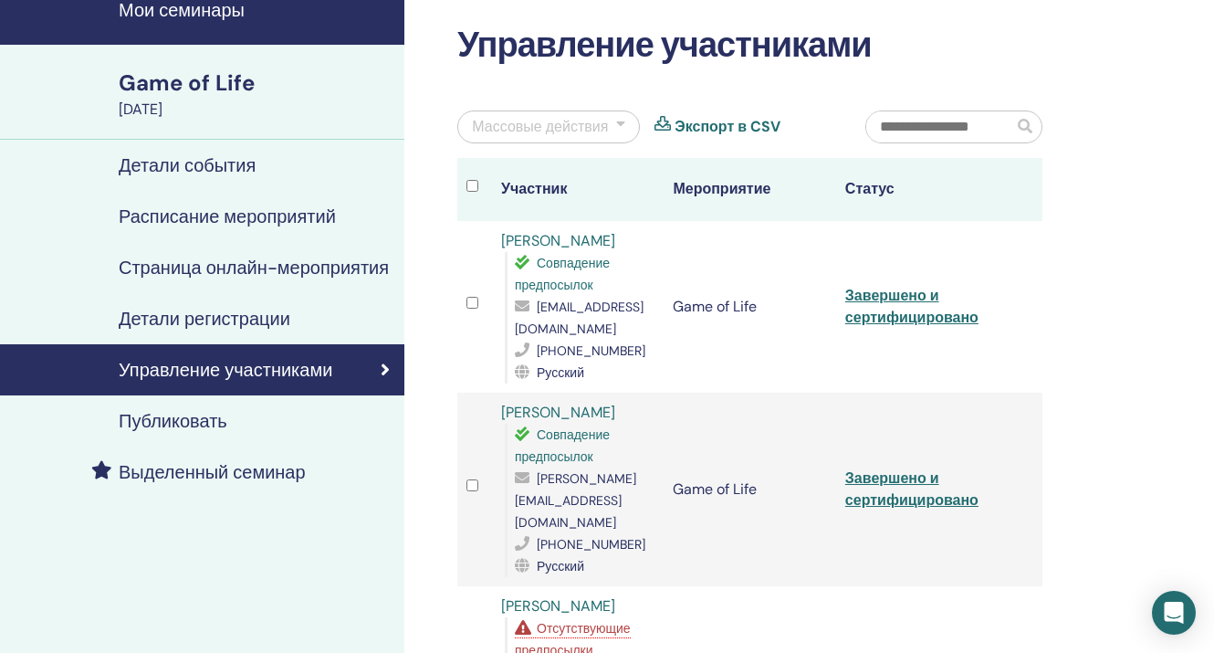
scroll to position [161, 0]
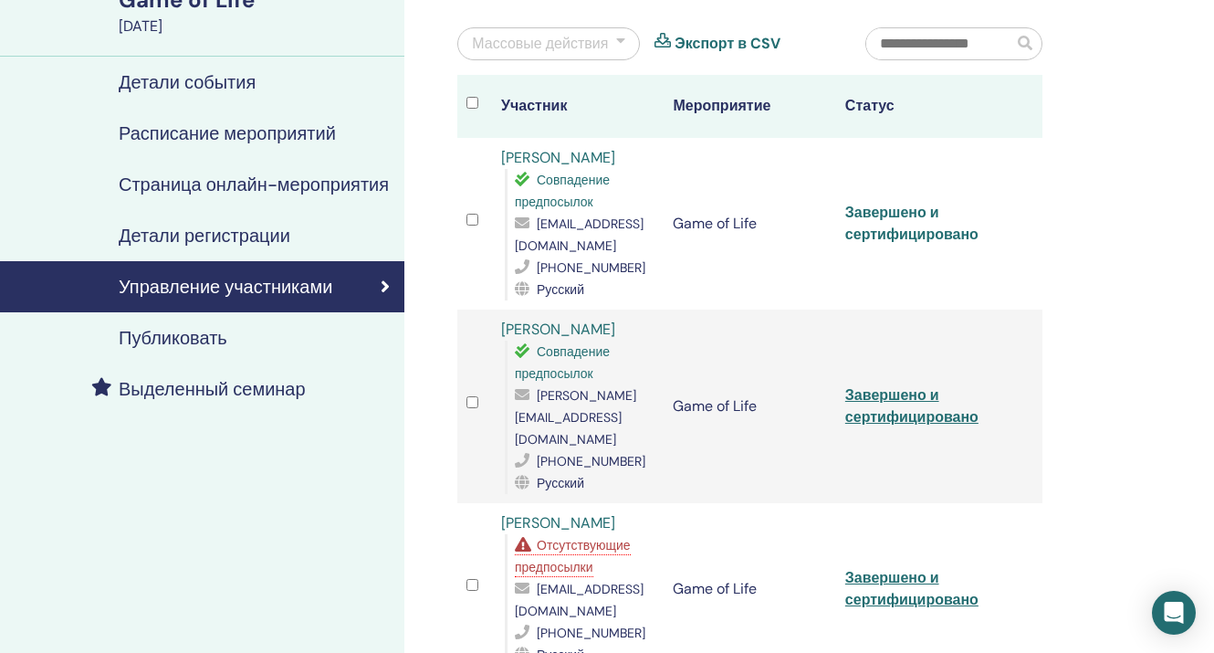
click at [906, 213] on link "Завершено и сертифицировано" at bounding box center [911, 223] width 133 height 41
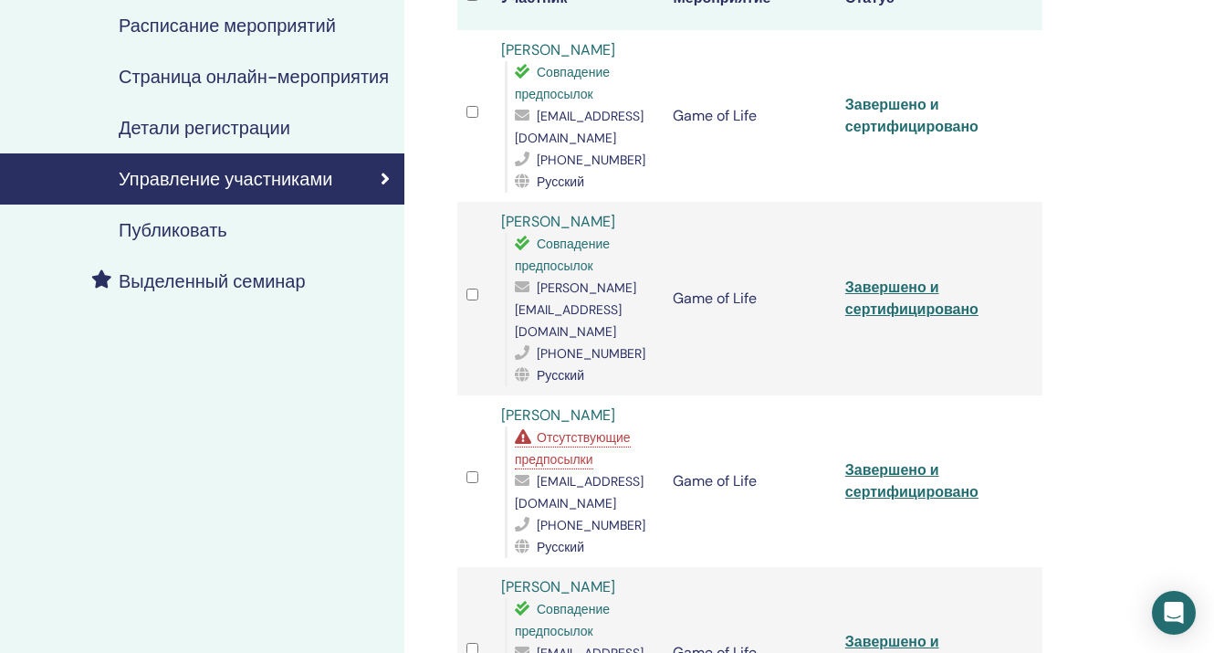
scroll to position [270, 0]
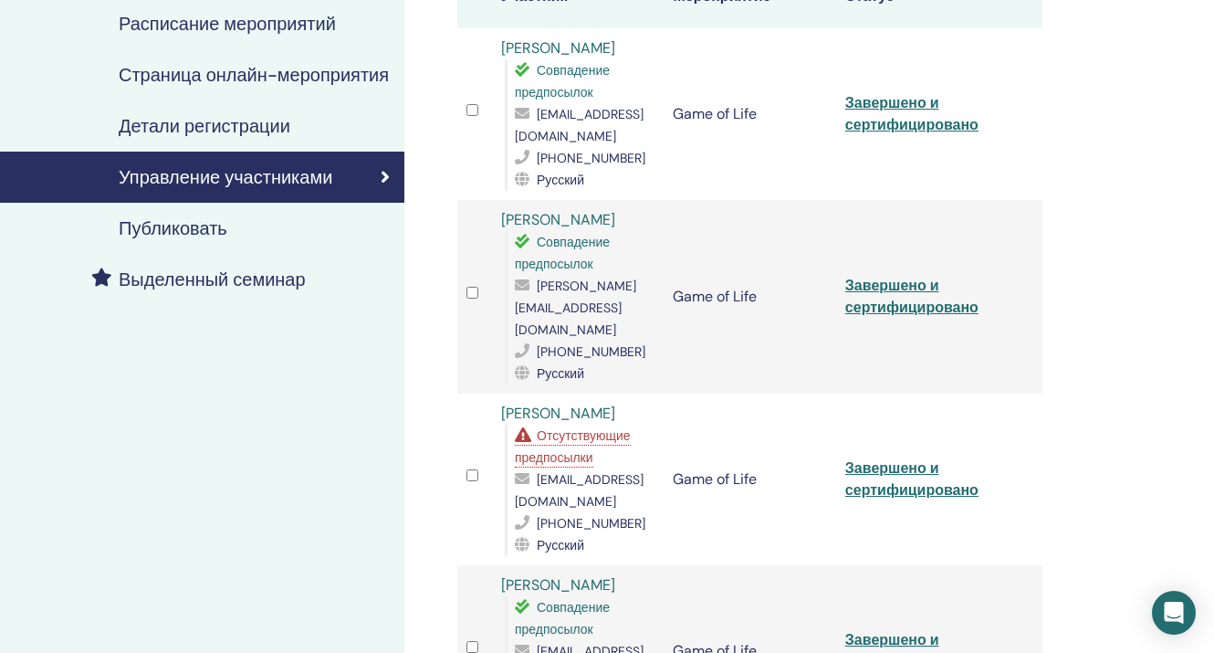
click at [591, 443] on span "Отсутствующие предпосылки" at bounding box center [573, 446] width 116 height 38
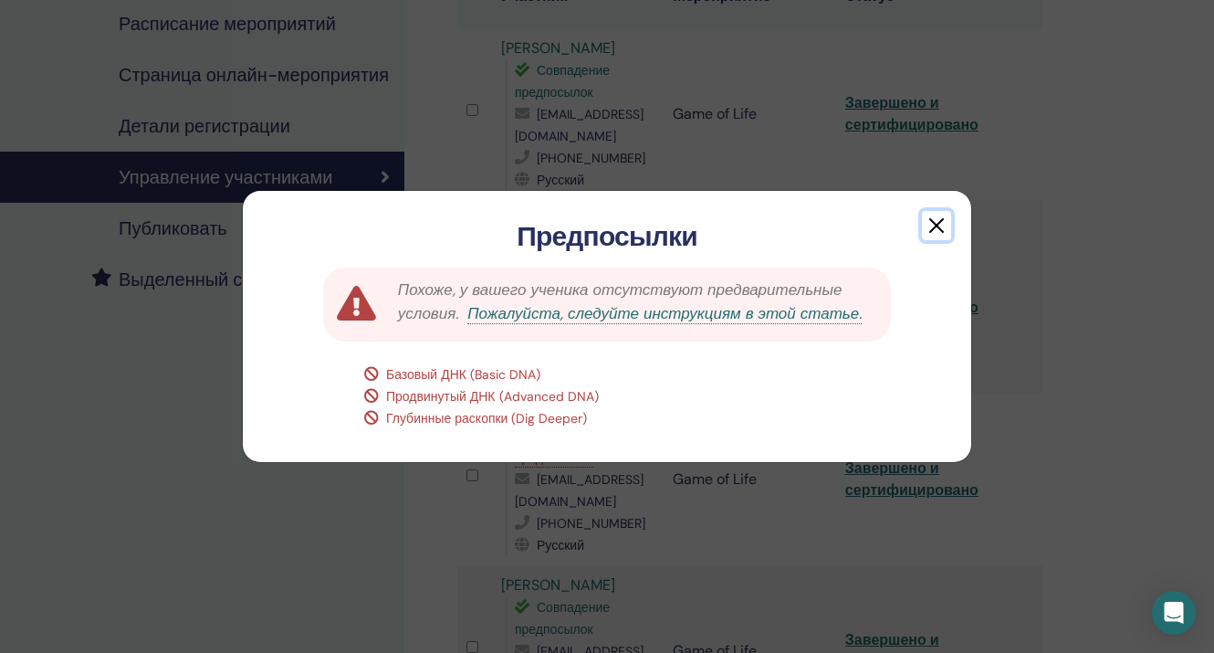
click at [943, 229] on button "button" at bounding box center [936, 225] width 29 height 29
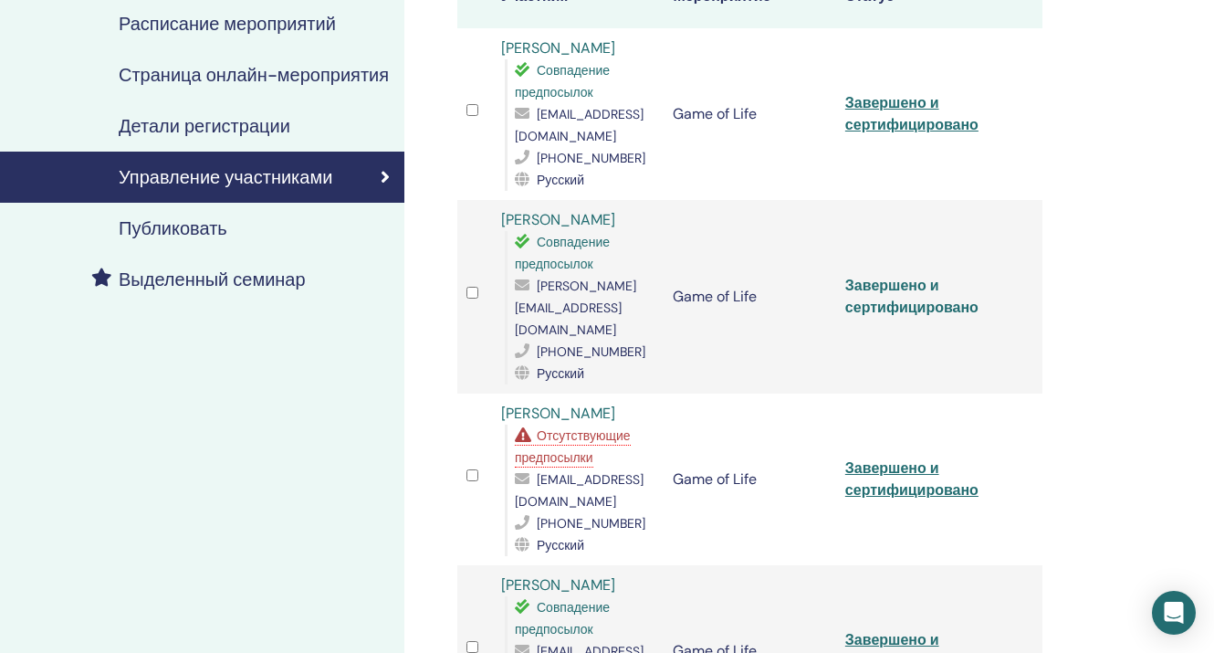
click at [920, 277] on link "Завершено и сертифицировано" at bounding box center [911, 296] width 133 height 41
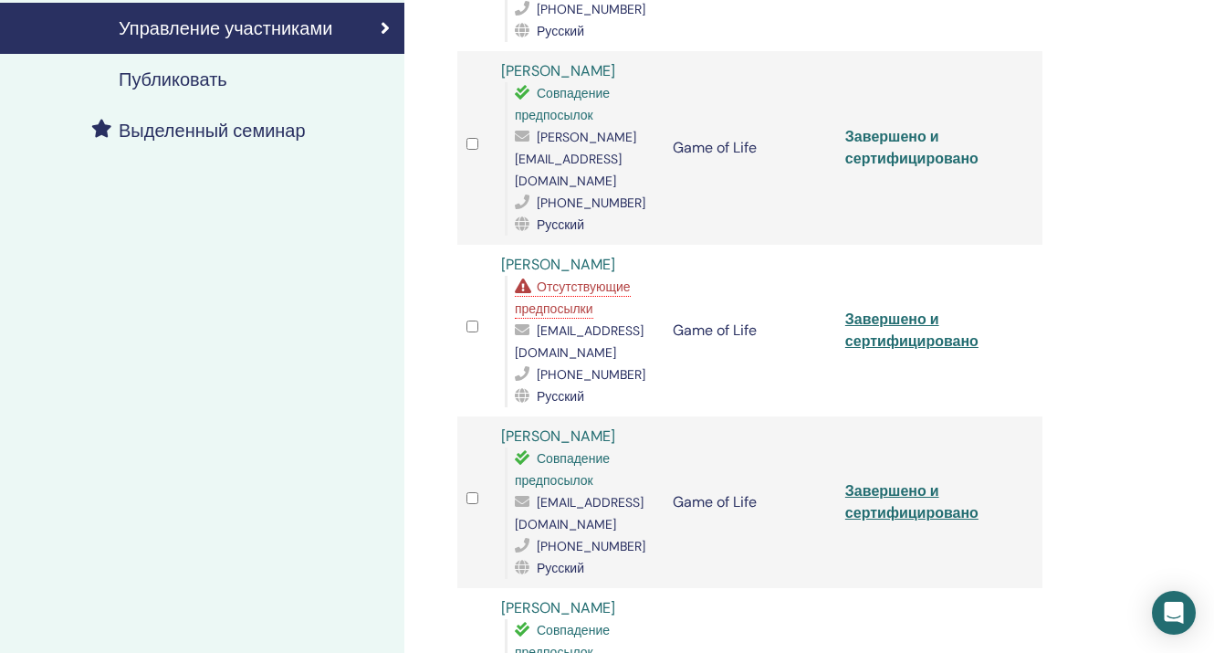
scroll to position [424, 0]
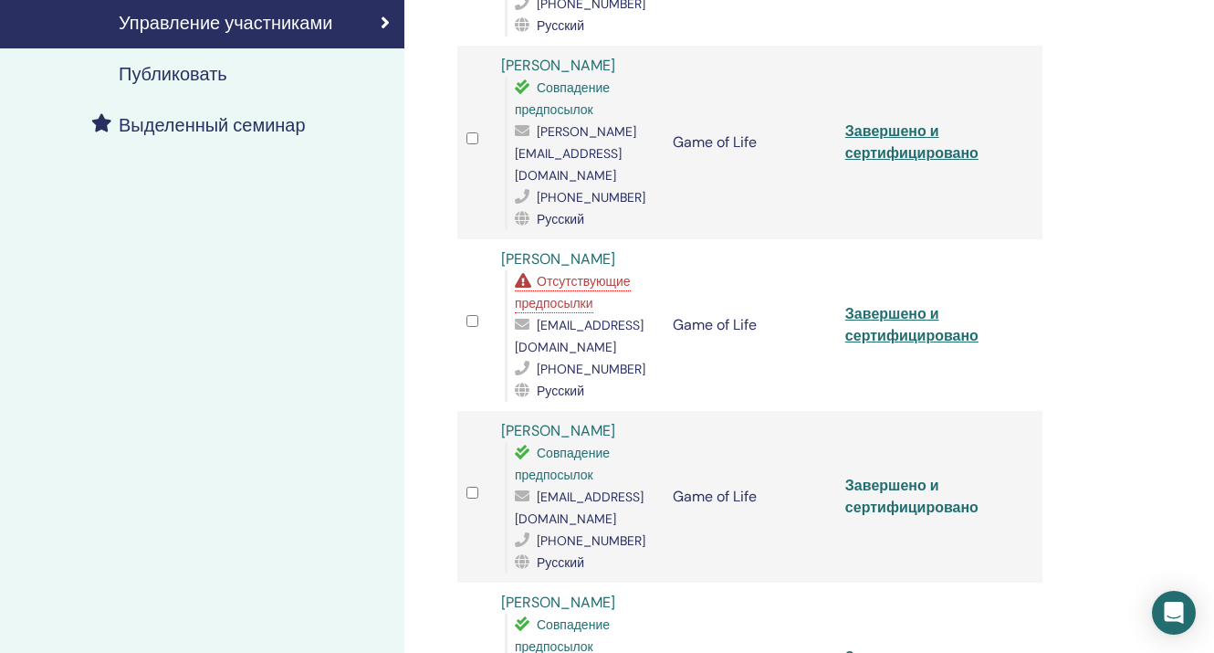
click at [881, 482] on link "Завершено и сертифицировано" at bounding box center [911, 495] width 133 height 41
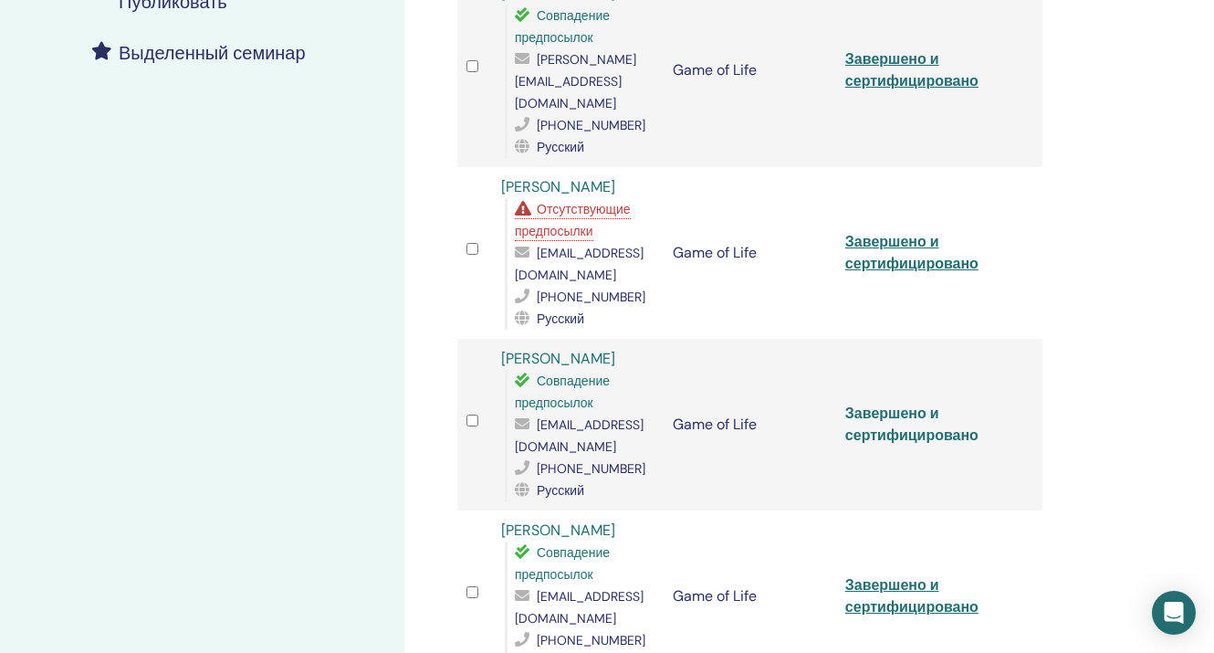
scroll to position [573, 0]
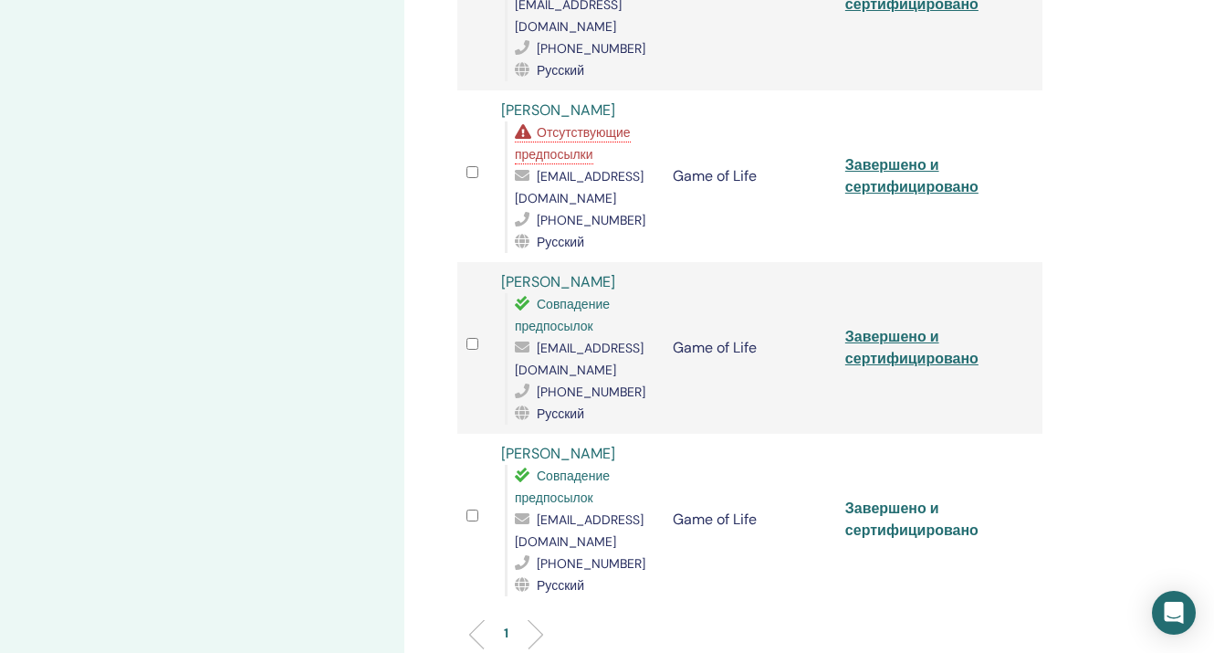
click at [898, 511] on link "Завершено и сертифицировано" at bounding box center [911, 518] width 133 height 41
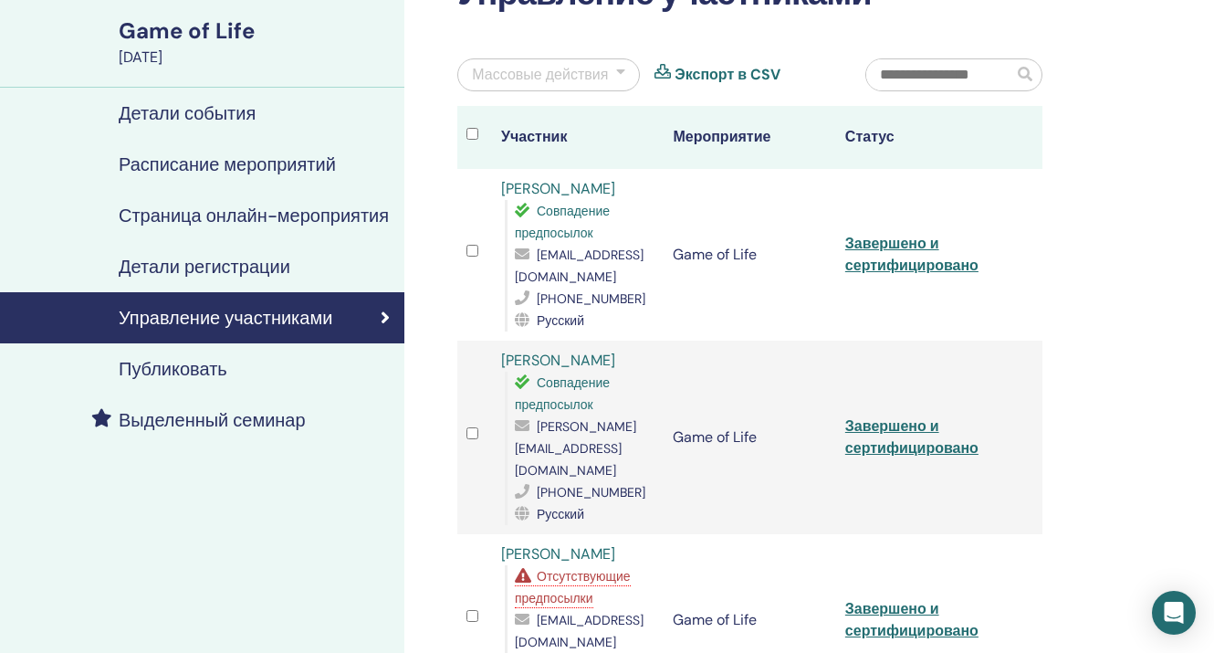
scroll to position [0, 0]
